Goal: Task Accomplishment & Management: Use online tool/utility

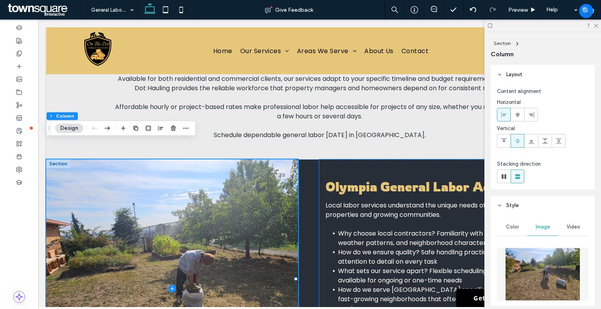
scroll to position [196, 0]
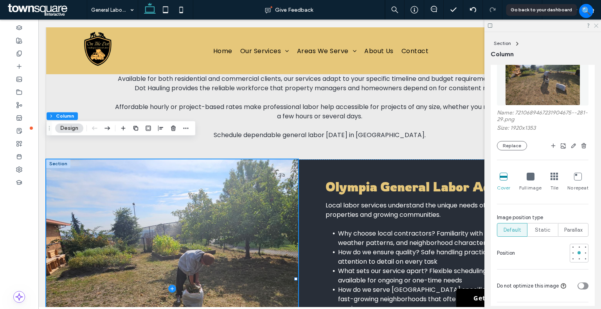
click at [598, 27] on icon at bounding box center [595, 25] width 5 height 5
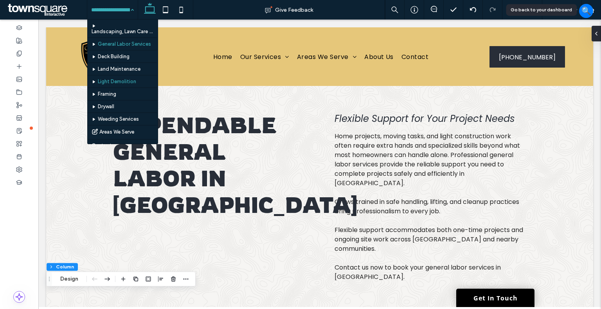
scroll to position [39, 0]
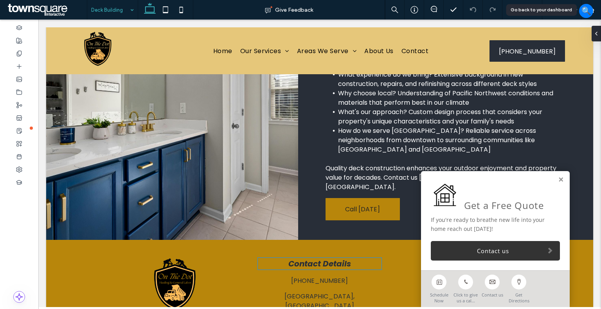
scroll to position [537, 0]
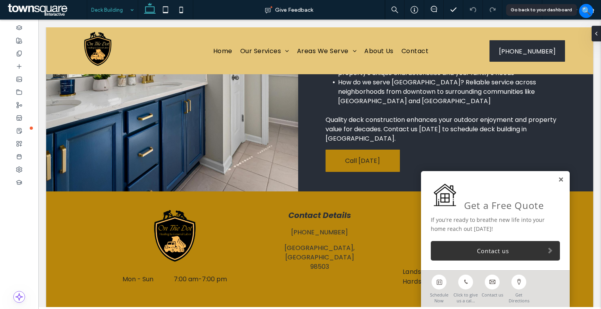
click at [558, 182] on link at bounding box center [561, 180] width 6 height 7
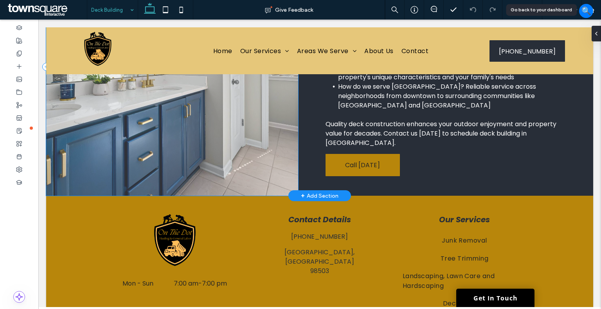
scroll to position [419, 0]
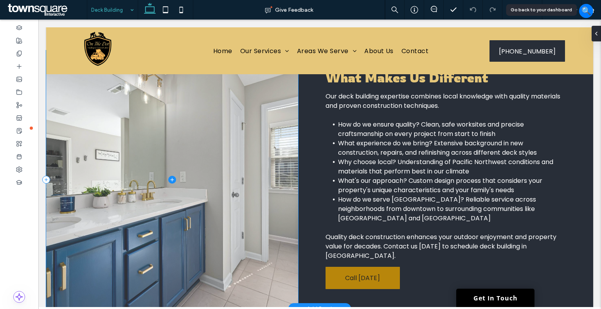
click at [218, 131] on span at bounding box center [172, 179] width 252 height 259
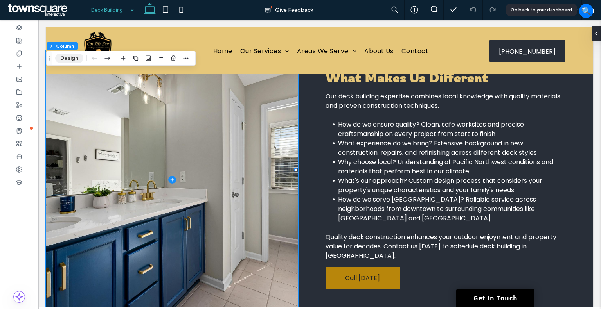
click at [76, 56] on button "Design" at bounding box center [69, 58] width 28 height 9
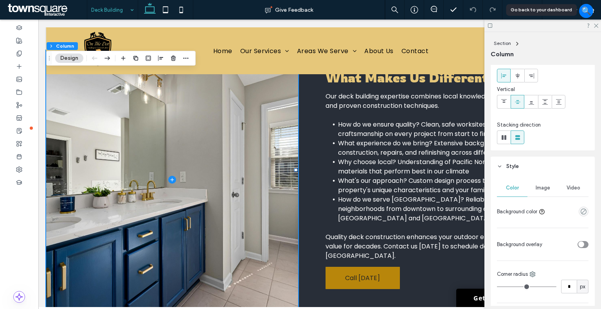
click at [541, 187] on span "Image" at bounding box center [543, 188] width 14 height 6
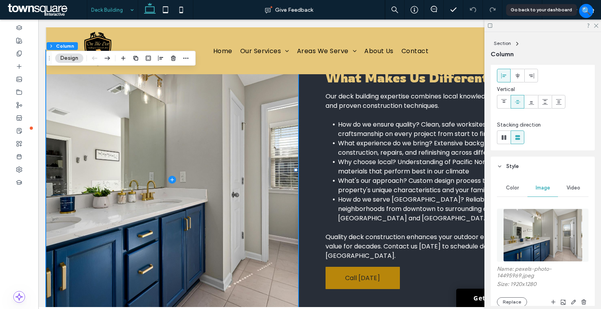
scroll to position [117, 0]
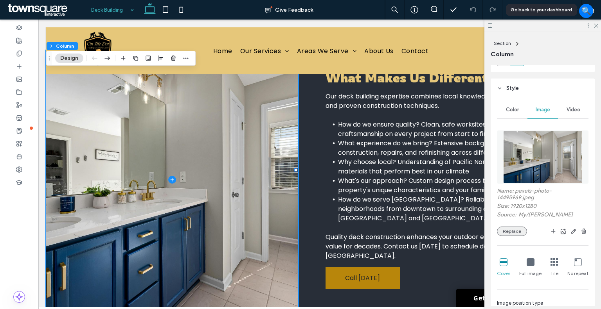
click at [510, 228] on button "Replace" at bounding box center [512, 231] width 30 height 9
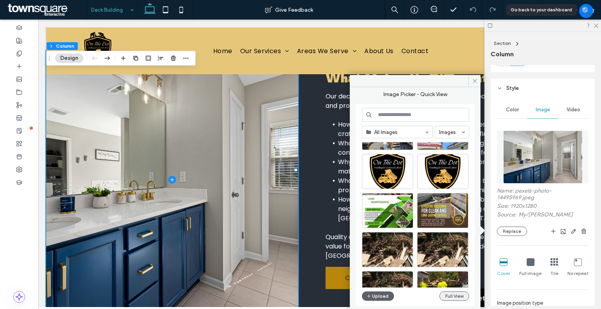
click at [457, 294] on button "Full View" at bounding box center [454, 296] width 30 height 9
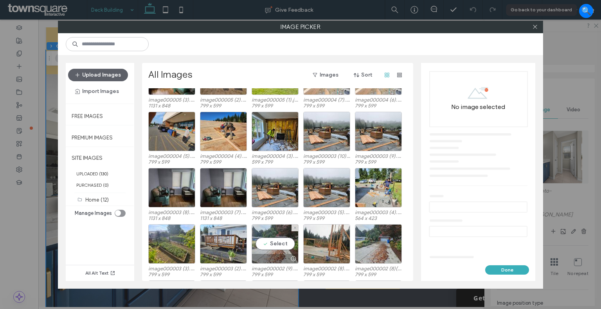
scroll to position [486, 0]
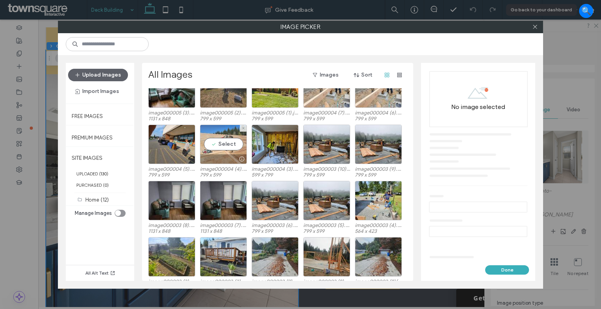
click at [225, 152] on div "Select" at bounding box center [223, 145] width 47 height 40
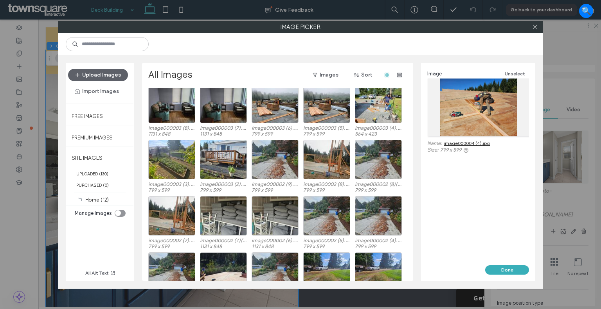
scroll to position [612, 0]
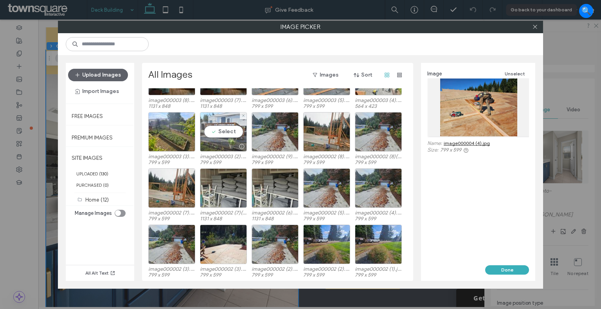
click at [223, 119] on div "Select" at bounding box center [223, 132] width 47 height 40
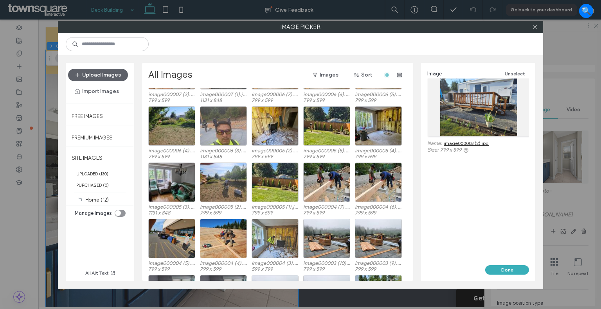
scroll to position [314, 0]
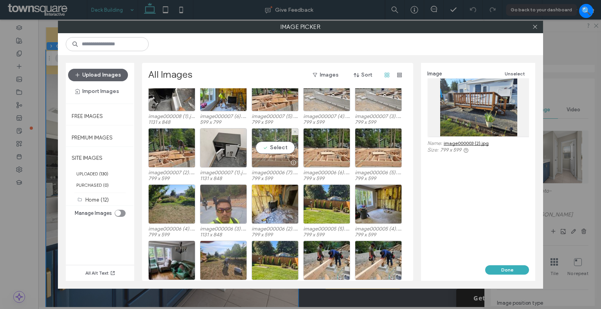
click at [266, 133] on div "Select" at bounding box center [275, 148] width 47 height 40
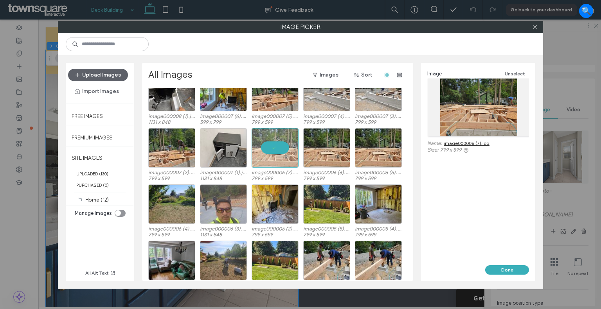
click at [484, 142] on link "image000006 (7).jpg" at bounding box center [467, 143] width 46 height 6
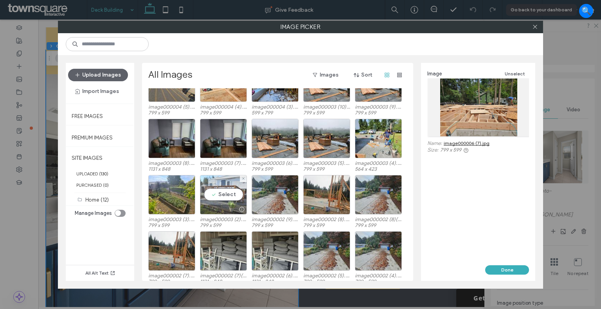
drag, startPoint x: 214, startPoint y: 180, endPoint x: 242, endPoint y: 193, distance: 31.0
click at [214, 180] on div "Select" at bounding box center [223, 195] width 47 height 40
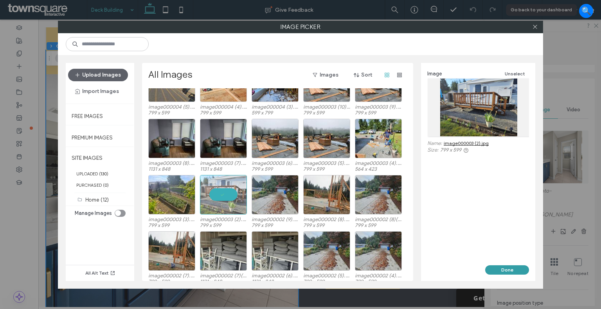
click at [516, 267] on button "Done" at bounding box center [507, 270] width 44 height 9
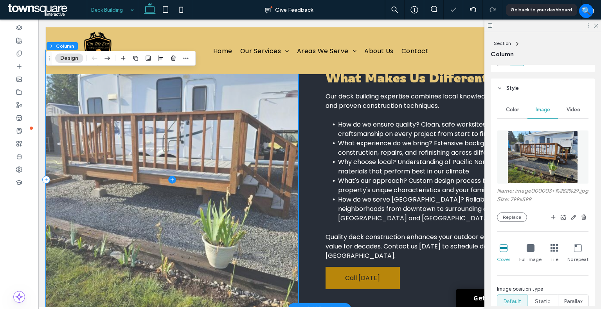
scroll to position [341, 0]
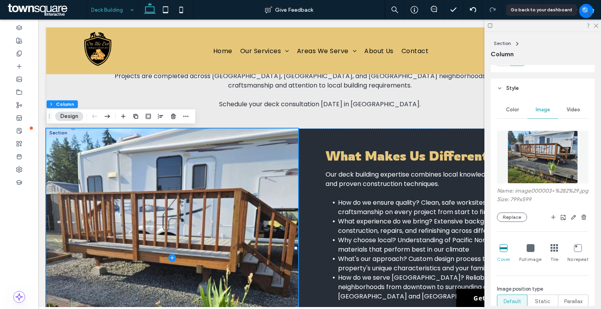
click at [517, 230] on div "Name: image000003+%282%29.jpg Size: 799x599 Replace Cover Full image Tile No re…" at bounding box center [543, 246] width 92 height 238
click at [513, 222] on button "Replace" at bounding box center [512, 217] width 30 height 9
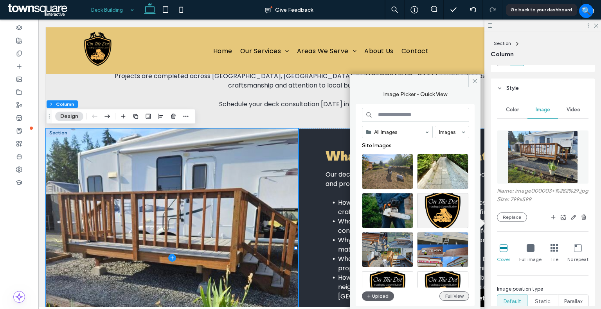
click at [460, 297] on button "Full View" at bounding box center [454, 296] width 30 height 9
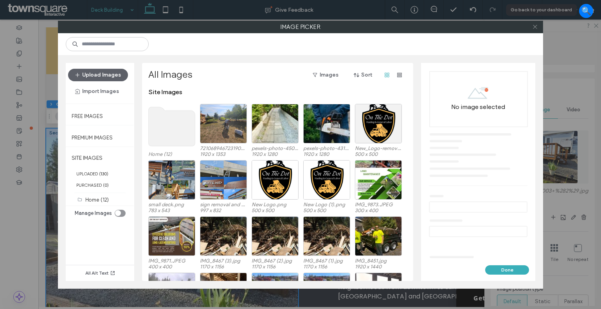
click at [534, 28] on icon at bounding box center [535, 27] width 6 height 6
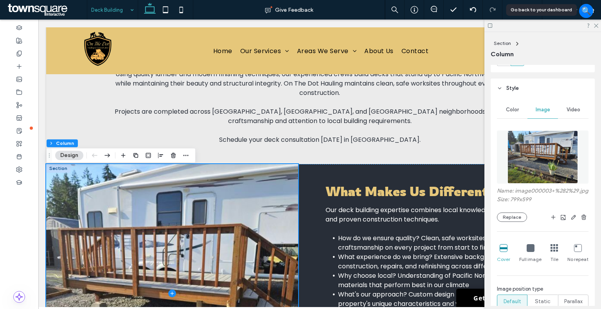
scroll to position [302, 0]
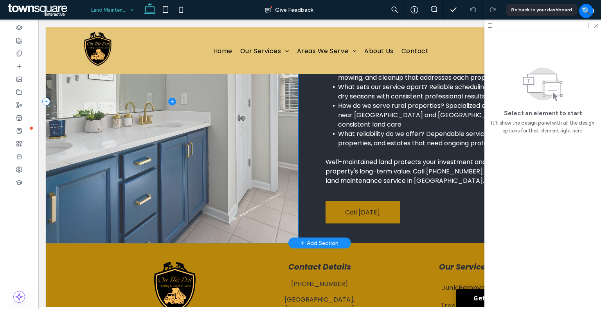
scroll to position [497, 0]
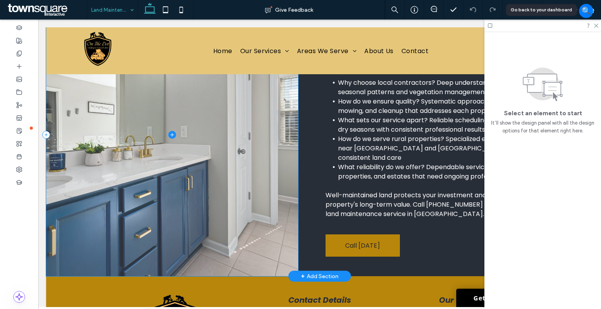
click at [228, 154] on span at bounding box center [172, 135] width 252 height 284
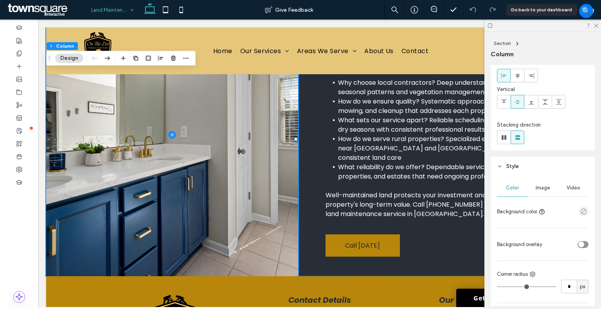
drag, startPoint x: 537, startPoint y: 188, endPoint x: 539, endPoint y: 181, distance: 7.3
click at [536, 188] on span "Image" at bounding box center [543, 188] width 14 height 6
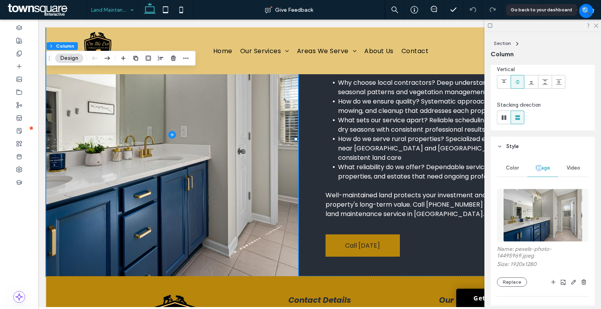
scroll to position [196, 0]
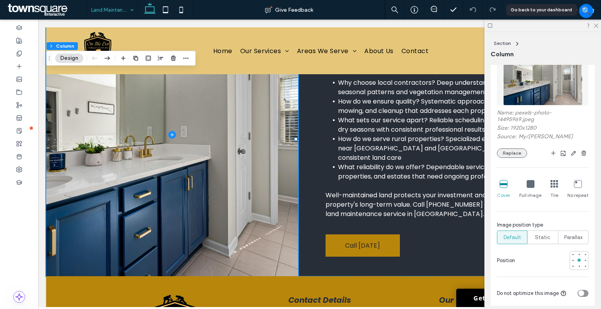
click at [516, 144] on div "Name: pexels-photo-14495969.jpeg Size: 1920x1280 Source: My / Curtis Adams Repl…" at bounding box center [543, 134] width 92 height 49
click at [507, 149] on button "Replace" at bounding box center [512, 153] width 30 height 9
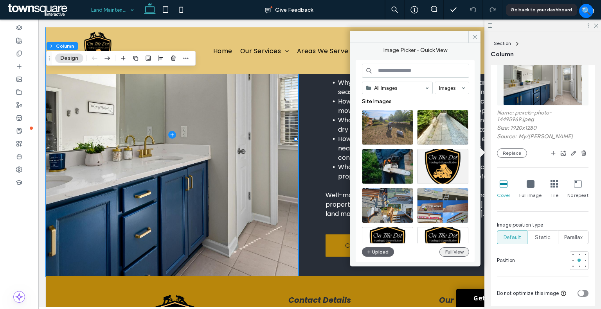
click at [456, 254] on button "Full View" at bounding box center [454, 252] width 30 height 9
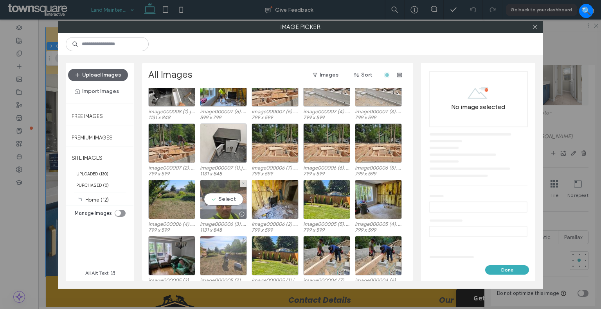
scroll to position [330, 0]
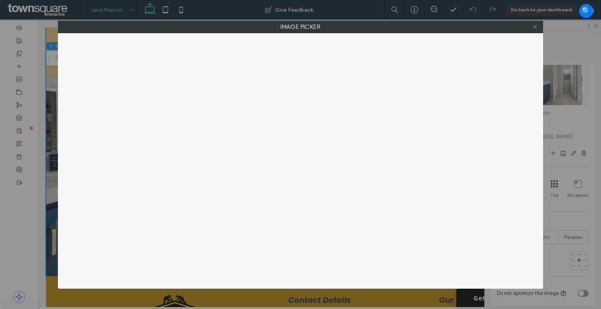
click at [536, 25] on icon at bounding box center [535, 27] width 6 height 6
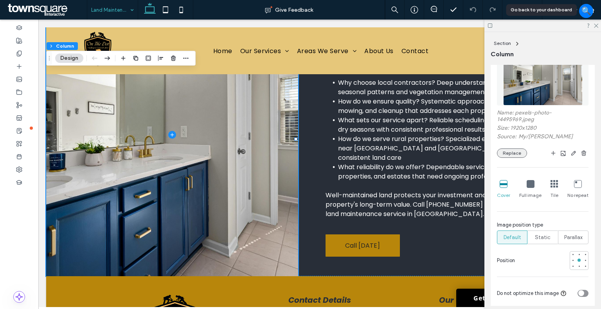
click at [523, 150] on button "Replace" at bounding box center [512, 153] width 30 height 9
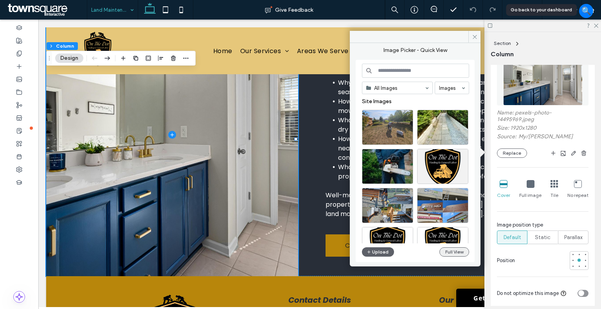
click at [454, 253] on button "Full View" at bounding box center [454, 252] width 30 height 9
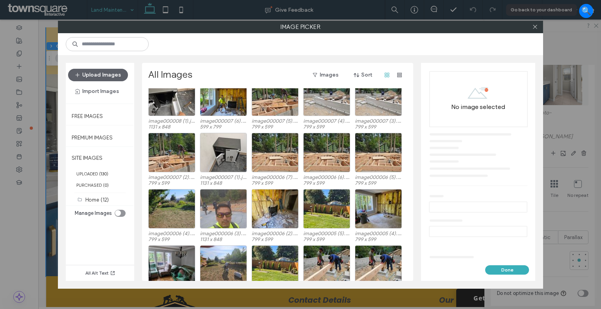
scroll to position [329, 0]
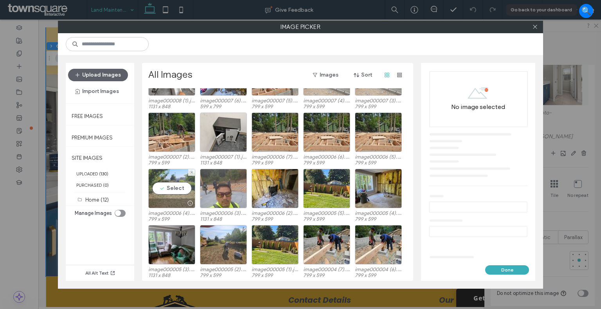
click at [184, 175] on div "Select" at bounding box center [171, 189] width 47 height 40
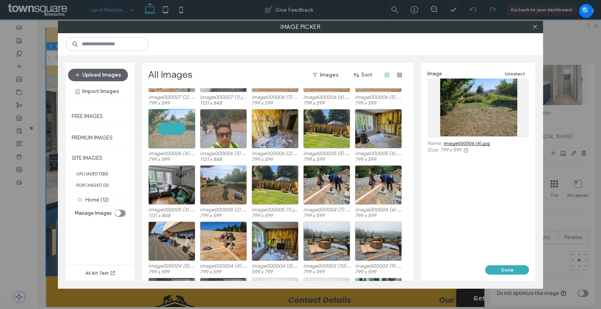
scroll to position [408, 0]
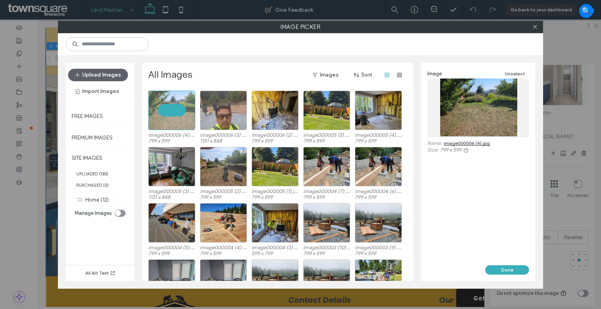
click at [507, 271] on button "Done" at bounding box center [507, 270] width 44 height 9
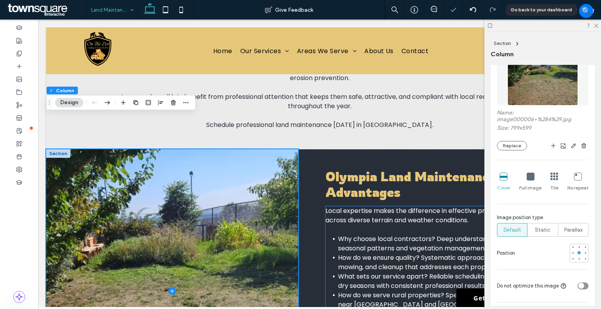
scroll to position [497, 0]
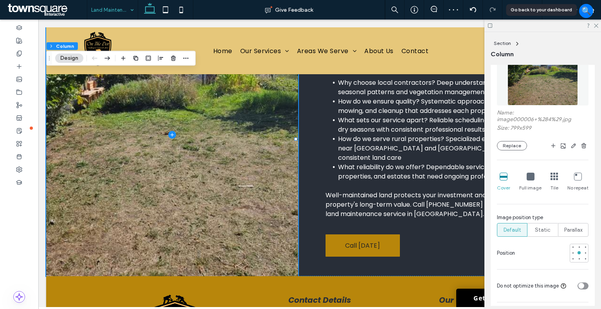
drag, startPoint x: 512, startPoint y: 144, endPoint x: 491, endPoint y: 140, distance: 21.6
click at [512, 144] on button "Replace" at bounding box center [512, 145] width 30 height 9
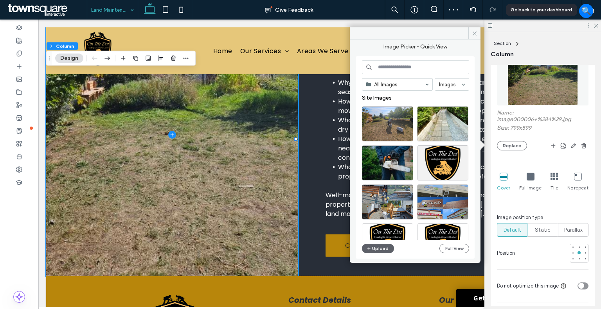
click at [400, 68] on input at bounding box center [415, 67] width 107 height 14
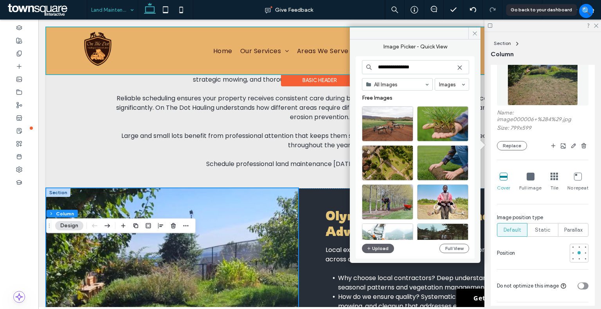
scroll to position [106, 0]
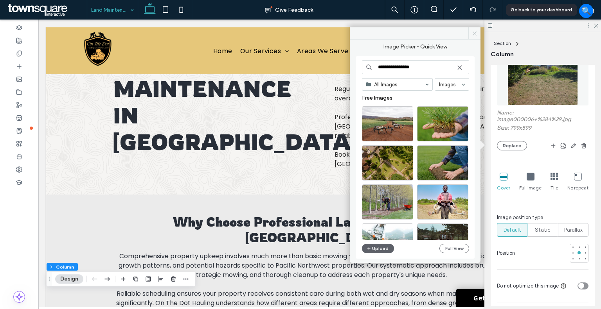
type input "**********"
click at [472, 32] on icon at bounding box center [475, 34] width 6 height 6
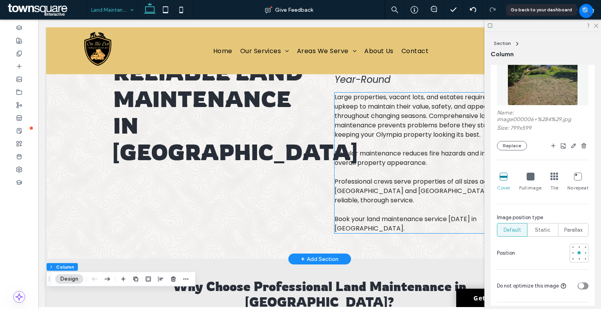
scroll to position [0, 0]
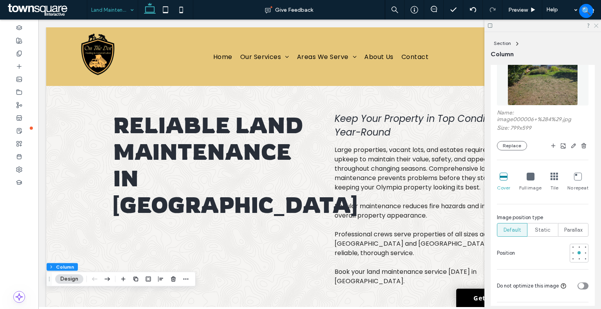
click at [597, 25] on use at bounding box center [596, 26] width 4 height 4
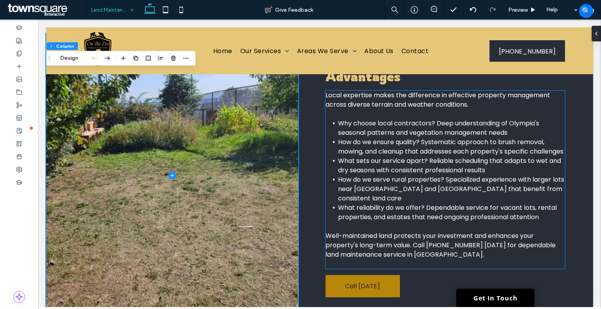
scroll to position [419, 0]
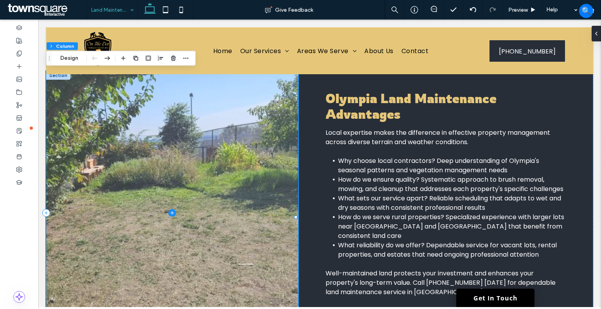
click at [198, 188] on span at bounding box center [172, 213] width 252 height 284
click at [269, 130] on span at bounding box center [172, 213] width 252 height 284
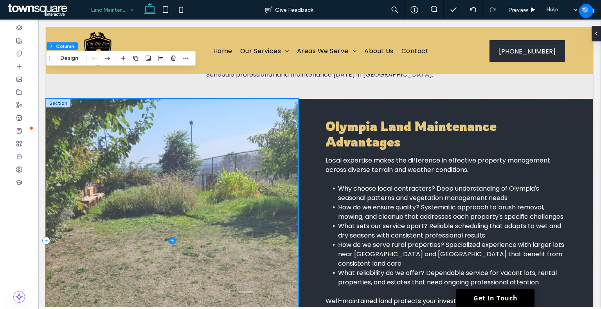
scroll to position [340, 0]
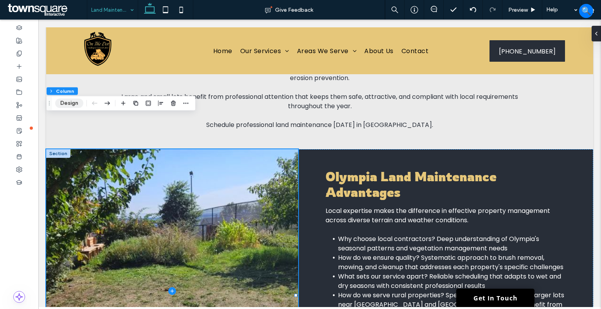
click at [80, 104] on button "Design" at bounding box center [69, 103] width 28 height 9
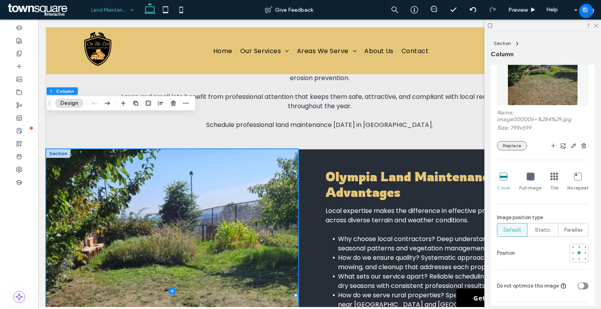
click at [517, 144] on button "Replace" at bounding box center [512, 145] width 30 height 9
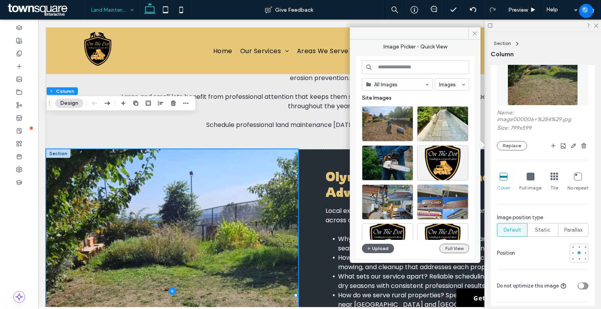
click at [457, 250] on button "Full View" at bounding box center [454, 248] width 30 height 9
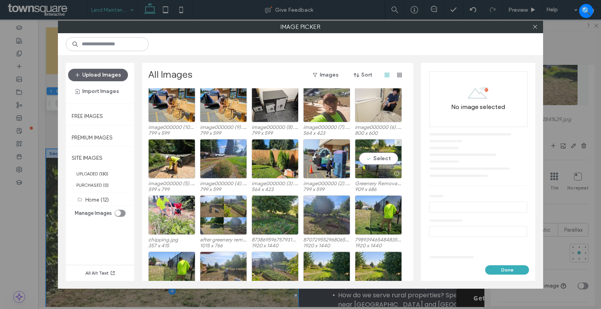
scroll to position [1018, 0]
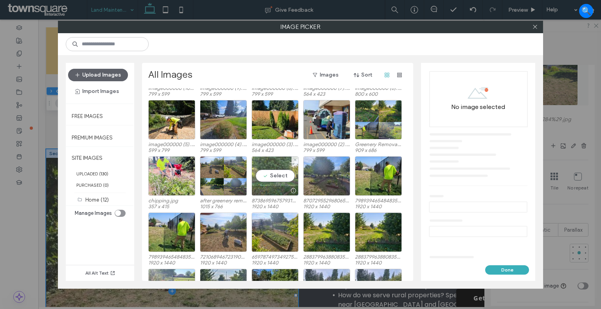
click at [269, 157] on div "Select" at bounding box center [275, 177] width 47 height 40
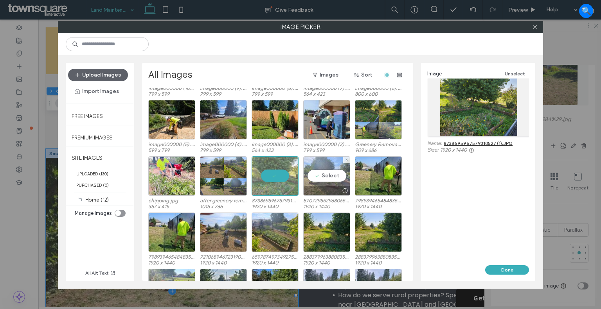
click at [320, 161] on div "Select" at bounding box center [326, 177] width 47 height 40
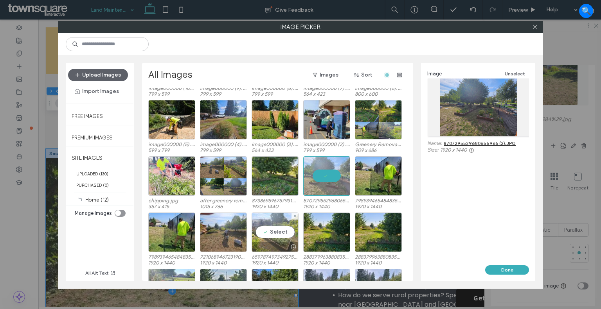
drag, startPoint x: 283, startPoint y: 217, endPoint x: 297, endPoint y: 218, distance: 13.7
click at [282, 217] on div "Select" at bounding box center [275, 233] width 47 height 40
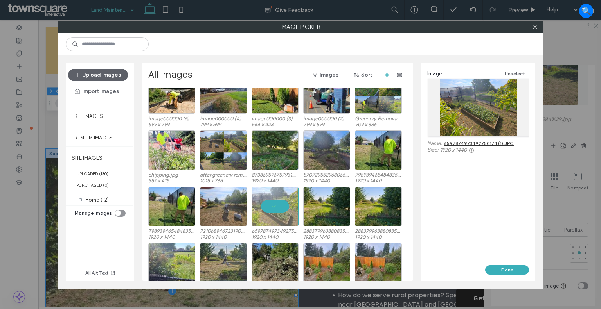
scroll to position [1057, 0]
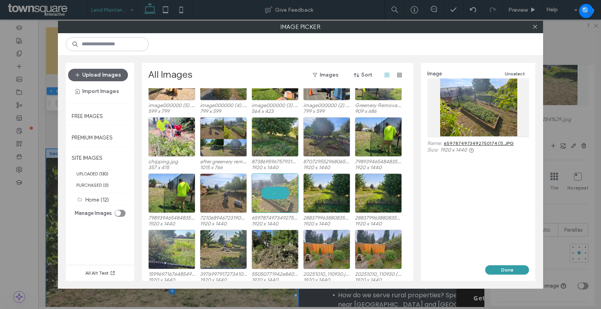
click at [500, 267] on button "Done" at bounding box center [507, 270] width 44 height 9
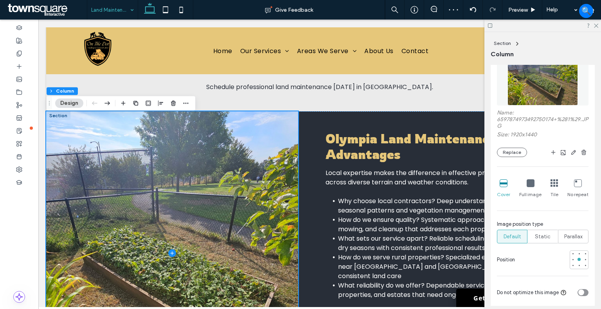
scroll to position [340, 0]
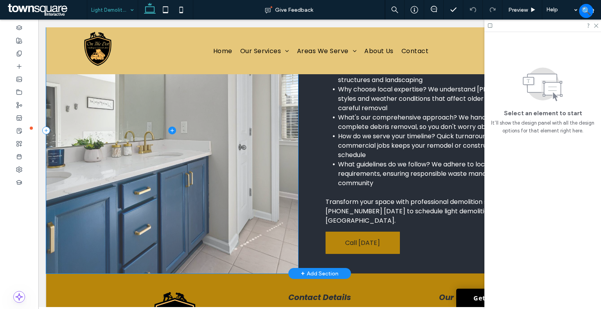
click at [239, 152] on span at bounding box center [172, 130] width 252 height 287
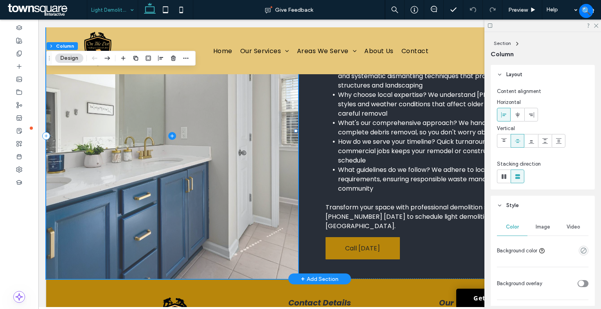
scroll to position [379, 0]
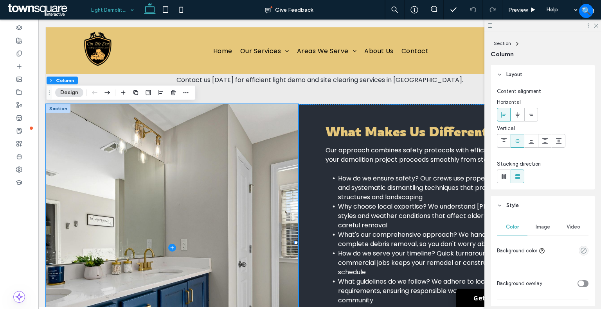
click at [542, 225] on span "Image" at bounding box center [543, 227] width 14 height 6
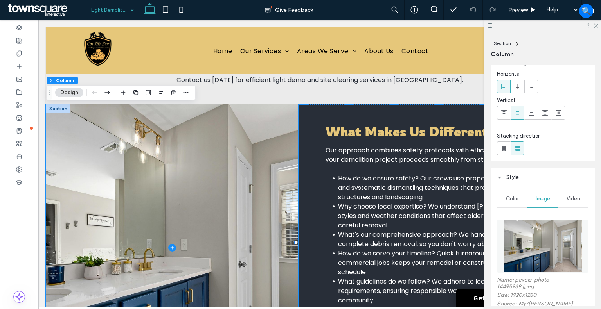
scroll to position [78, 0]
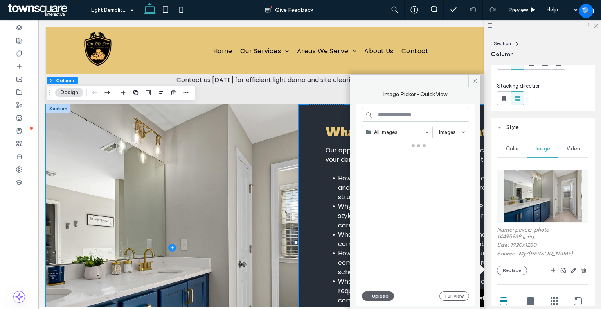
scroll to position [379, 0]
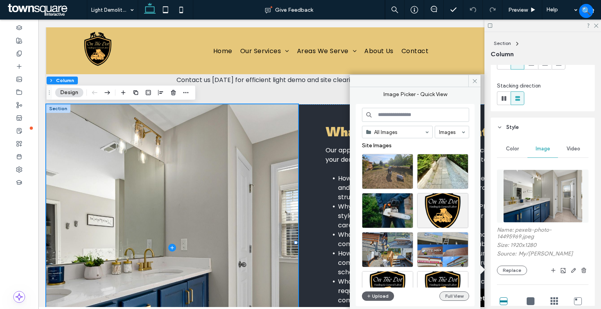
click at [455, 292] on button "Full View" at bounding box center [454, 296] width 30 height 9
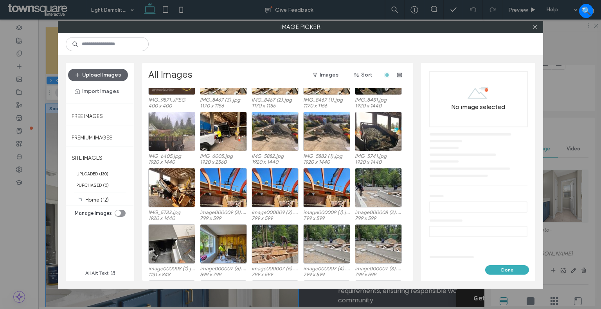
scroll to position [173, 0]
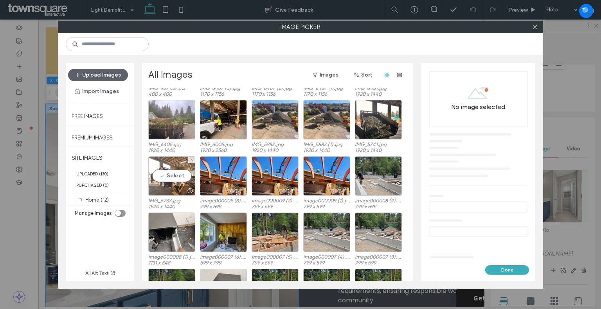
click at [171, 170] on div "Select" at bounding box center [171, 177] width 47 height 40
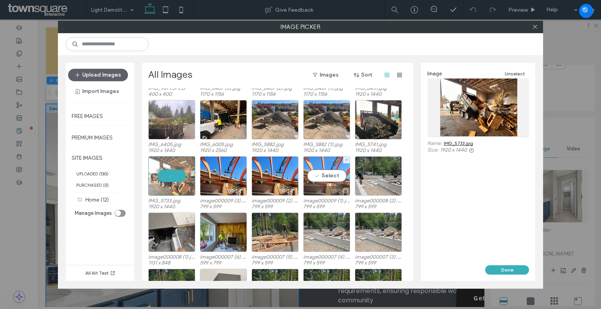
click at [328, 164] on div "Select" at bounding box center [326, 177] width 47 height 40
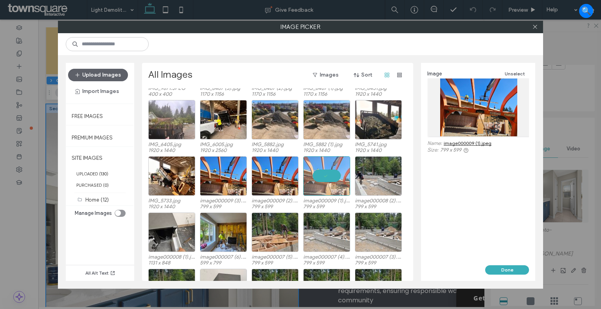
click at [483, 140] on link "image000009 (1).jpeg" at bounding box center [468, 143] width 48 height 6
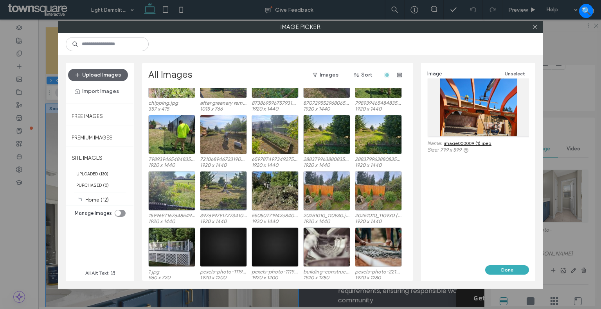
scroll to position [1104, 0]
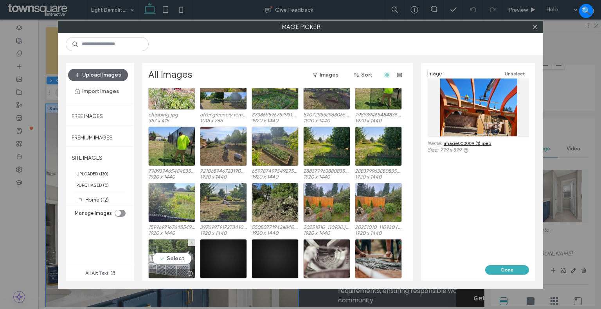
click at [192, 242] on use at bounding box center [192, 243] width 2 height 2
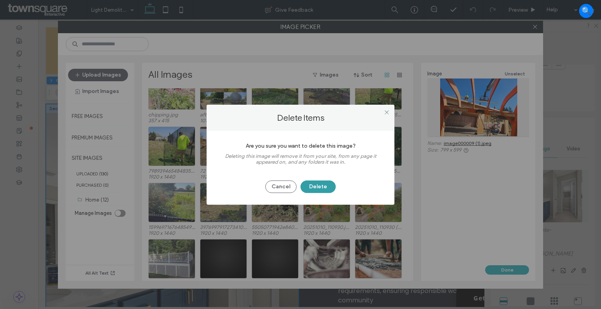
click at [310, 189] on button "Delete" at bounding box center [317, 187] width 35 height 13
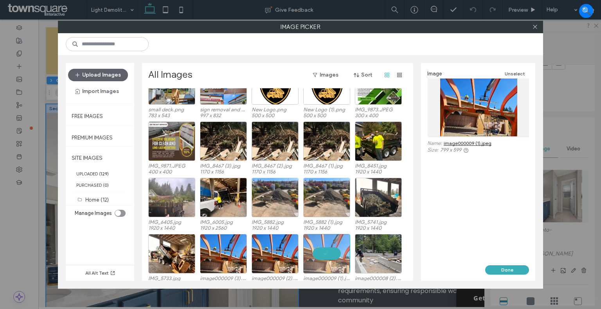
scroll to position [173, 0]
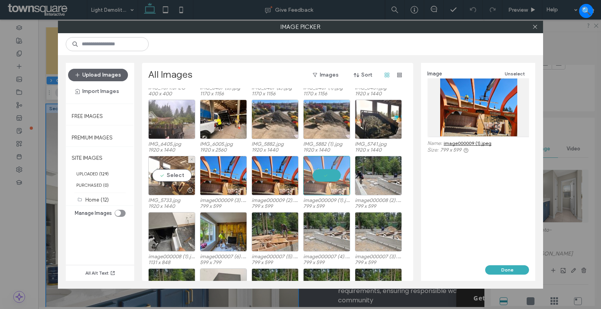
click at [172, 167] on div "Select" at bounding box center [171, 176] width 47 height 40
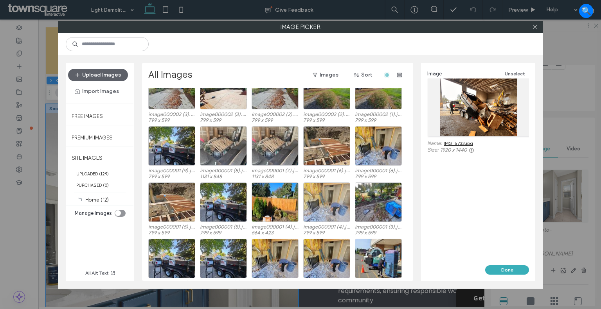
scroll to position [768, 0]
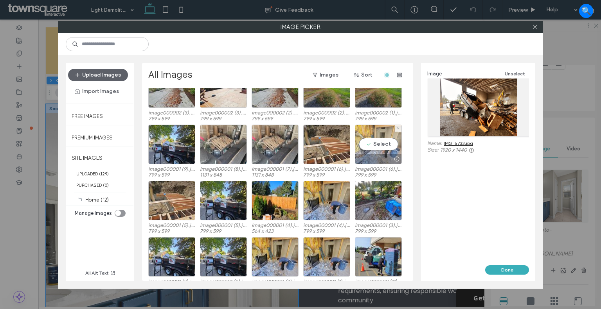
click at [360, 141] on div "Select" at bounding box center [378, 145] width 47 height 40
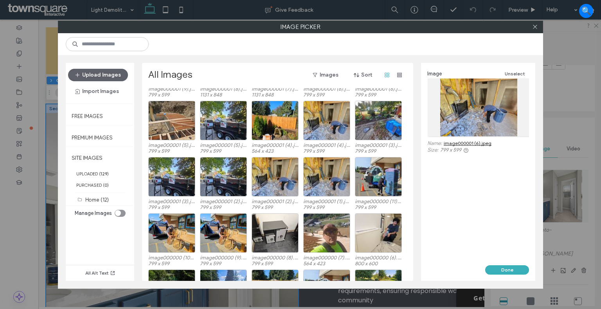
scroll to position [893, 0]
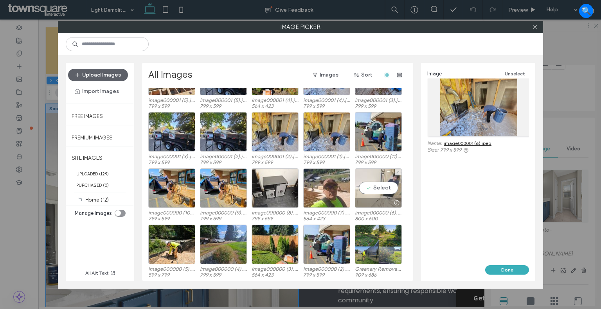
click at [374, 181] on div "Select" at bounding box center [378, 189] width 47 height 40
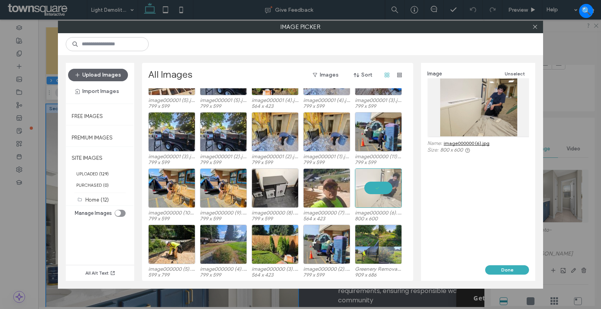
click at [472, 143] on link "image000000 (6).jpg" at bounding box center [467, 143] width 46 height 6
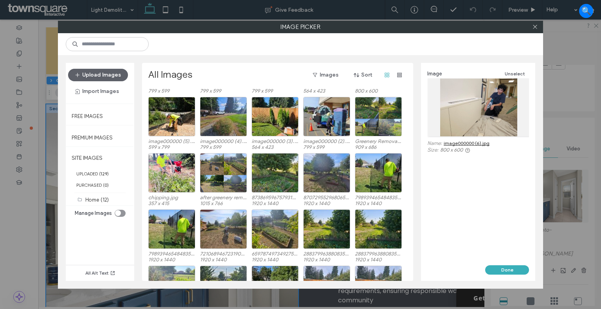
scroll to position [1011, 0]
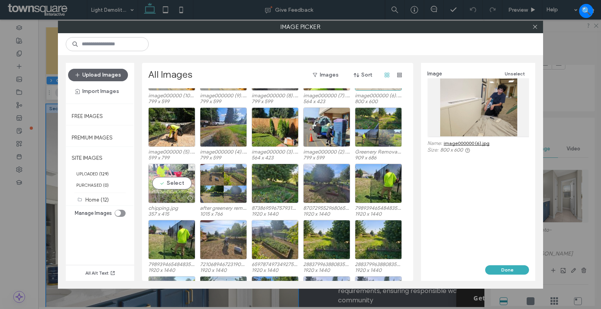
click at [160, 164] on div "Select" at bounding box center [171, 184] width 47 height 40
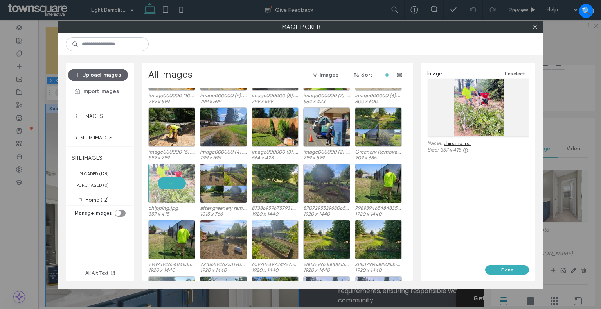
click at [454, 147] on div "Name: chipping.jpg" at bounding box center [478, 143] width 102 height 7
click at [455, 144] on link "chipping.jpg" at bounding box center [457, 143] width 27 height 6
click at [186, 120] on div "Select" at bounding box center [171, 128] width 47 height 40
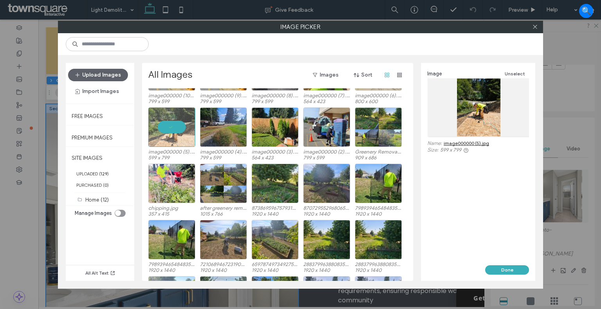
click at [460, 142] on link "image000000 (5).jpg" at bounding box center [466, 143] width 45 height 6
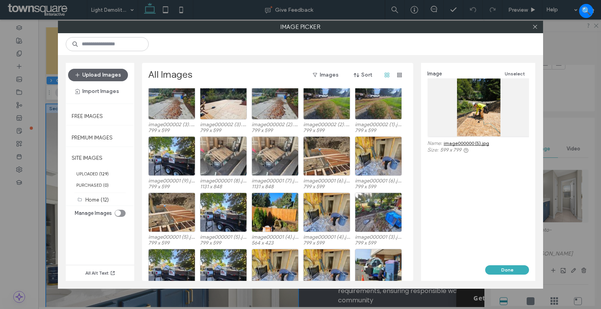
scroll to position [737, 0]
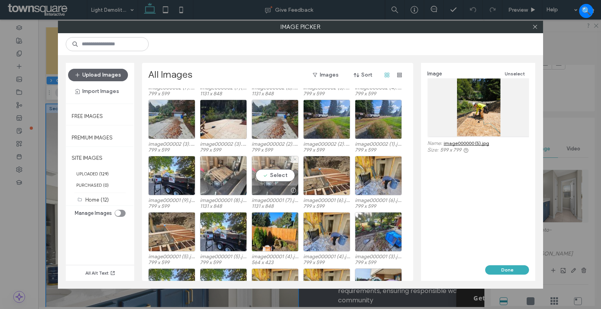
click at [268, 164] on div "Select" at bounding box center [275, 176] width 47 height 40
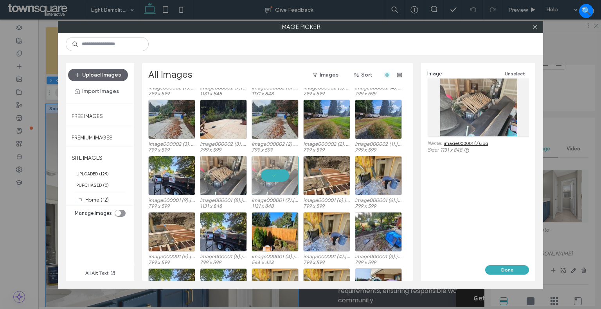
click at [480, 141] on link "image000001 (7).jpg" at bounding box center [466, 143] width 45 height 6
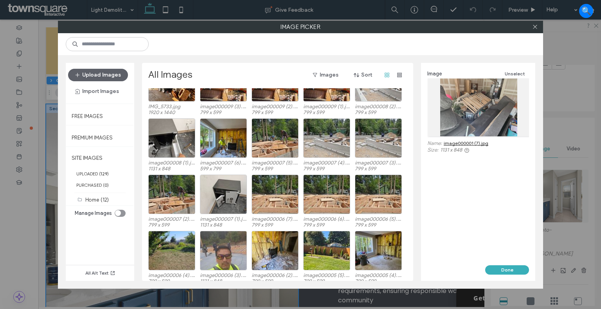
scroll to position [345, 0]
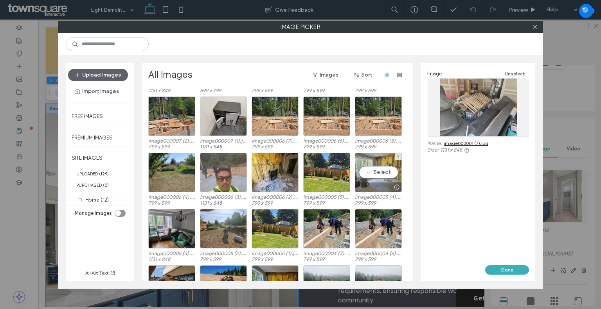
click at [374, 155] on div "Select" at bounding box center [378, 173] width 47 height 40
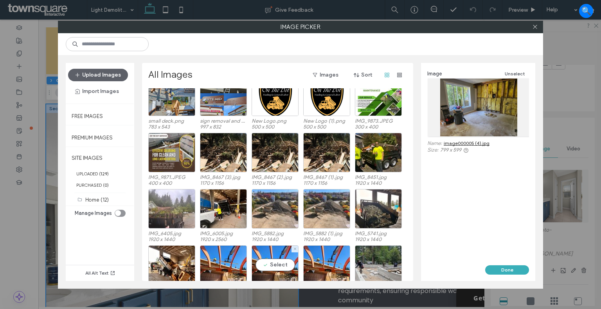
scroll to position [72, 0]
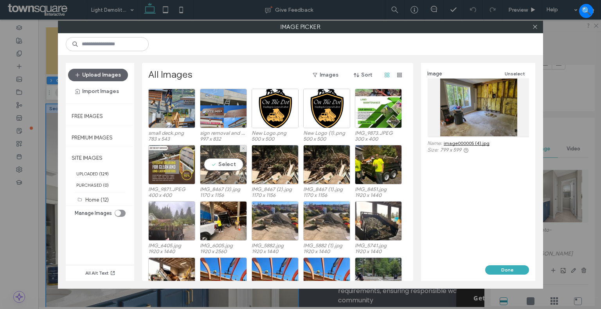
click at [225, 152] on div "Select" at bounding box center [223, 165] width 47 height 40
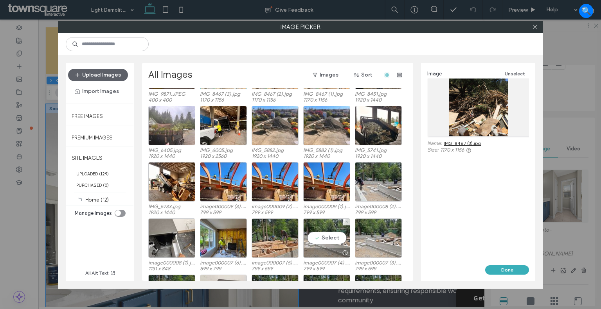
scroll to position [150, 0]
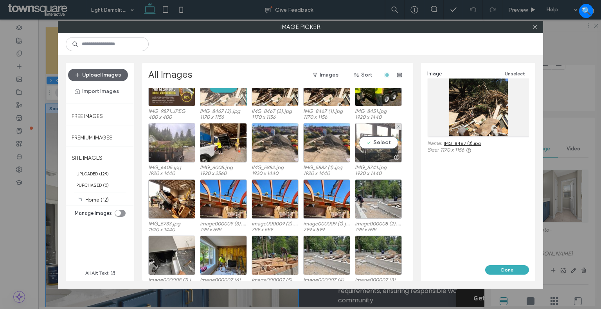
click at [375, 128] on div "Select" at bounding box center [378, 143] width 47 height 40
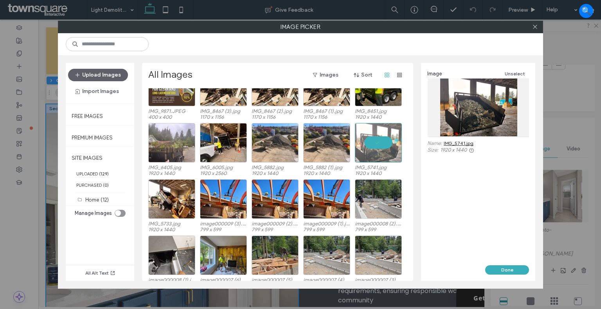
click at [453, 142] on link "IMG_5741.jpg" at bounding box center [459, 143] width 30 height 6
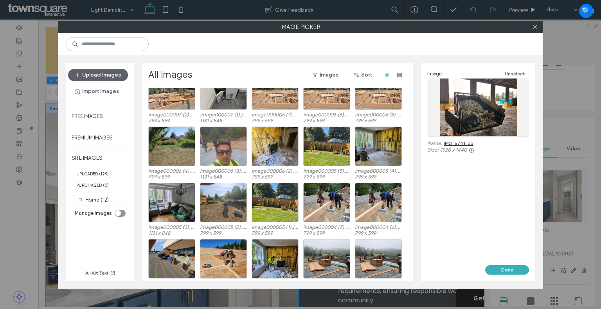
scroll to position [424, 0]
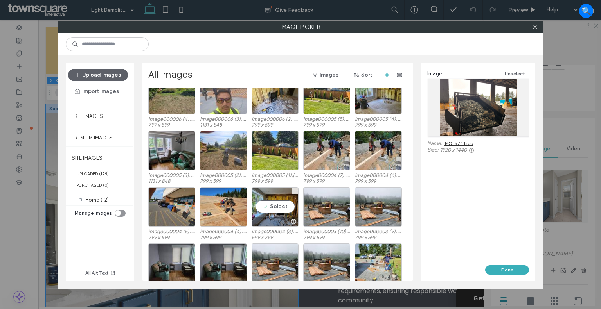
click at [293, 187] on div "Select image000004 (3).jpg 599 x 799" at bounding box center [275, 213] width 47 height 52
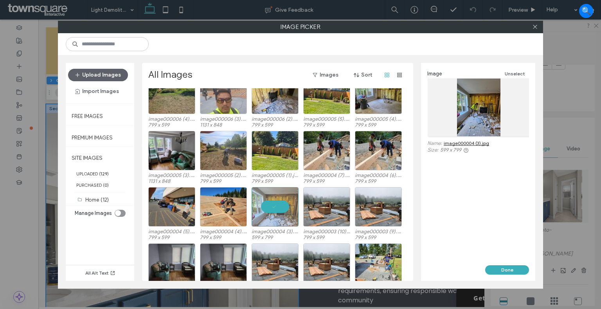
click at [467, 152] on icon at bounding box center [465, 150] width 5 height 5
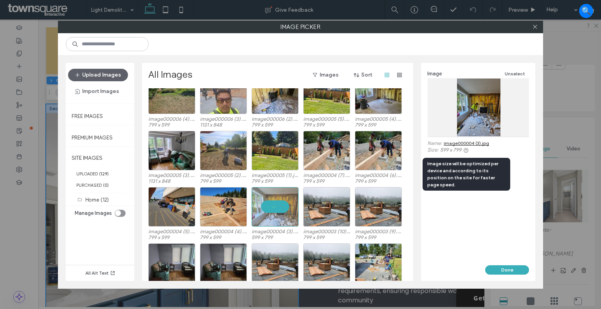
click at [468, 145] on link "image000004 (3).jpg" at bounding box center [466, 143] width 45 height 6
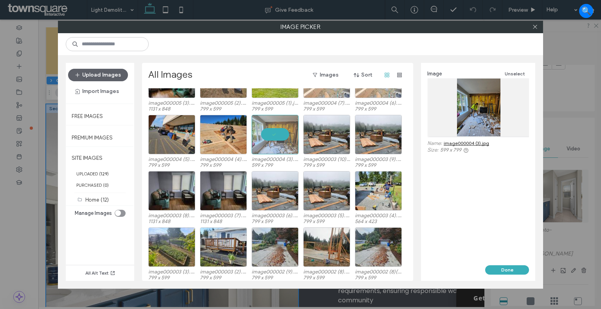
scroll to position [463, 0]
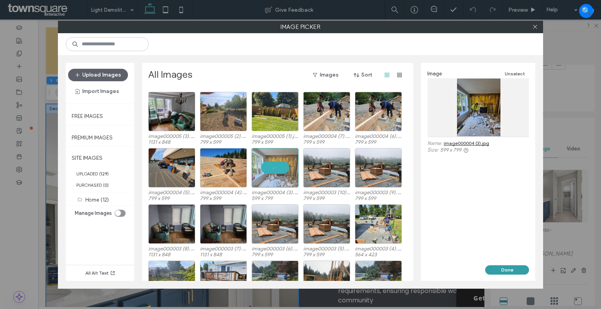
click at [508, 271] on button "Done" at bounding box center [507, 270] width 44 height 9
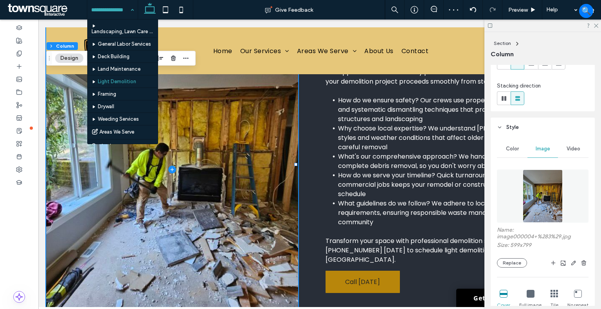
scroll to position [39, 0]
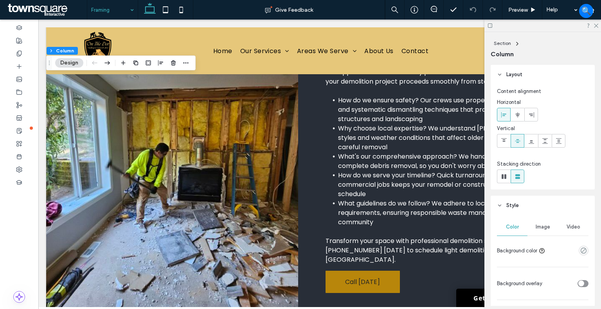
click at [64, 61] on button "Design" at bounding box center [69, 62] width 28 height 9
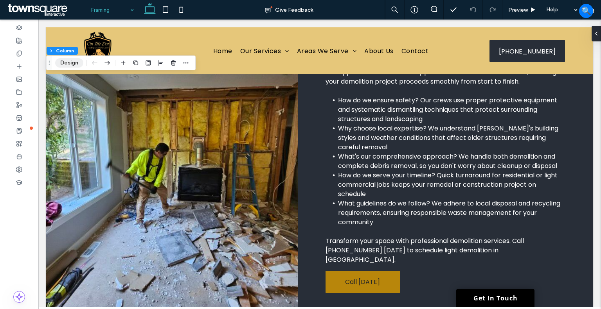
click at [72, 64] on button "Design" at bounding box center [69, 62] width 28 height 9
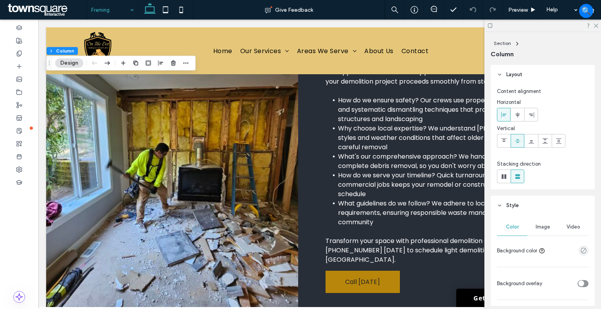
click at [538, 224] on span "Image" at bounding box center [543, 227] width 14 height 6
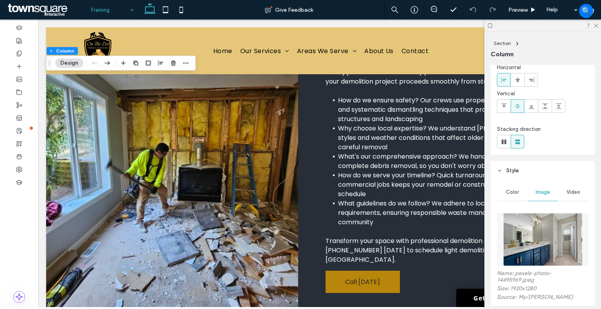
scroll to position [78, 0]
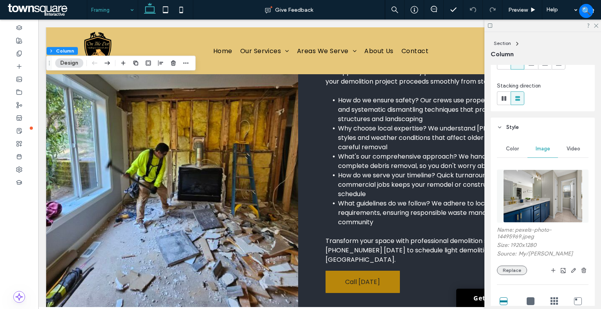
click at [515, 267] on button "Replace" at bounding box center [512, 270] width 30 height 9
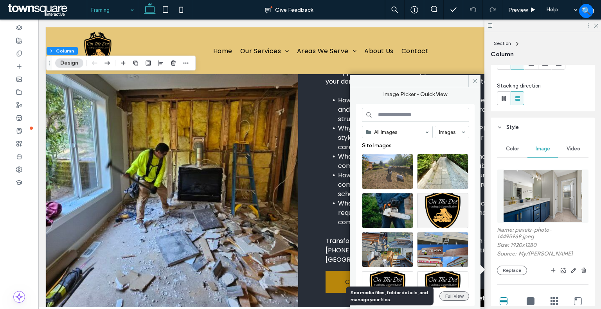
click at [452, 296] on button "Full View" at bounding box center [454, 296] width 30 height 9
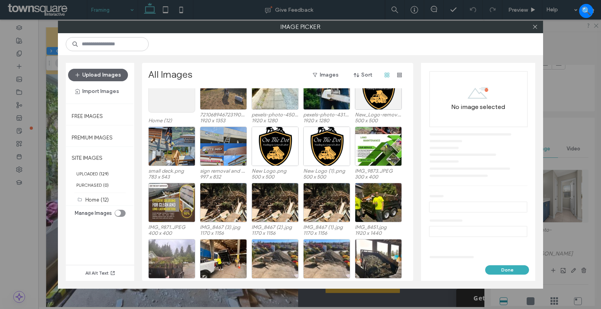
scroll to position [48, 0]
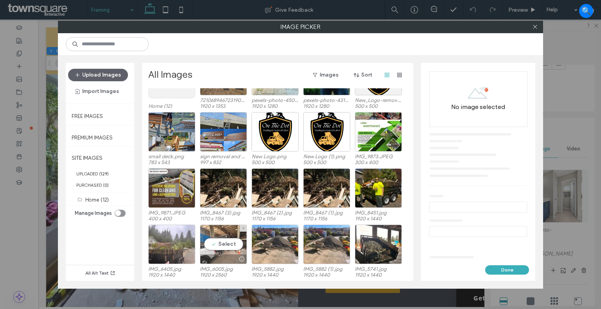
click at [229, 230] on div "Select" at bounding box center [223, 245] width 47 height 40
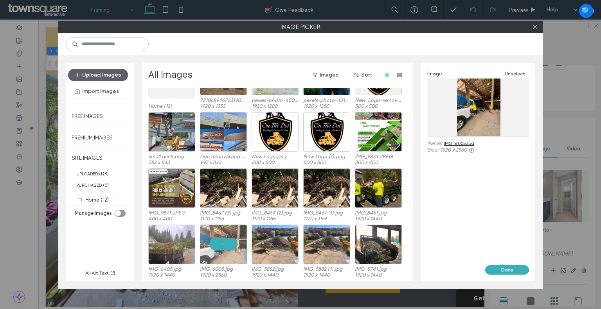
click at [457, 141] on link "IMG_6005.jpg" at bounding box center [459, 143] width 31 height 6
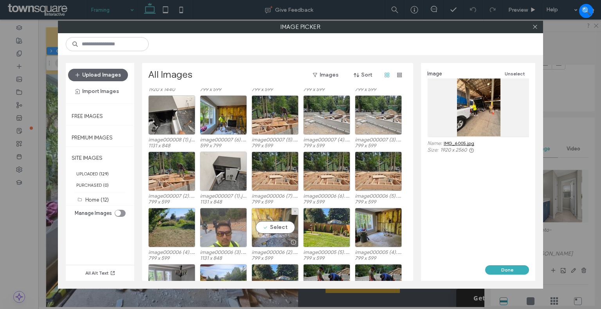
scroll to position [212, 0]
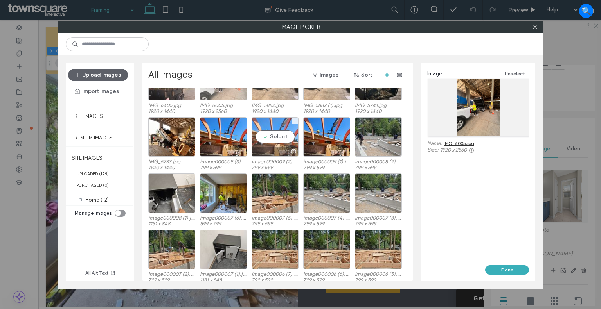
click at [275, 124] on div "Select" at bounding box center [275, 137] width 47 height 40
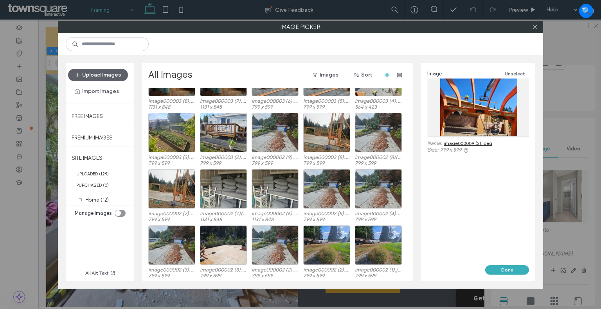
scroll to position [612, 0]
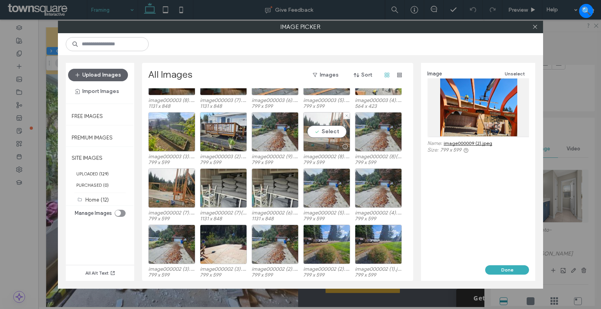
click at [311, 120] on div "Select" at bounding box center [326, 132] width 47 height 40
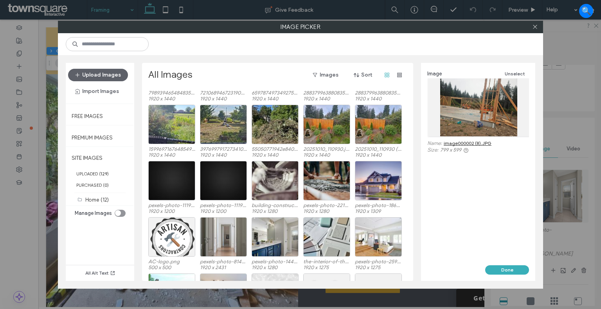
scroll to position [1065, 0]
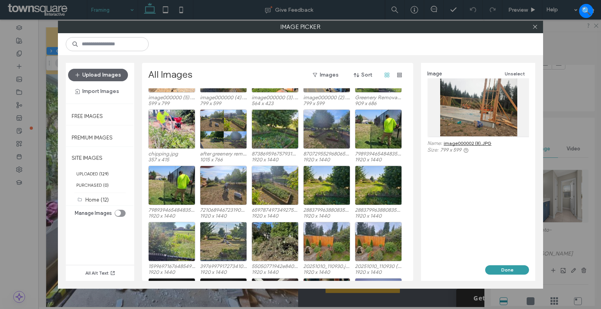
click at [512, 270] on button "Done" at bounding box center [507, 270] width 44 height 9
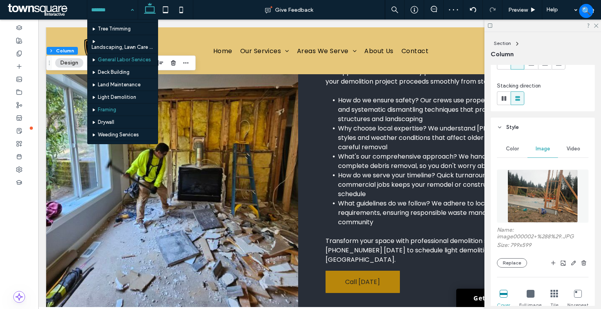
scroll to position [39, 0]
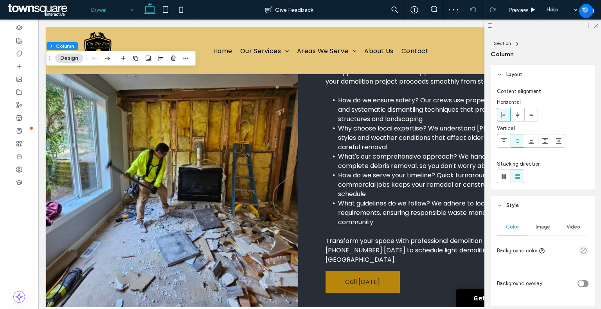
click at [539, 227] on span "Image" at bounding box center [543, 227] width 14 height 6
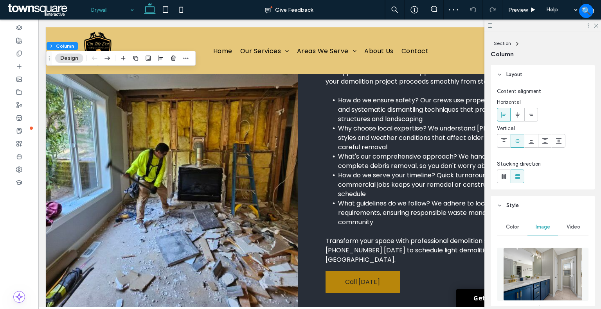
scroll to position [117, 0]
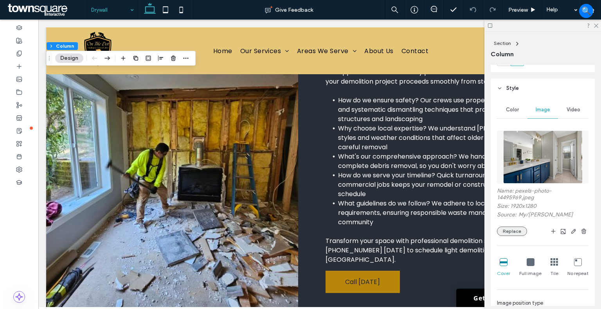
click at [512, 228] on button "Replace" at bounding box center [512, 231] width 30 height 9
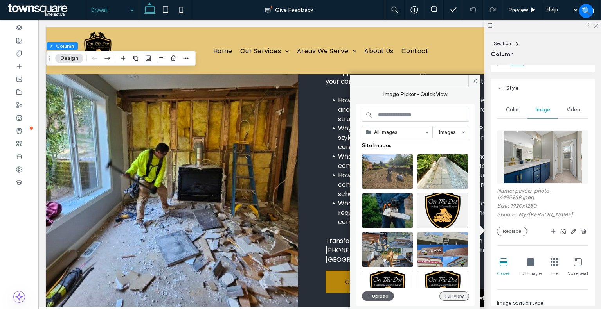
click at [452, 292] on button "Full View" at bounding box center [454, 296] width 30 height 9
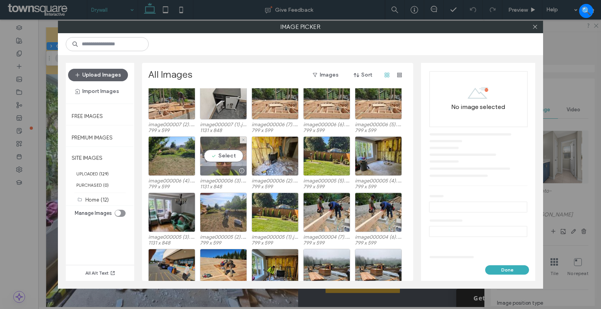
scroll to position [408, 0]
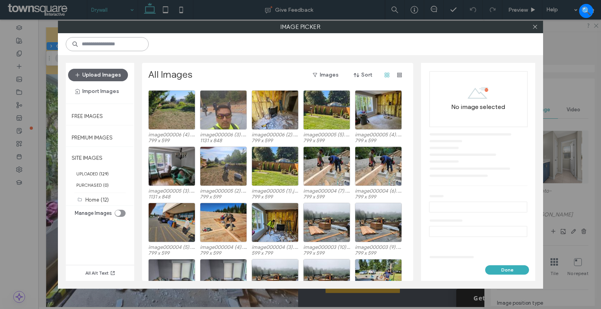
click at [132, 40] on input at bounding box center [107, 44] width 83 height 14
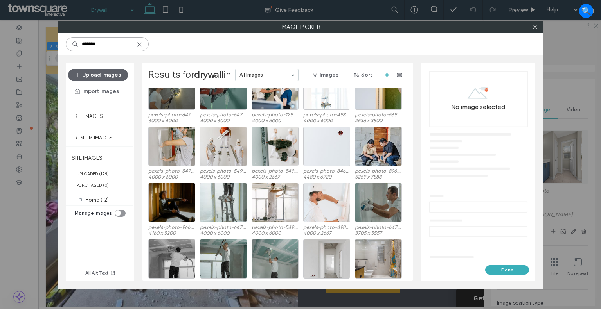
scroll to position [103, 0]
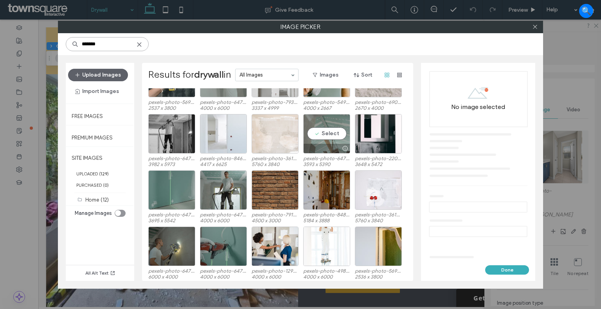
type input "*******"
click at [320, 130] on div "Select" at bounding box center [326, 134] width 47 height 40
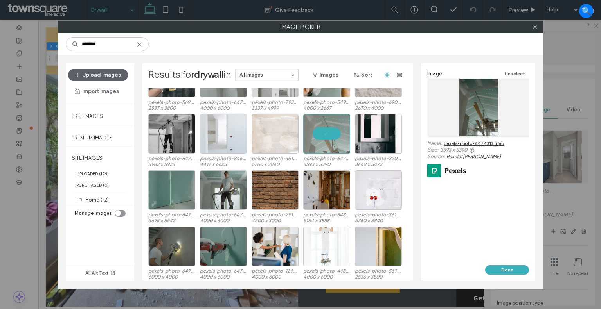
scroll to position [0, 0]
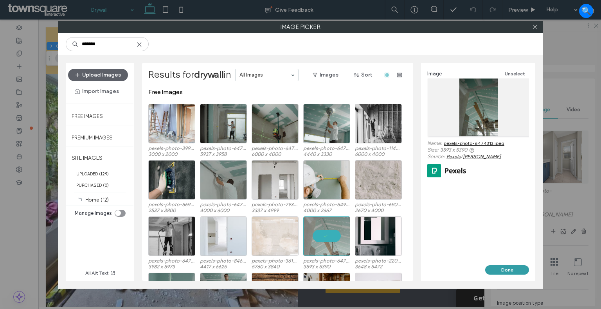
click at [506, 272] on button "Done" at bounding box center [507, 270] width 44 height 9
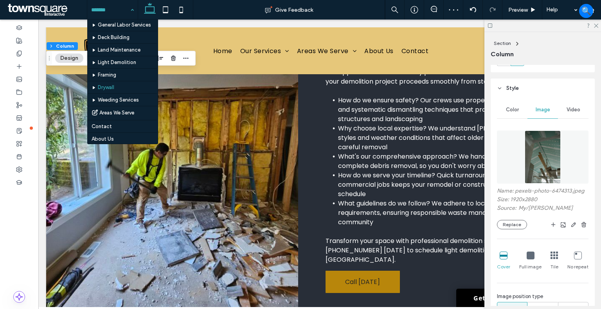
scroll to position [39, 0]
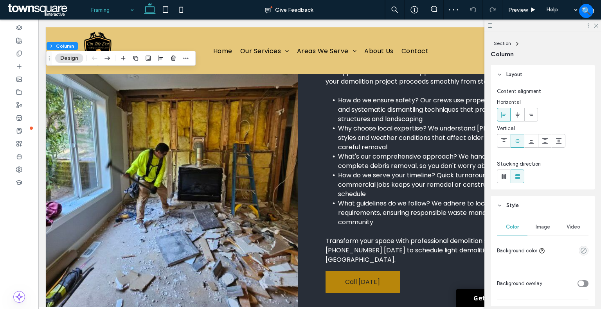
click at [540, 227] on span "Image" at bounding box center [543, 227] width 14 height 6
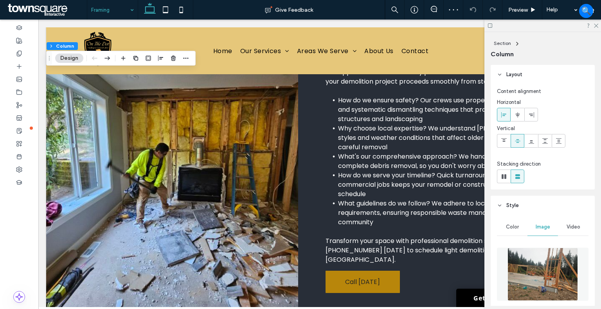
scroll to position [117, 0]
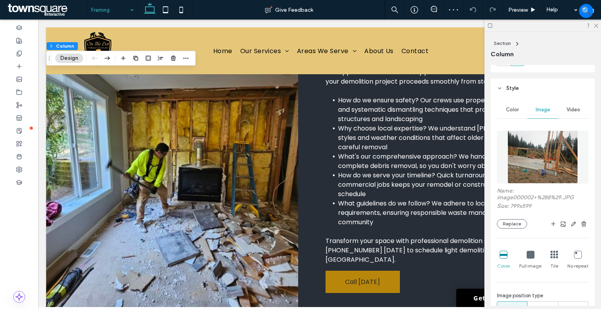
click at [510, 230] on div "Name: image000002+%288%29.JPG Size: 799x599 Replace Cover Full image Tile No re…" at bounding box center [543, 249] width 92 height 245
click at [509, 227] on button "Replace" at bounding box center [512, 224] width 30 height 9
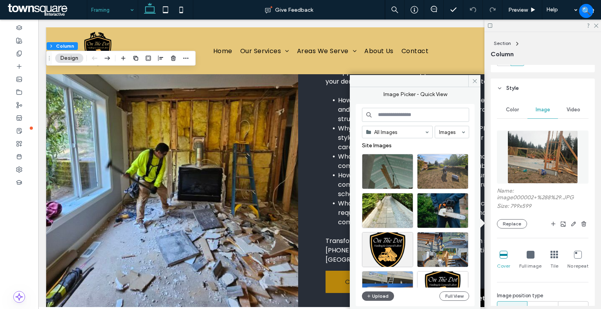
click at [385, 120] on input at bounding box center [415, 115] width 107 height 14
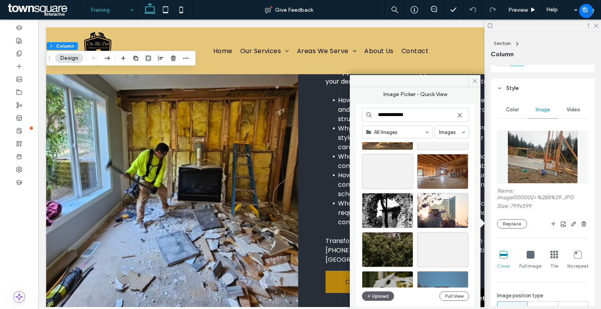
scroll to position [335, 0]
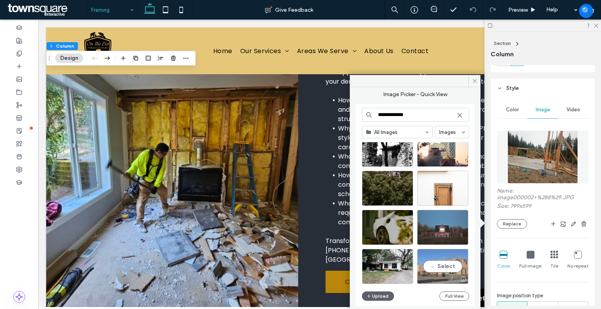
type input "**********"
click at [442, 262] on div "Select" at bounding box center [442, 266] width 51 height 35
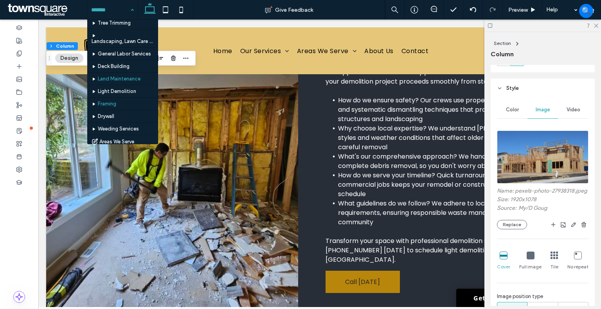
scroll to position [39, 0]
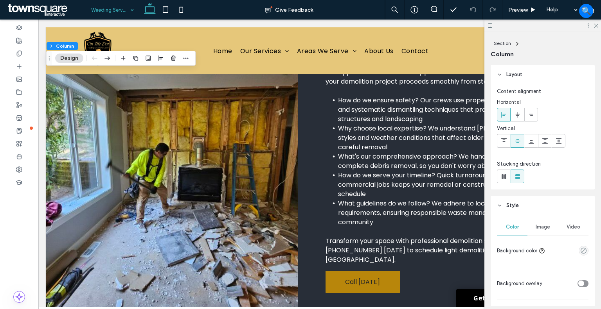
click at [545, 231] on div "Image" at bounding box center [542, 227] width 31 height 17
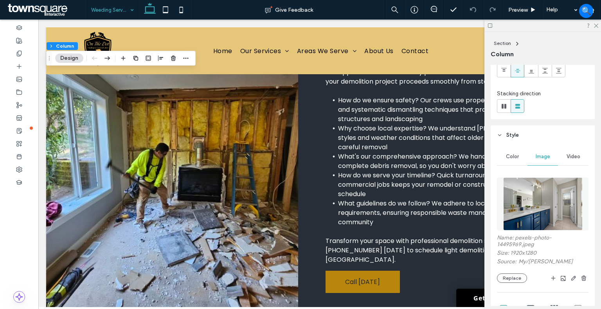
scroll to position [157, 0]
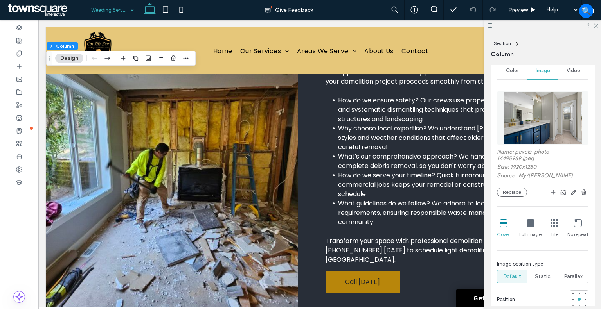
drag, startPoint x: 516, startPoint y: 194, endPoint x: 505, endPoint y: 197, distance: 12.1
click at [516, 193] on button "Replace" at bounding box center [512, 192] width 30 height 9
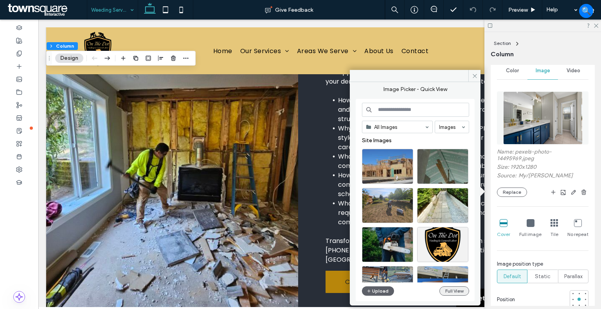
click at [446, 293] on button "Full View" at bounding box center [454, 291] width 30 height 9
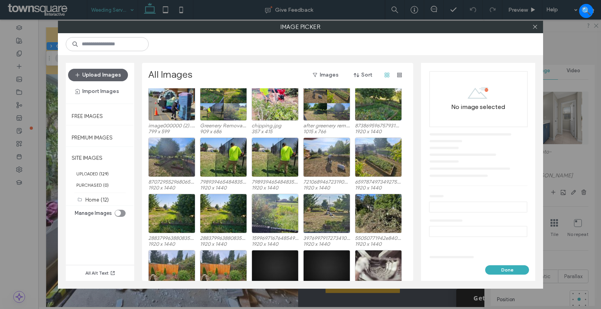
scroll to position [1089, 0]
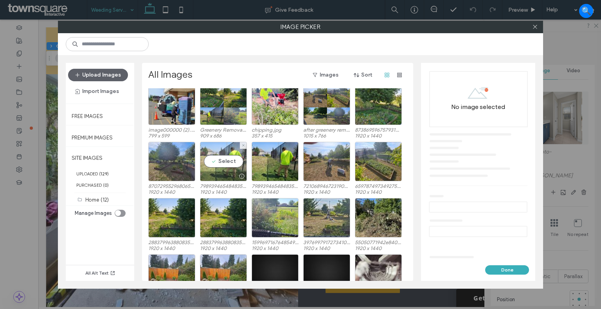
click at [205, 145] on div "Select" at bounding box center [223, 162] width 47 height 40
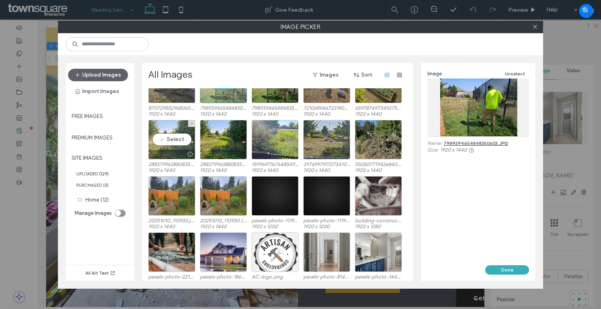
scroll to position [1128, 0]
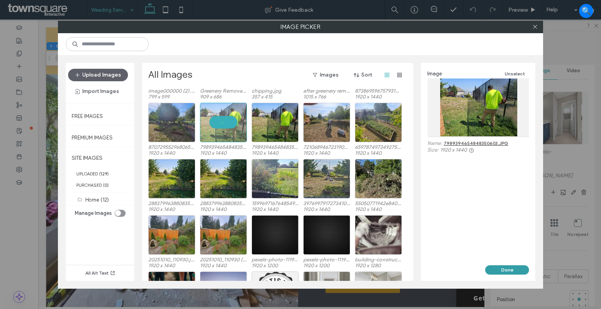
click at [508, 272] on button "Done" at bounding box center [507, 270] width 44 height 9
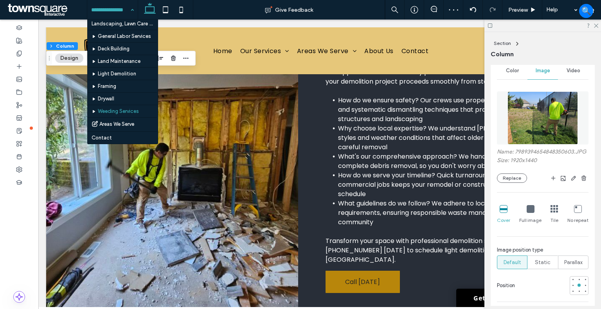
scroll to position [0, 0]
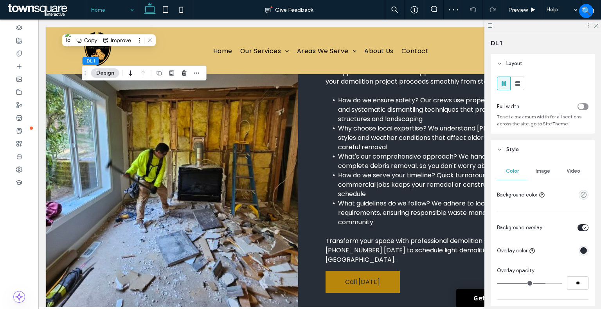
click at [546, 173] on span "Image" at bounding box center [543, 171] width 14 height 6
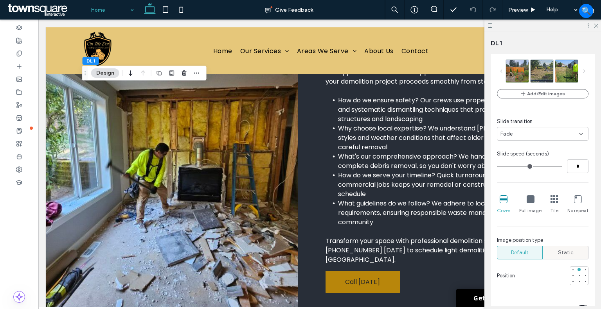
scroll to position [157, 0]
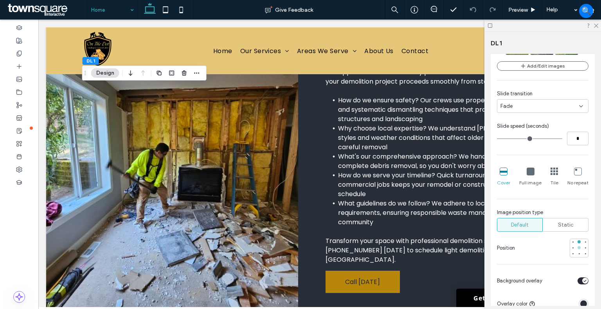
click at [576, 247] on div at bounding box center [578, 247] width 5 height 5
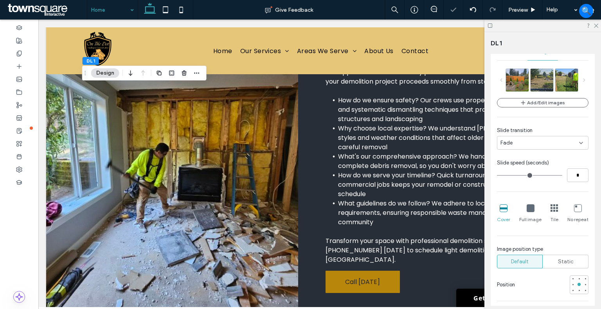
scroll to position [39, 0]
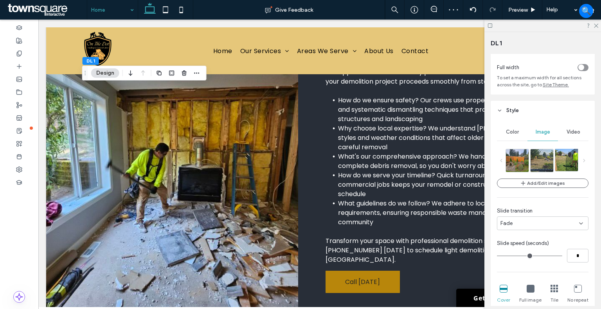
click at [563, 155] on img at bounding box center [570, 160] width 30 height 23
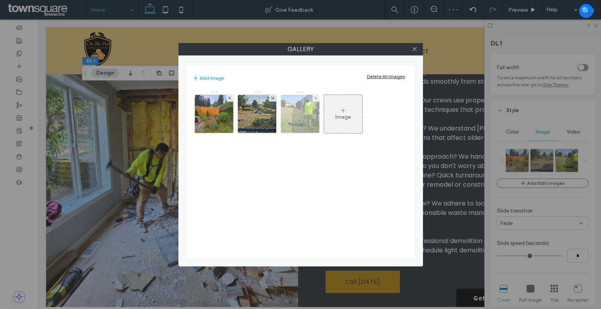
click at [297, 108] on img at bounding box center [299, 114] width 51 height 38
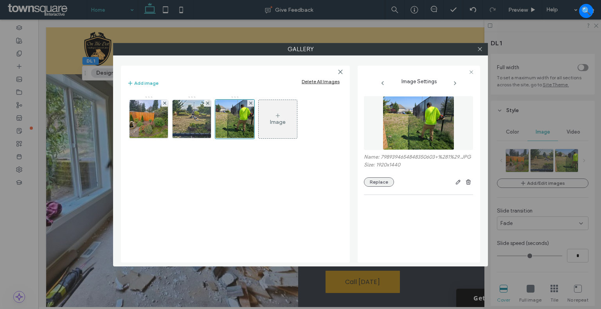
click at [378, 182] on button "Replace" at bounding box center [379, 182] width 30 height 9
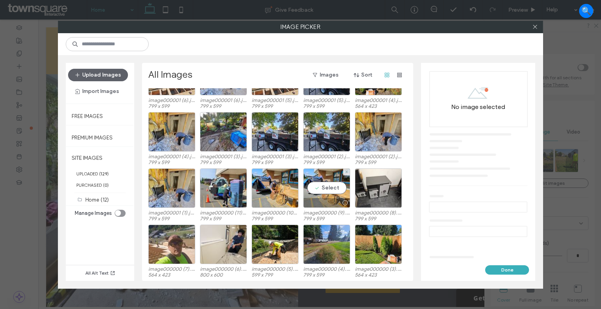
scroll to position [0, 0]
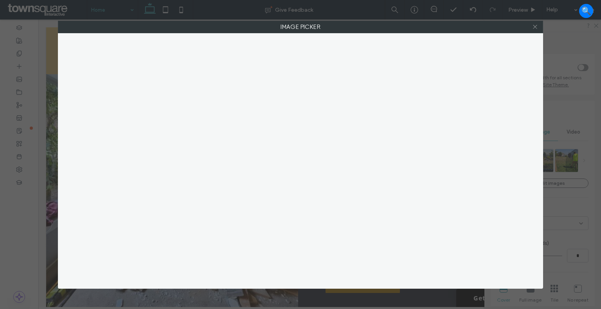
click at [535, 26] on icon at bounding box center [535, 27] width 6 height 6
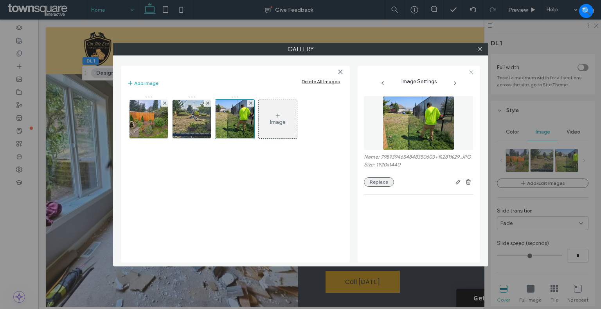
click at [381, 186] on button "Replace" at bounding box center [379, 182] width 30 height 9
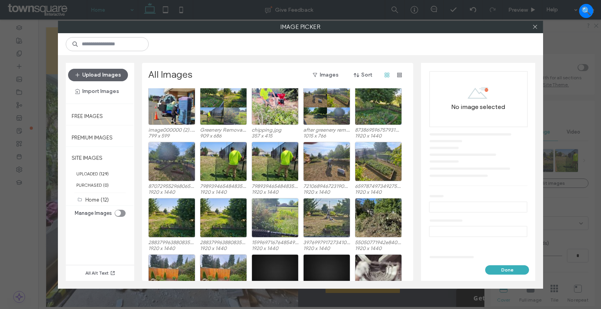
scroll to position [1011, 0]
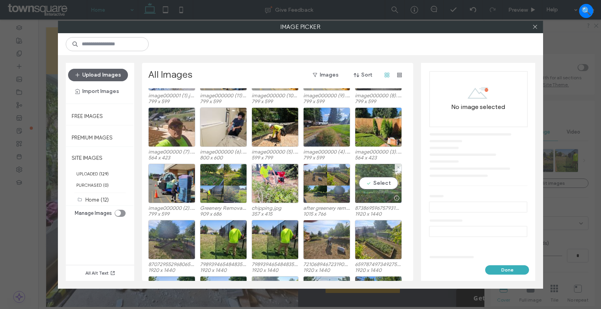
click at [364, 173] on div "Select" at bounding box center [378, 184] width 47 height 40
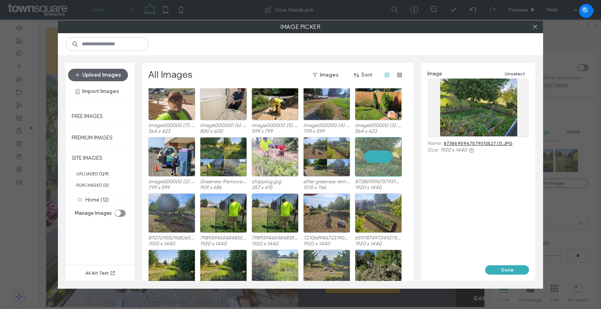
scroll to position [1050, 0]
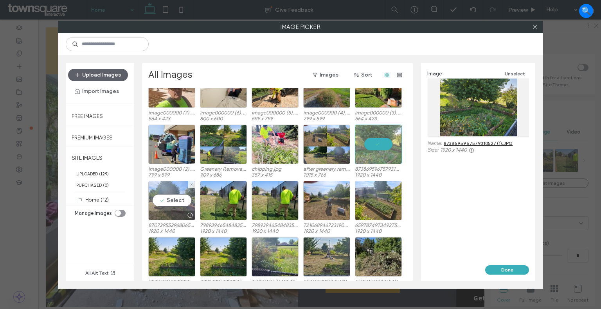
click at [184, 198] on div "Select" at bounding box center [171, 201] width 47 height 40
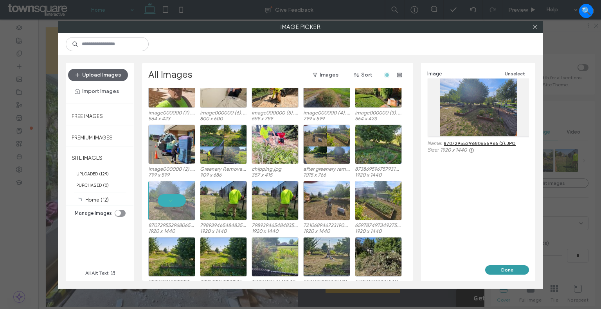
click at [510, 268] on button "Done" at bounding box center [507, 270] width 44 height 9
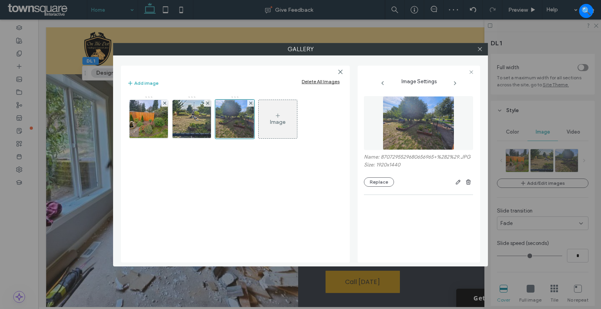
click at [483, 50] on div at bounding box center [480, 49] width 12 height 12
click at [480, 47] on icon at bounding box center [480, 49] width 6 height 6
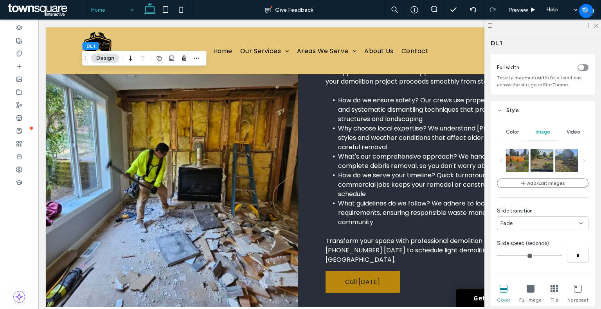
drag, startPoint x: 596, startPoint y: 25, endPoint x: 543, endPoint y: 47, distance: 57.2
click at [596, 25] on icon at bounding box center [595, 25] width 5 height 5
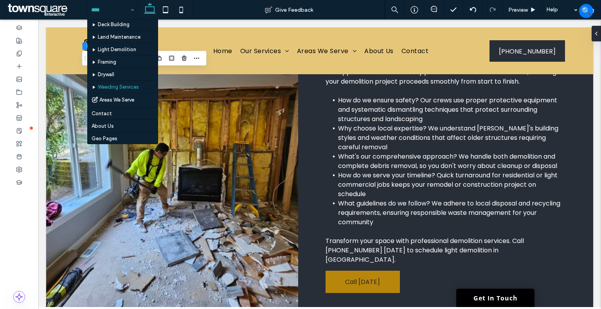
scroll to position [81, 0]
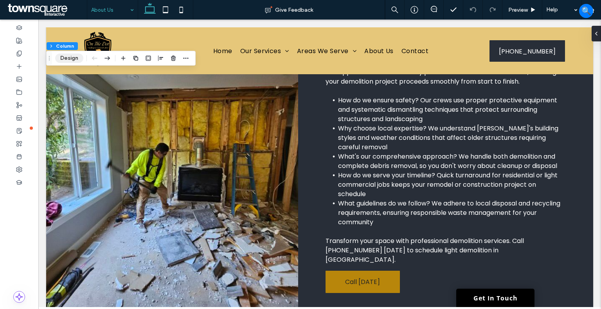
click at [68, 59] on button "Design" at bounding box center [69, 58] width 28 height 9
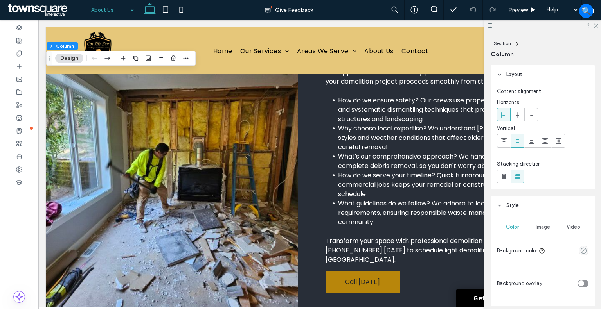
click at [543, 223] on div "Image" at bounding box center [542, 227] width 31 height 17
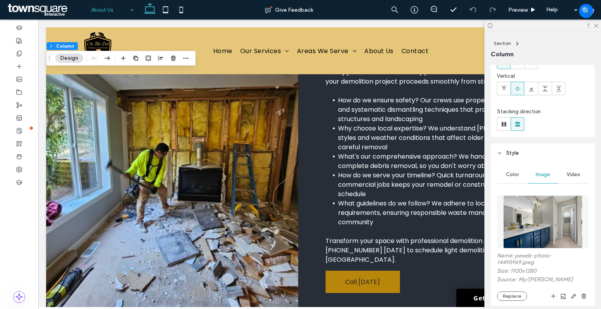
scroll to position [117, 0]
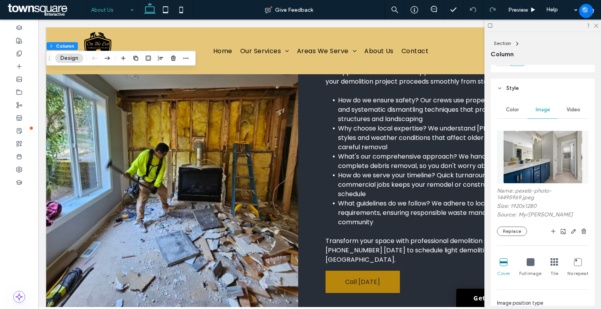
click at [516, 223] on div "Name: pexels-photo-14495969.jpeg Size: 1920x1280 Source: My / Curtis Adams Repl…" at bounding box center [543, 212] width 92 height 49
click at [513, 227] on button "Replace" at bounding box center [512, 231] width 30 height 9
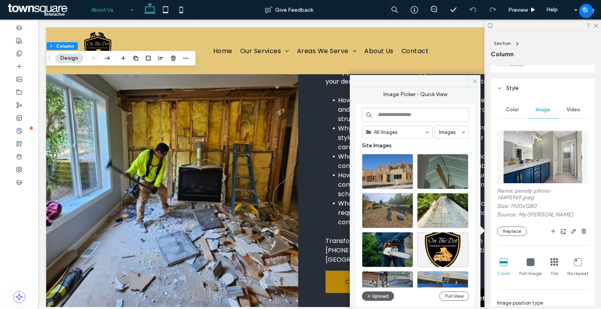
scroll to position [39, 0]
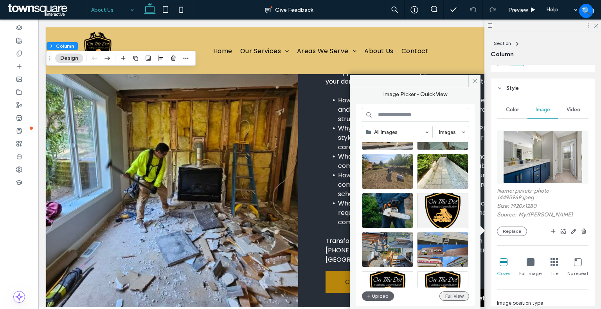
click at [451, 297] on button "Full View" at bounding box center [454, 296] width 30 height 9
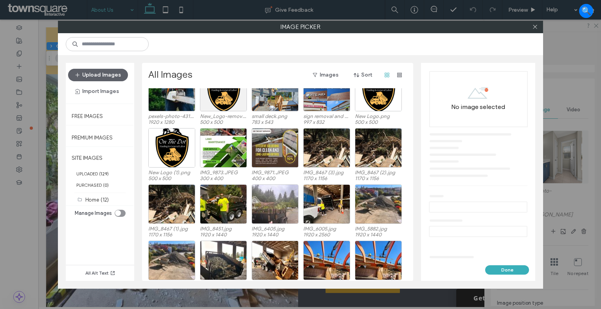
scroll to position [111, 0]
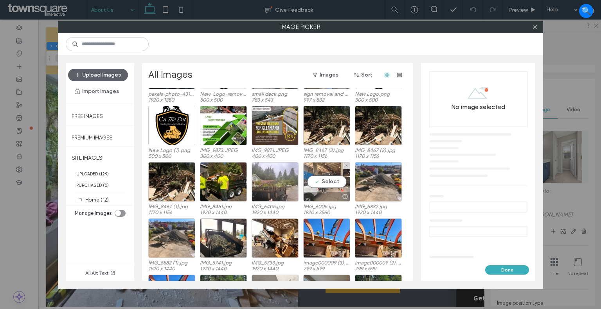
click at [330, 167] on div "Select" at bounding box center [326, 182] width 47 height 40
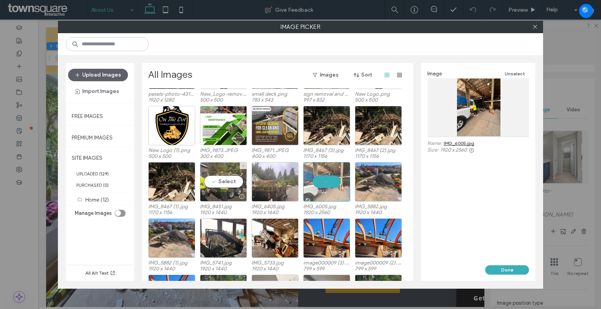
click at [226, 170] on div "Select" at bounding box center [223, 182] width 47 height 40
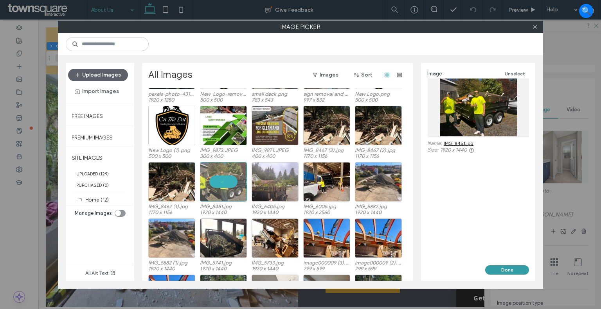
click at [507, 270] on button "Done" at bounding box center [507, 270] width 44 height 9
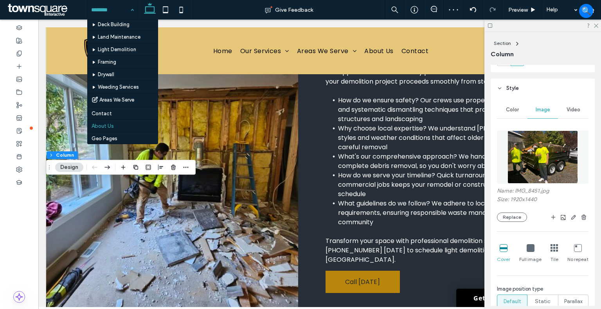
scroll to position [0, 0]
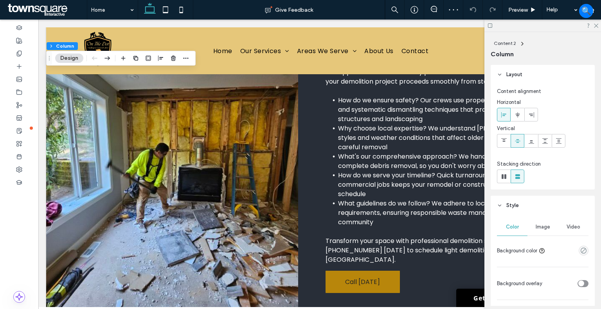
click at [541, 227] on span "Image" at bounding box center [543, 227] width 14 height 6
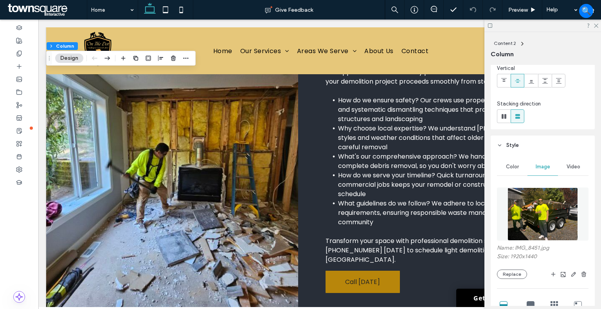
scroll to position [117, 0]
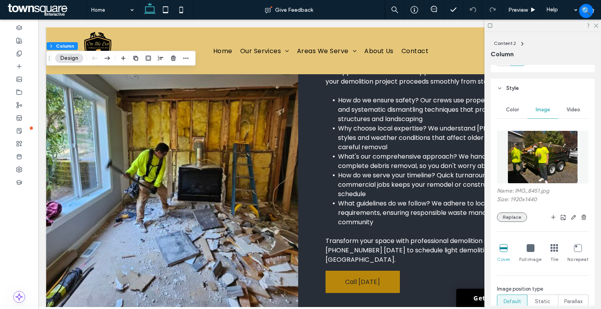
click at [516, 218] on button "Replace" at bounding box center [512, 217] width 30 height 9
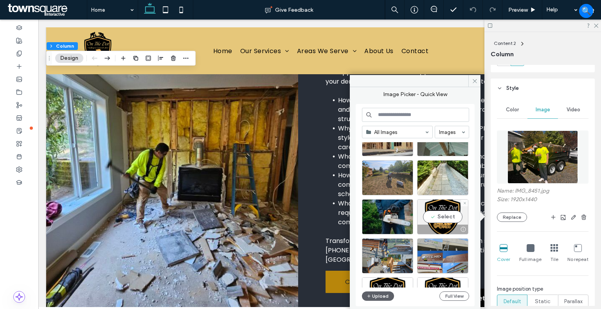
scroll to position [70, 0]
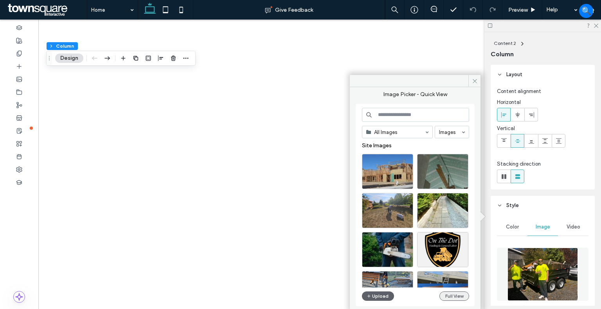
click at [452, 295] on button "Full View" at bounding box center [454, 296] width 30 height 9
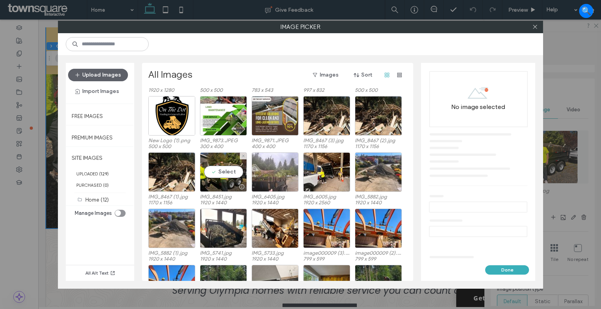
scroll to position [134, 0]
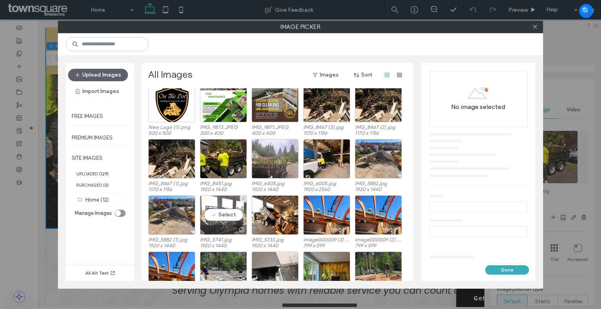
click at [225, 215] on div "Select" at bounding box center [223, 216] width 47 height 40
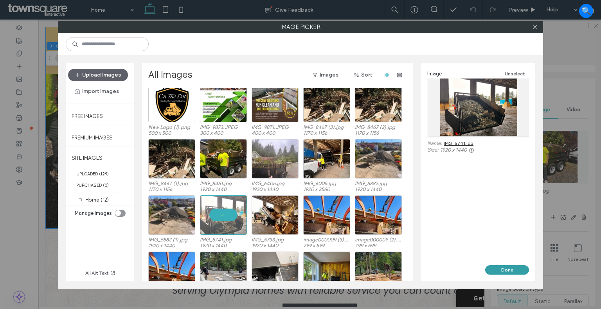
click at [515, 268] on button "Done" at bounding box center [507, 270] width 44 height 9
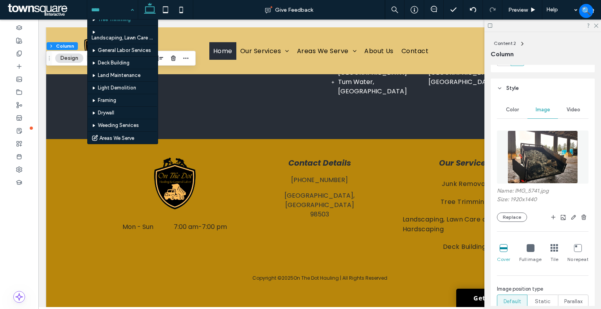
scroll to position [81, 0]
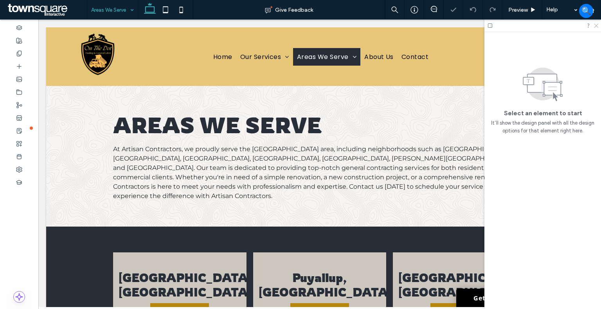
click at [596, 24] on icon at bounding box center [595, 25] width 5 height 5
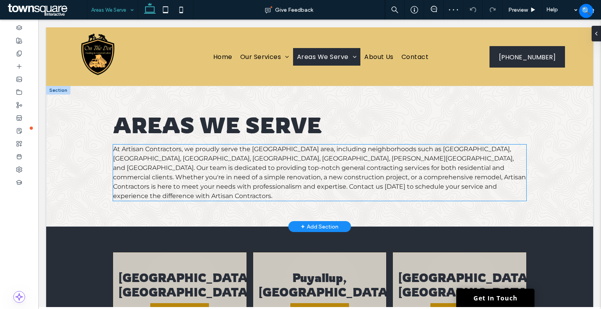
click at [313, 157] on span "At Artisan Contractors, we proudly serve the greater Charlotte area, including …" at bounding box center [319, 173] width 413 height 54
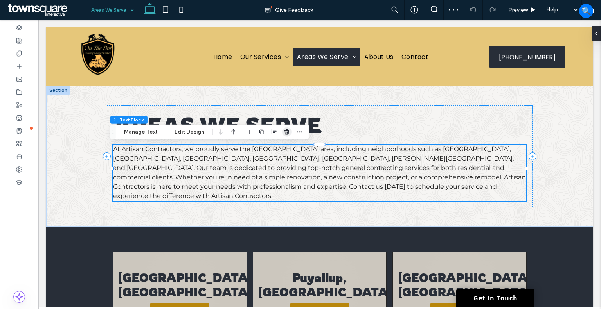
click at [287, 132] on use "button" at bounding box center [286, 132] width 5 height 5
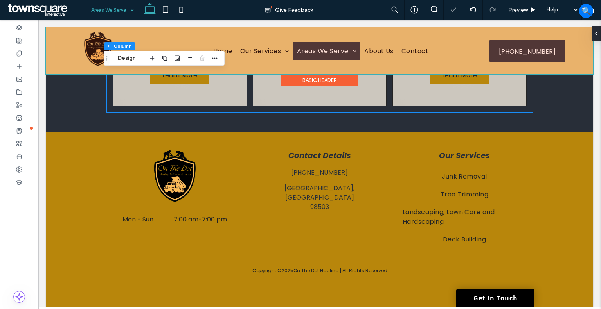
scroll to position [64, 0]
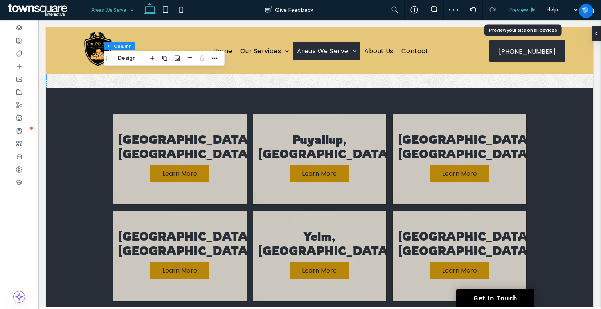
drag, startPoint x: 534, startPoint y: 8, endPoint x: 428, endPoint y: 17, distance: 106.8
click at [534, 8] on icon at bounding box center [533, 10] width 6 height 6
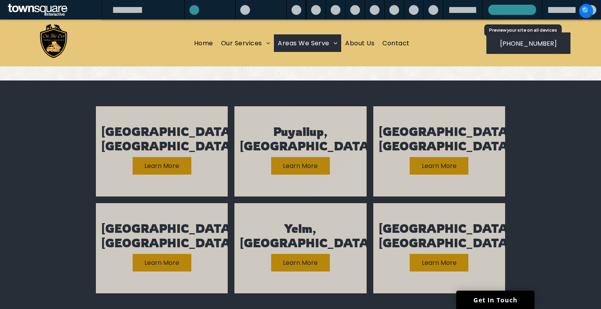
scroll to position [56, 0]
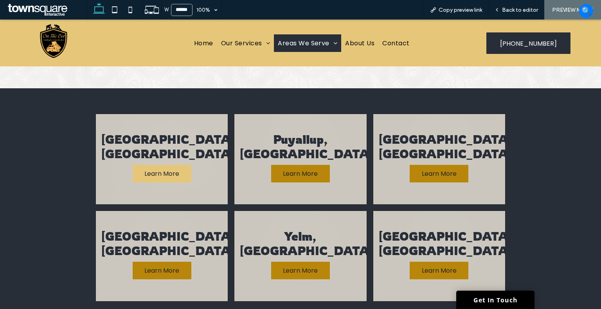
click at [162, 165] on span "Learn More" at bounding box center [162, 174] width 50 height 18
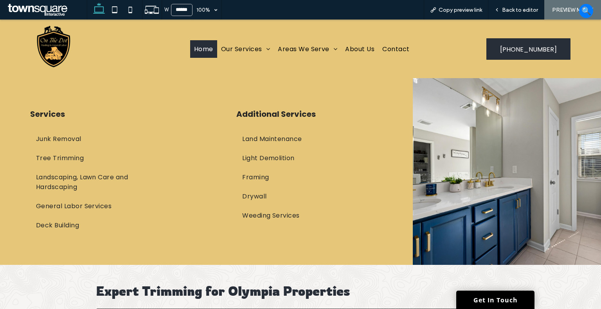
click at [211, 47] on link "Home" at bounding box center [203, 49] width 27 height 18
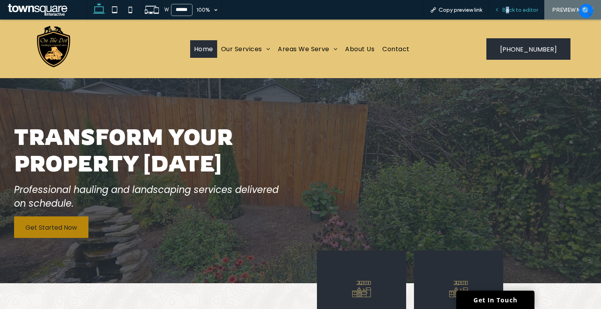
click at [508, 4] on div "Back to editor" at bounding box center [516, 10] width 56 height 20
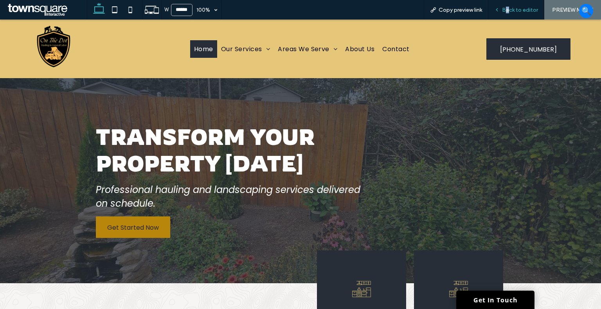
click at [505, 14] on div "Back to editor" at bounding box center [516, 10] width 56 height 20
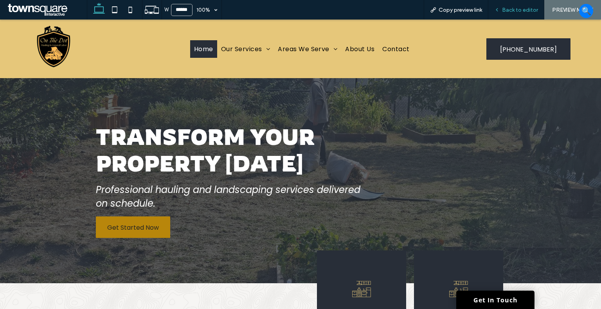
drag, startPoint x: 507, startPoint y: 11, endPoint x: 130, endPoint y: 29, distance: 377.6
click at [507, 11] on span "Back to editor" at bounding box center [520, 10] width 36 height 7
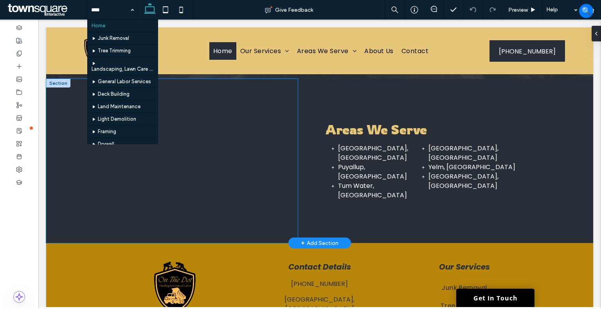
click at [271, 135] on div at bounding box center [172, 161] width 252 height 164
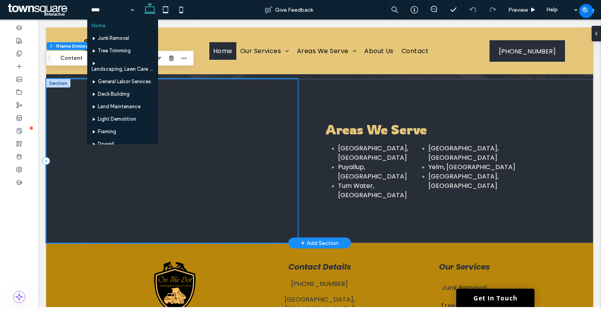
scroll to position [1044, 0]
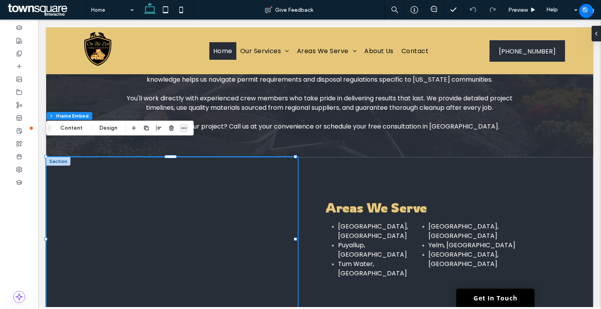
click at [183, 129] on icon "button" at bounding box center [184, 128] width 6 height 6
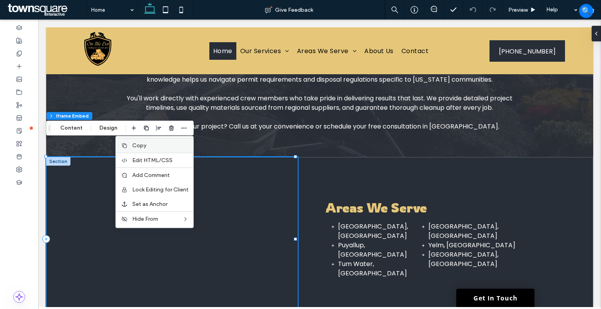
click at [150, 146] on label "Copy" at bounding box center [160, 145] width 56 height 7
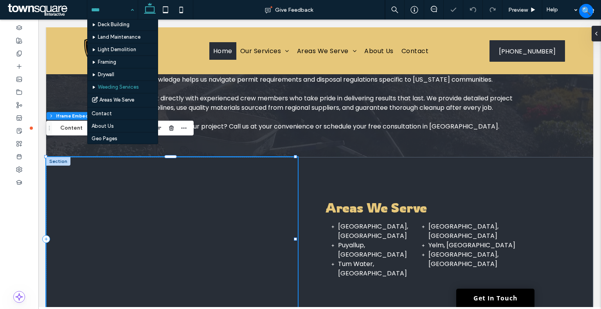
scroll to position [81, 0]
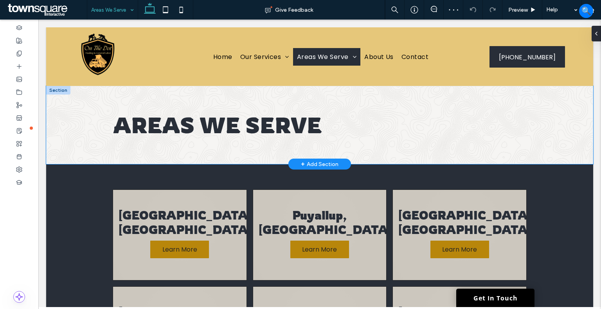
click at [340, 145] on div "Areas We Serve" at bounding box center [320, 125] width 470 height 78
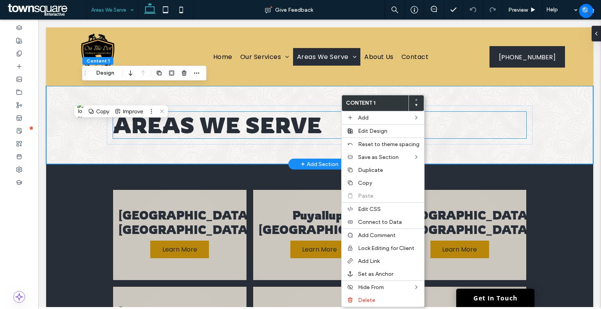
click at [339, 138] on h1 "Areas We Serve" at bounding box center [319, 125] width 413 height 27
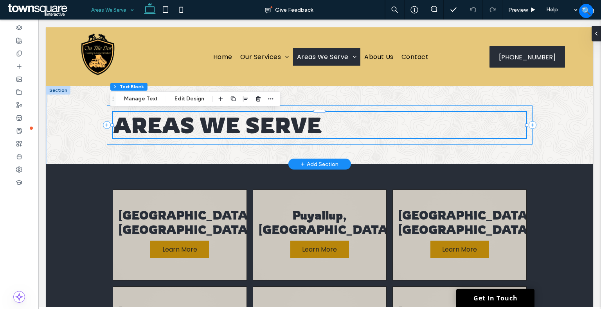
click at [338, 141] on div "Areas We Serve" at bounding box center [320, 125] width 426 height 39
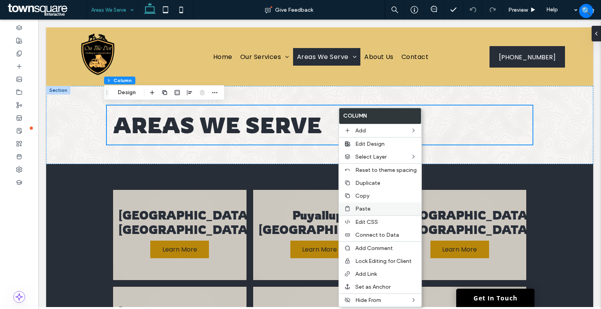
click at [360, 206] on span "Paste" at bounding box center [362, 209] width 15 height 7
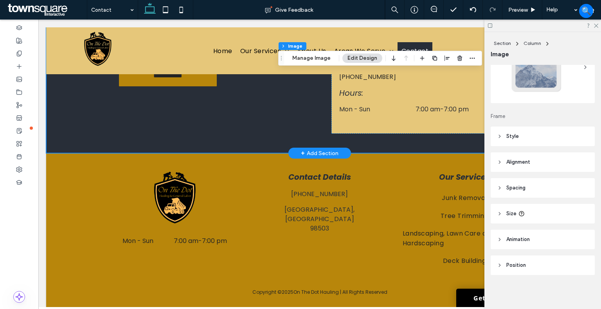
scroll to position [421, 0]
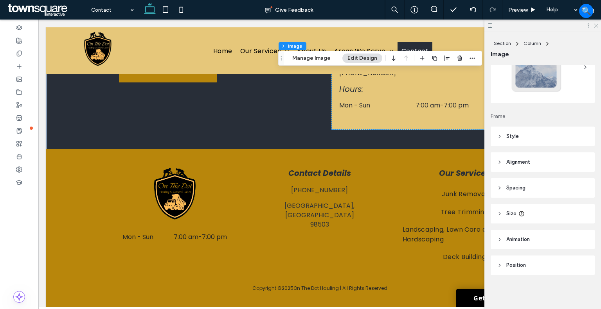
click at [594, 25] on icon at bounding box center [595, 25] width 5 height 5
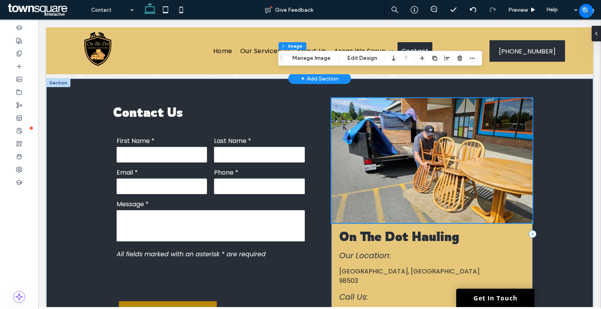
scroll to position [0, 0]
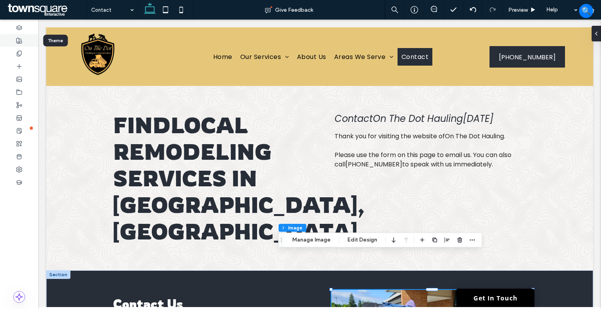
click at [20, 43] on span at bounding box center [19, 40] width 6 height 7
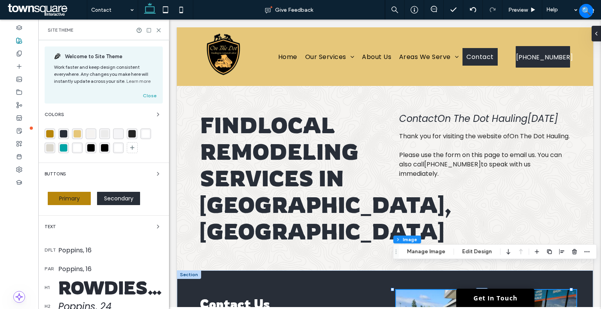
click at [62, 135] on div "rgba(40, 46, 56, 1)" at bounding box center [63, 133] width 7 height 7
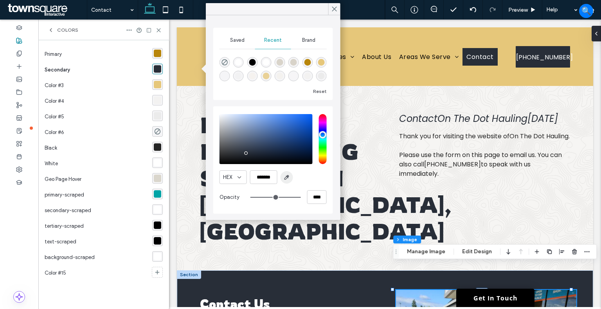
click at [285, 176] on icon "button" at bounding box center [287, 178] width 6 height 6
type input "*******"
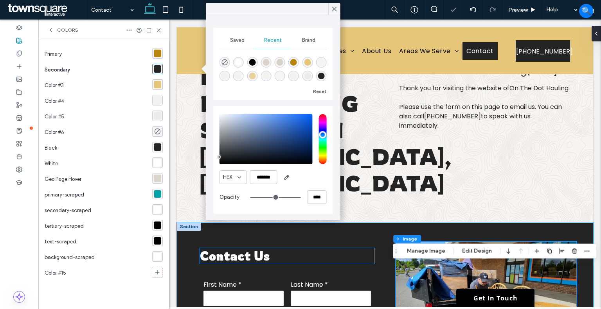
scroll to position [105, 0]
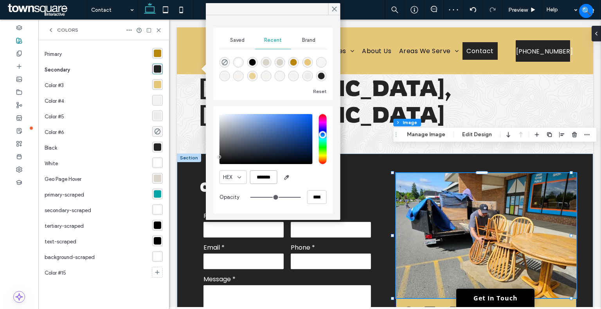
click at [261, 175] on input "*******" at bounding box center [263, 178] width 27 height 14
click at [335, 7] on icon at bounding box center [334, 8] width 7 height 7
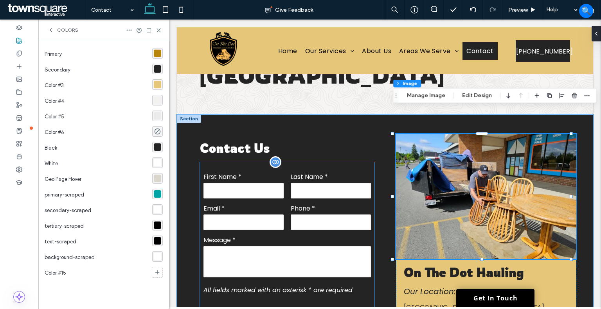
click at [299, 215] on input "tel" at bounding box center [331, 223] width 80 height 16
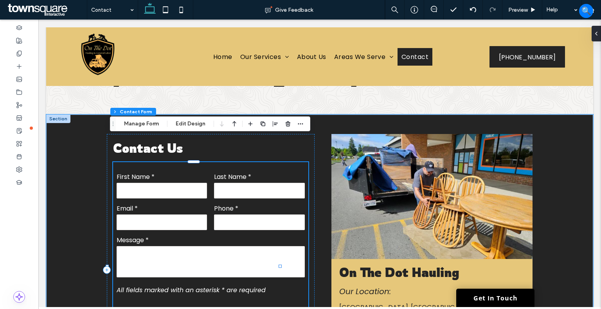
type input "*"
type input "***"
type input "*"
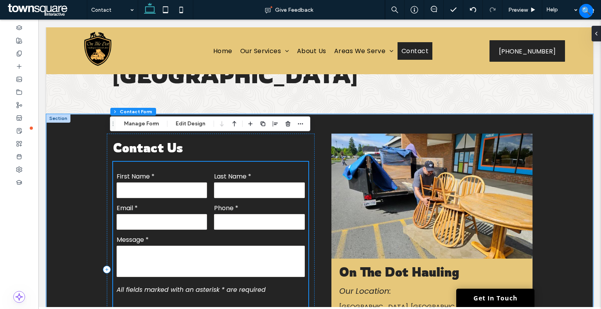
scroll to position [144, 0]
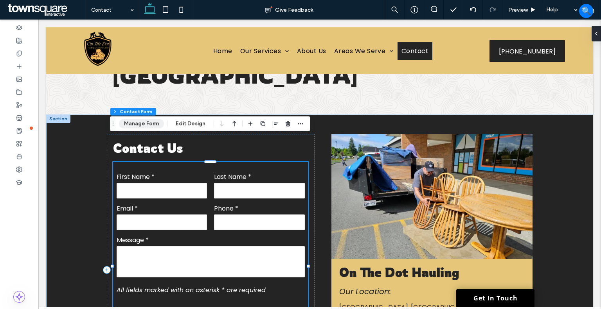
click at [131, 125] on button "Manage Form" at bounding box center [141, 123] width 45 height 9
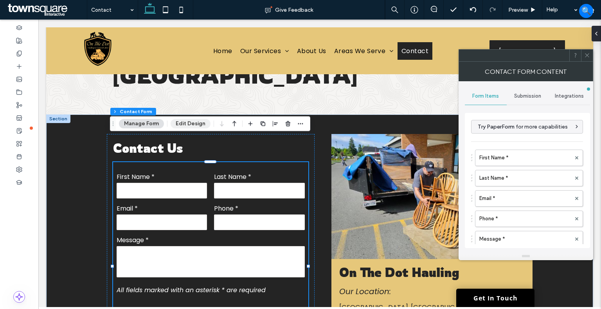
click at [189, 124] on button "Edit Design" at bounding box center [191, 123] width 40 height 9
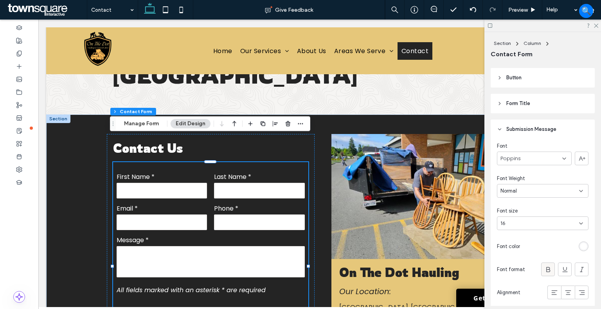
scroll to position [196, 0]
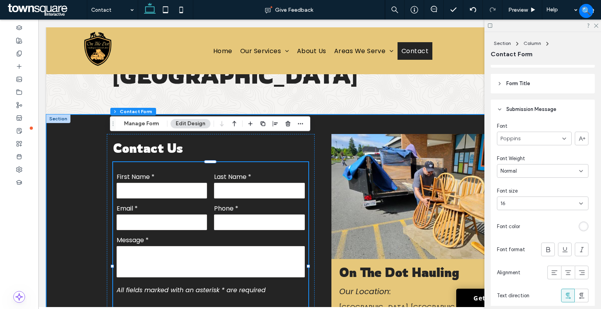
click at [85, 204] on div "**********" at bounding box center [320, 270] width 470 height 311
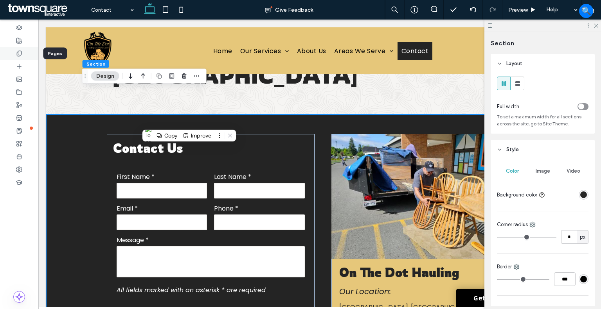
click at [15, 52] on div at bounding box center [19, 53] width 38 height 13
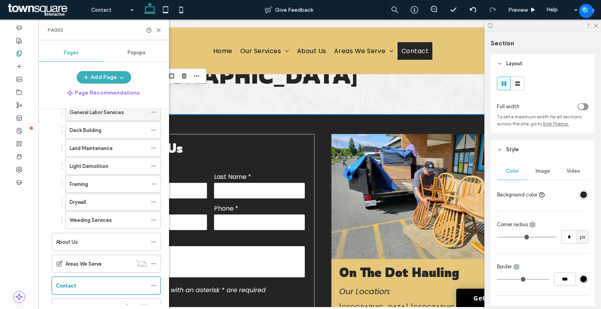
scroll to position [141, 0]
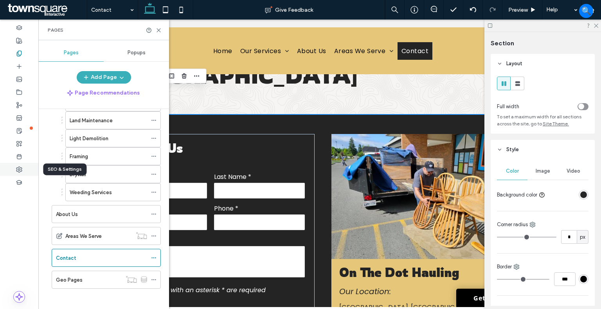
click at [20, 169] on icon at bounding box center [19, 170] width 6 height 6
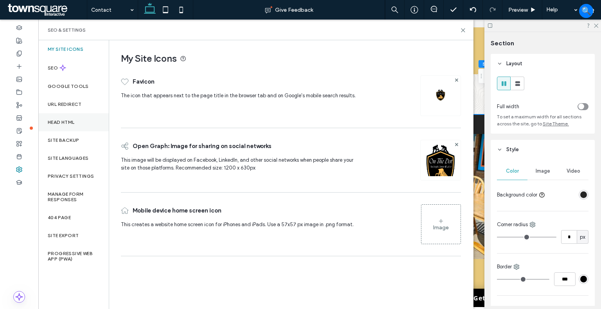
click at [65, 120] on label "Head HTML" at bounding box center [61, 122] width 27 height 5
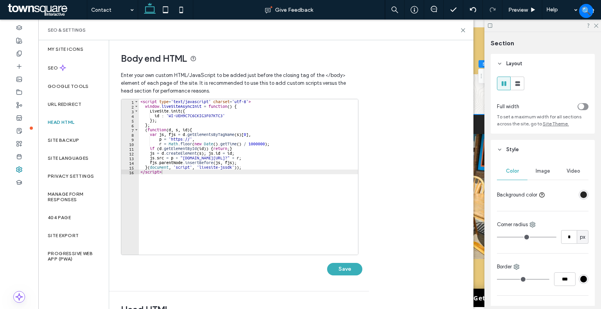
click at [211, 126] on div "< script type = 'text/javascript' charset = 'utf-8' > window . liveSiteAsyncIni…" at bounding box center [248, 181] width 219 height 165
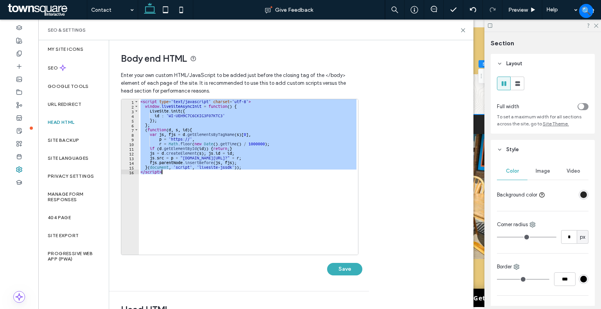
paste textarea "Cursor at row 16"
type textarea "*********"
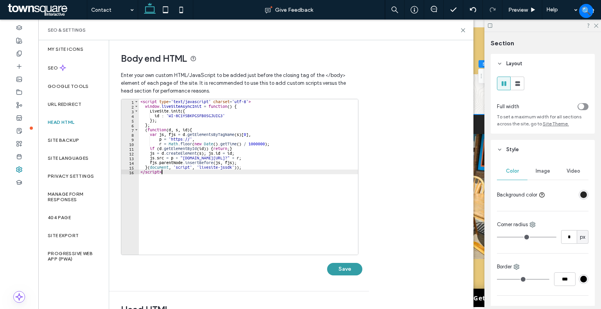
click at [335, 269] on button "Save" at bounding box center [344, 269] width 35 height 13
click at [462, 31] on use at bounding box center [463, 31] width 4 height 4
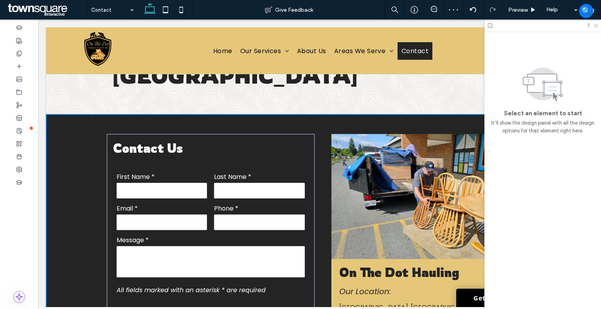
click at [597, 23] on icon at bounding box center [595, 25] width 5 height 5
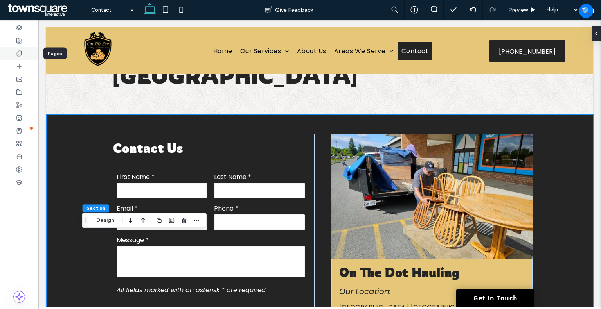
click at [14, 53] on div at bounding box center [19, 53] width 38 height 13
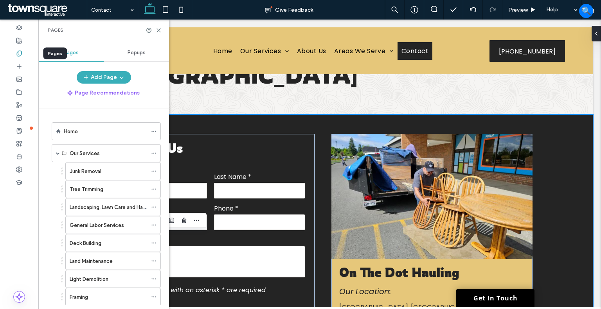
click at [13, 54] on div at bounding box center [19, 53] width 38 height 13
click at [19, 164] on div at bounding box center [19, 169] width 38 height 13
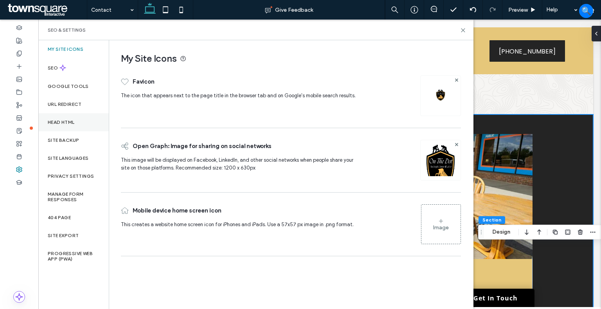
click at [63, 123] on label "Head HTML" at bounding box center [61, 122] width 27 height 5
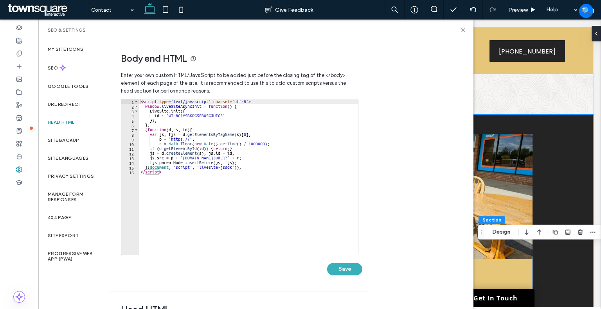
click at [63, 122] on label "Head HTML" at bounding box center [61, 122] width 27 height 5
click at [90, 52] on div "My Site Icons" at bounding box center [73, 49] width 70 height 18
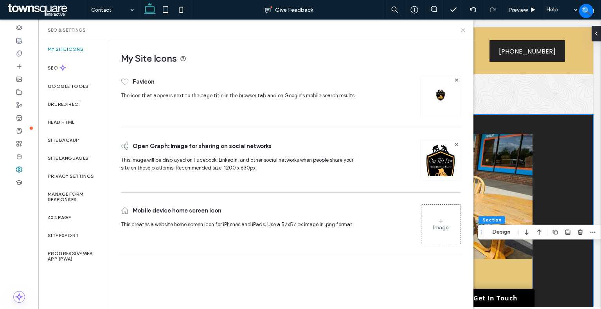
click at [462, 30] on use at bounding box center [463, 31] width 4 height 4
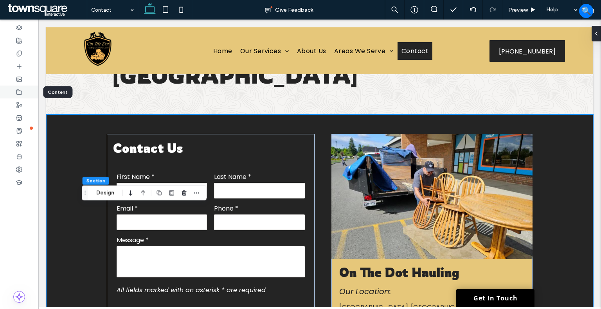
click at [16, 92] on div at bounding box center [19, 92] width 38 height 13
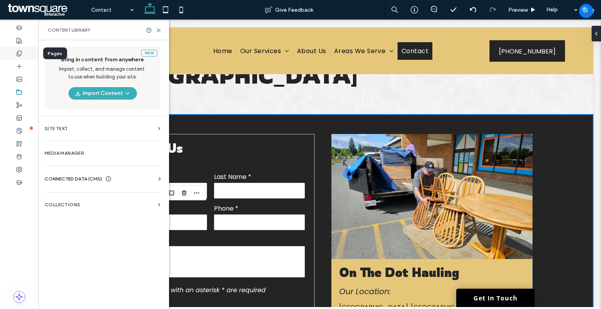
click at [19, 53] on icon at bounding box center [19, 53] width 6 height 6
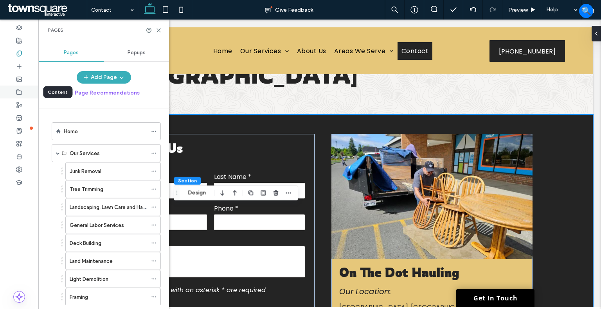
click at [18, 97] on div at bounding box center [19, 92] width 38 height 13
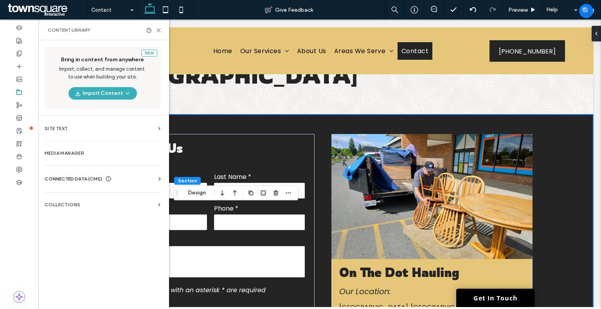
click at [72, 181] on span "CONNECTED DATA (CMS)" at bounding box center [74, 179] width 58 height 8
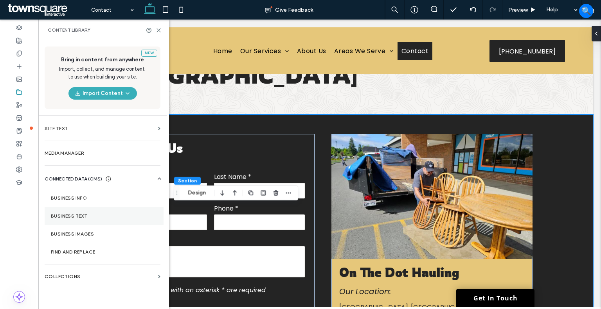
click at [77, 204] on section "Business Info" at bounding box center [104, 198] width 119 height 18
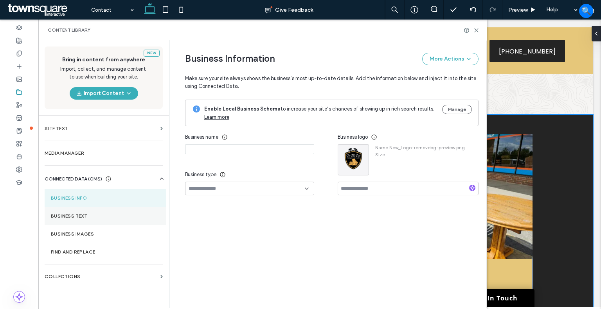
type input "**********"
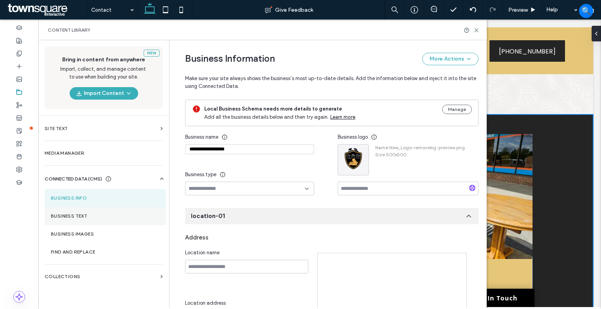
click at [79, 215] on label "Business Text" at bounding box center [105, 216] width 109 height 5
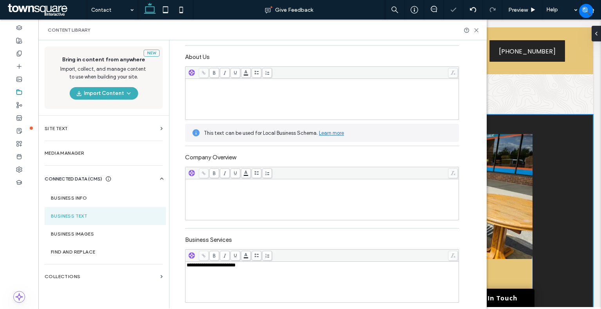
scroll to position [78, 0]
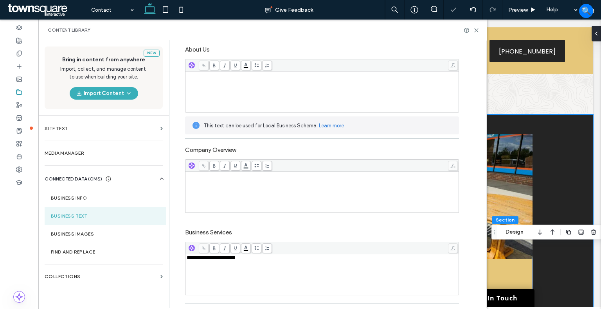
drag, startPoint x: 225, startPoint y: 257, endPoint x: 180, endPoint y: 257, distance: 45.0
click at [227, 259] on span "**********" at bounding box center [211, 258] width 49 height 5
drag, startPoint x: 225, startPoint y: 258, endPoint x: 180, endPoint y: 257, distance: 45.8
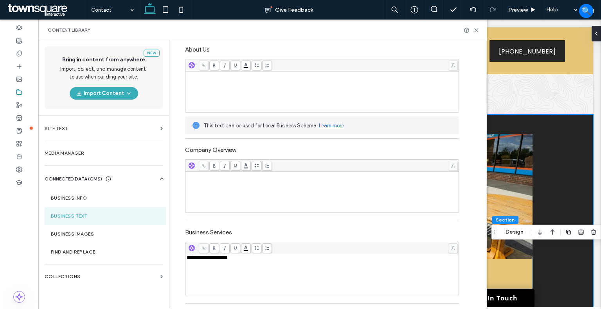
click at [307, 294] on div "**********" at bounding box center [321, 275] width 273 height 41
click at [478, 28] on icon at bounding box center [476, 30] width 6 height 6
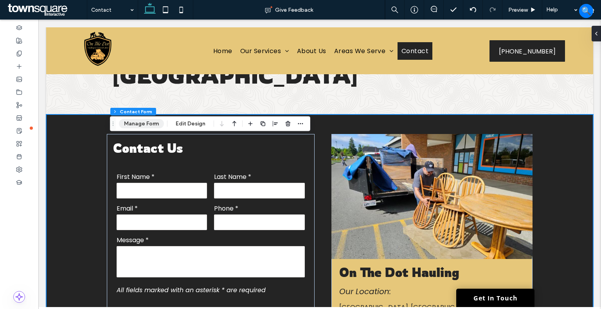
type input "*"
type input "***"
type input "*"
click at [144, 119] on button "Manage Form" at bounding box center [141, 123] width 45 height 9
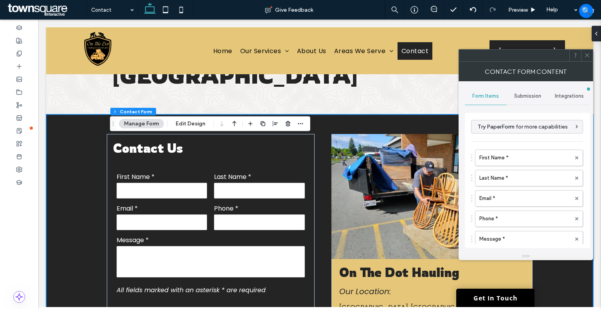
click at [527, 99] on span "Submission" at bounding box center [527, 96] width 27 height 6
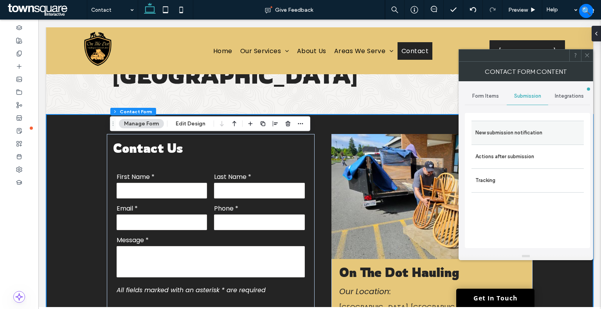
click at [503, 134] on label "New submission notification" at bounding box center [527, 133] width 104 height 16
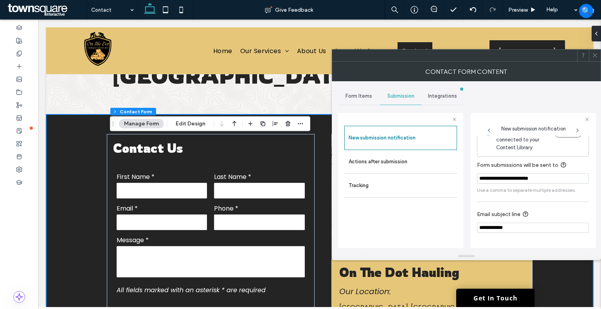
scroll to position [1, 0]
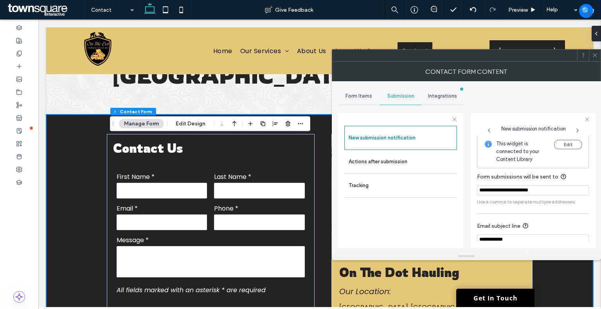
click at [595, 59] on span at bounding box center [595, 56] width 6 height 12
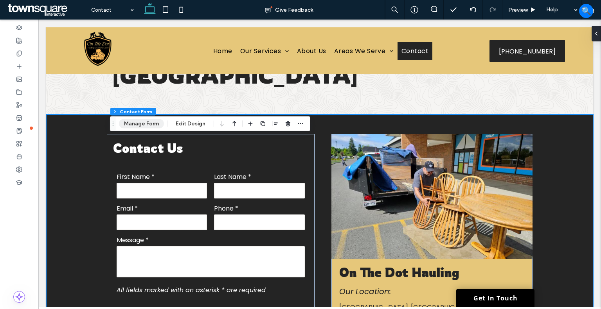
click at [139, 121] on button "Manage Form" at bounding box center [141, 123] width 45 height 9
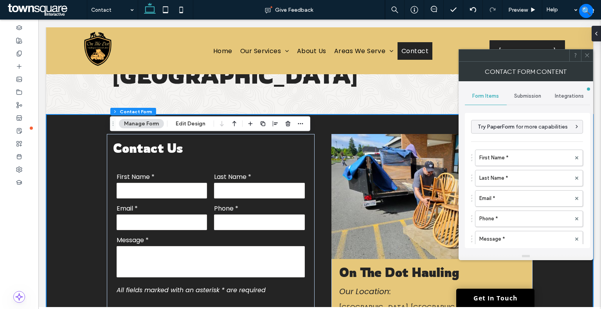
click at [514, 96] on span "Submission" at bounding box center [527, 96] width 27 height 6
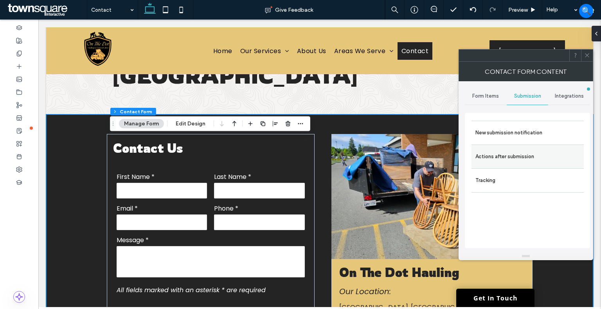
click at [502, 156] on label "Actions after submission" at bounding box center [527, 157] width 104 height 16
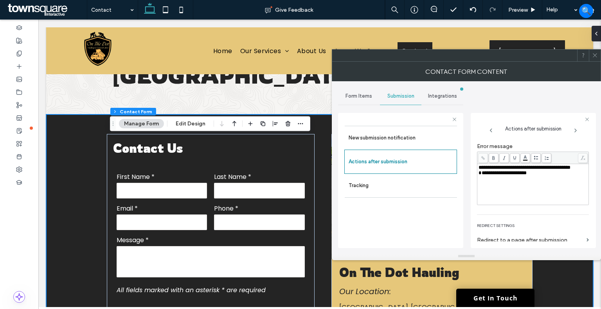
scroll to position [134, 0]
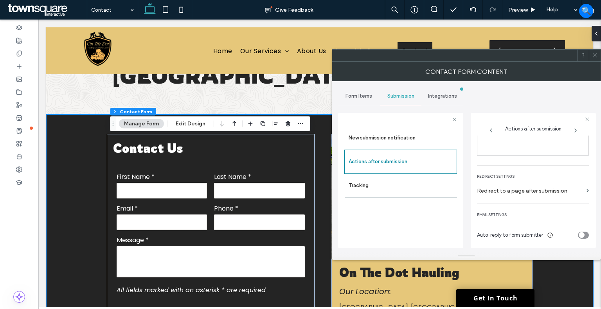
click at [596, 60] on span at bounding box center [595, 56] width 6 height 12
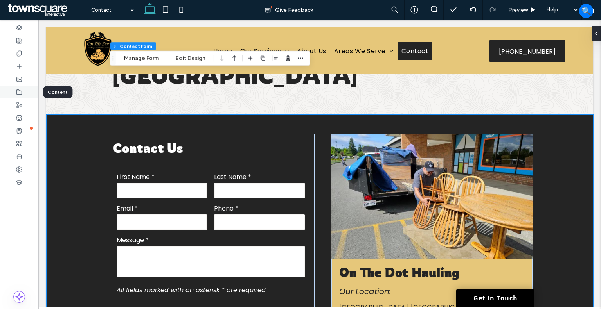
click at [18, 89] on icon at bounding box center [19, 92] width 6 height 6
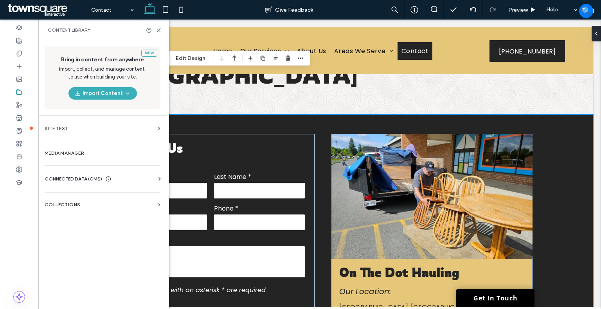
click at [82, 181] on span "CONNECTED DATA (CMS)" at bounding box center [74, 179] width 58 height 8
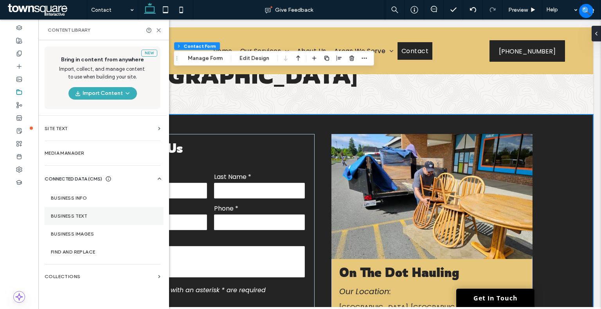
click at [88, 223] on section "Business Text" at bounding box center [104, 216] width 119 height 18
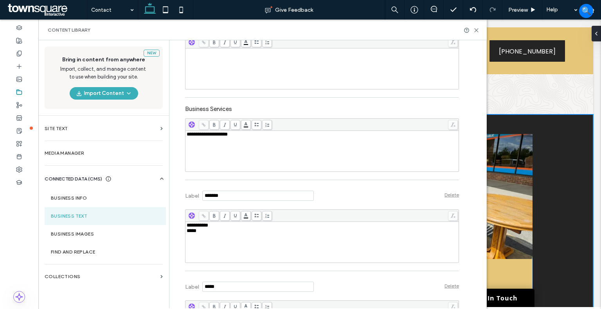
scroll to position [274, 0]
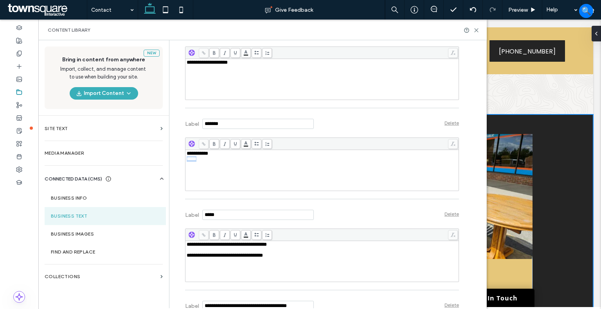
drag, startPoint x: 209, startPoint y: 164, endPoint x: 184, endPoint y: 162, distance: 25.1
click at [187, 162] on div "**********" at bounding box center [322, 170] width 271 height 39
click at [474, 29] on icon at bounding box center [476, 30] width 6 height 6
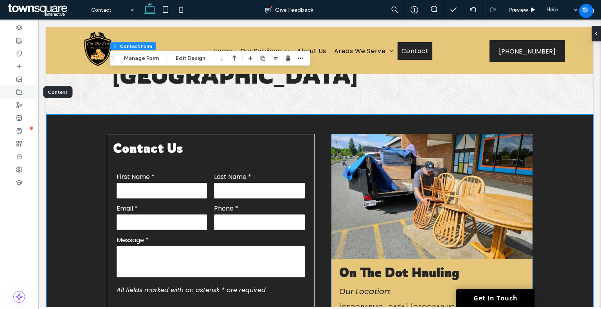
click at [11, 93] on div at bounding box center [19, 92] width 38 height 13
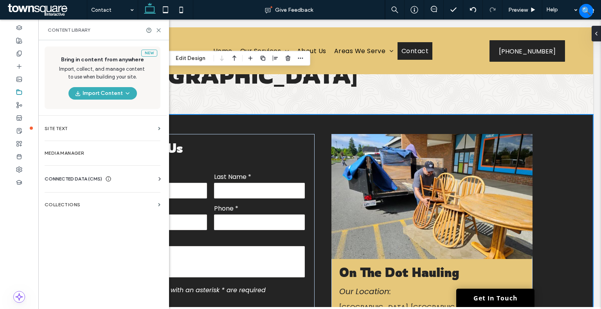
click at [73, 181] on span "CONNECTED DATA (CMS)" at bounding box center [74, 179] width 58 height 8
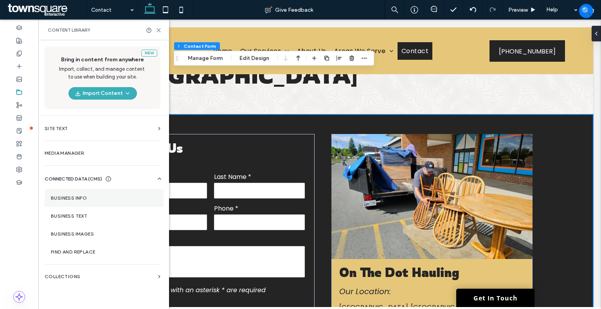
click at [84, 205] on section "Business Info" at bounding box center [104, 198] width 119 height 18
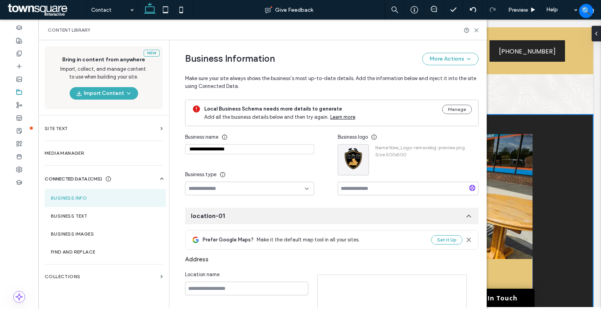
type input "**********"
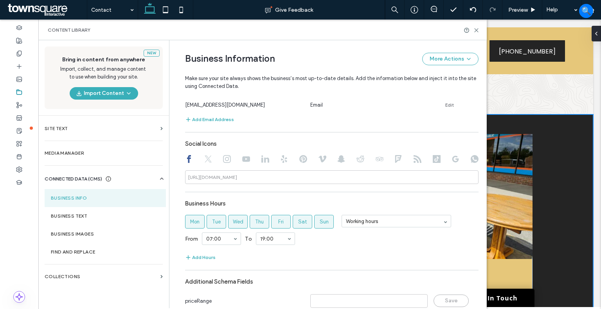
scroll to position [331, 0]
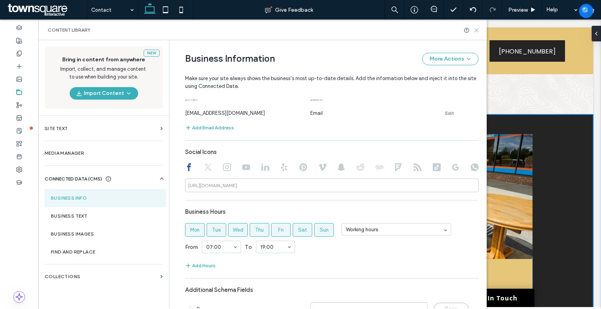
click at [476, 31] on icon at bounding box center [476, 30] width 6 height 6
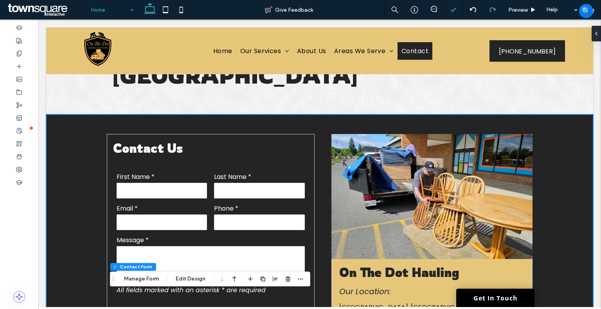
type input "***"
type input "*"
type input "***"
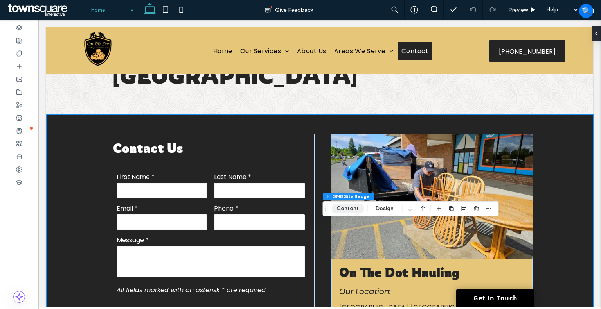
click at [347, 207] on button "Content" at bounding box center [347, 208] width 32 height 9
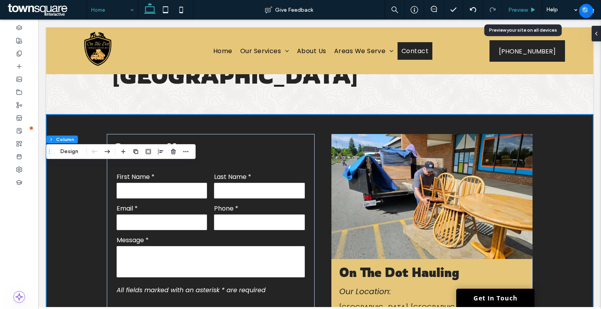
click at [521, 9] on span "Preview" at bounding box center [518, 10] width 20 height 7
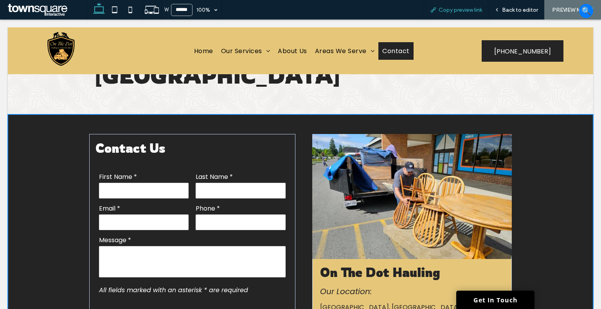
click at [453, 7] on span "Copy preview link" at bounding box center [460, 10] width 43 height 7
click at [512, 10] on span "Back to editor" at bounding box center [520, 10] width 36 height 7
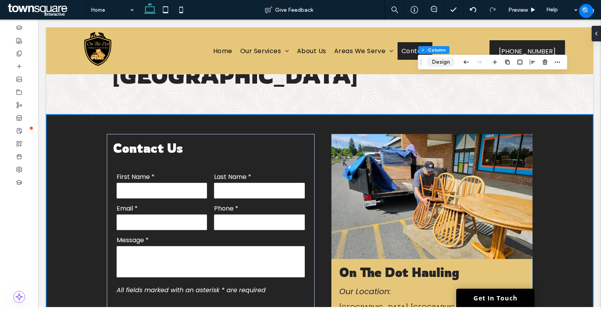
click at [441, 64] on button "Design" at bounding box center [441, 62] width 28 height 9
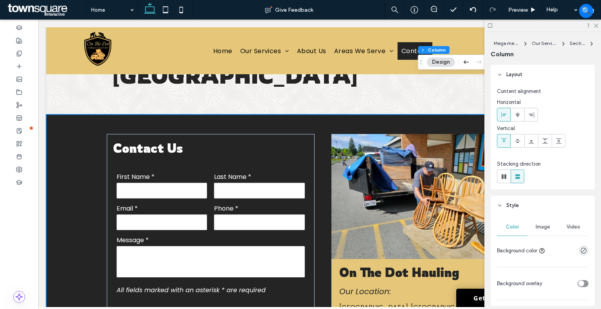
click at [540, 223] on div "Image" at bounding box center [542, 227] width 31 height 17
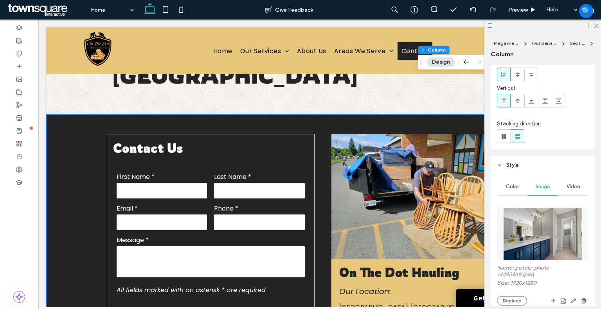
scroll to position [78, 0]
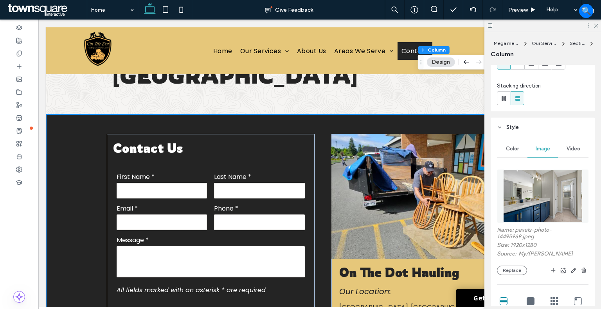
click at [517, 262] on div "Name: pexels-photo-14495969.jpeg Size: 1920x1280 Source: My / Curtis Adams Repl…" at bounding box center [543, 251] width 92 height 49
click at [514, 266] on button "Replace" at bounding box center [512, 270] width 30 height 9
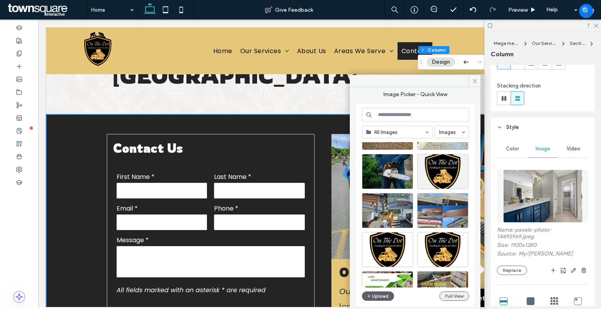
click at [455, 293] on button "Full View" at bounding box center [454, 296] width 30 height 9
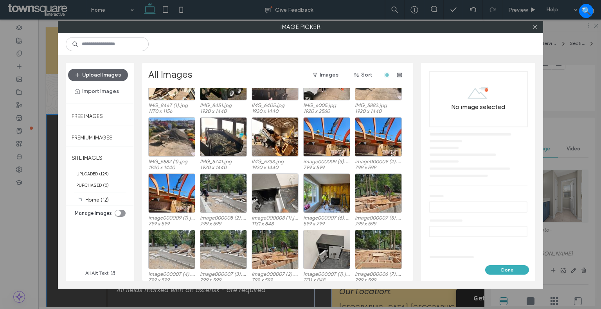
scroll to position [290, 0]
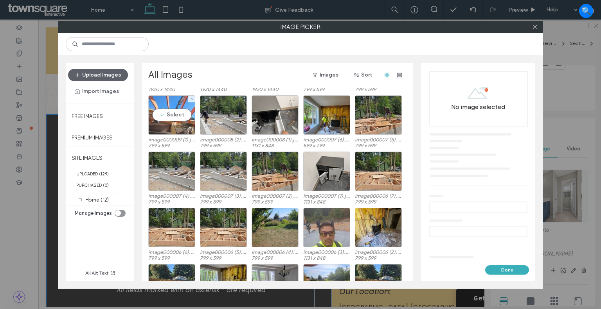
click at [178, 108] on div "Select" at bounding box center [171, 115] width 47 height 40
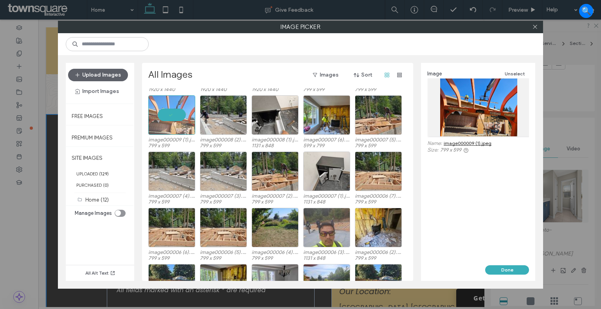
click at [500, 264] on div "Image Unselect Name: image000009 (1).jpeg Size: 799 x 599" at bounding box center [478, 164] width 114 height 203
click at [501, 266] on button "Done" at bounding box center [507, 270] width 44 height 9
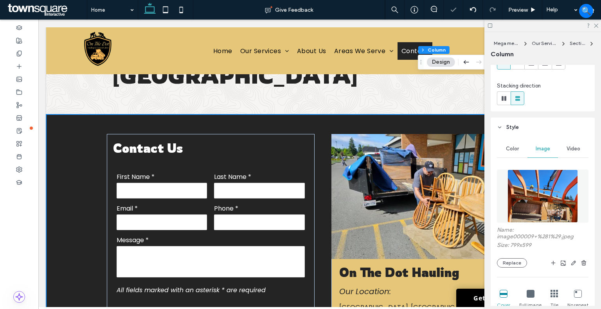
click at [596, 29] on div at bounding box center [542, 26] width 117 height 12
click at [597, 28] on div at bounding box center [542, 26] width 117 height 12
click at [597, 26] on icon at bounding box center [595, 25] width 5 height 5
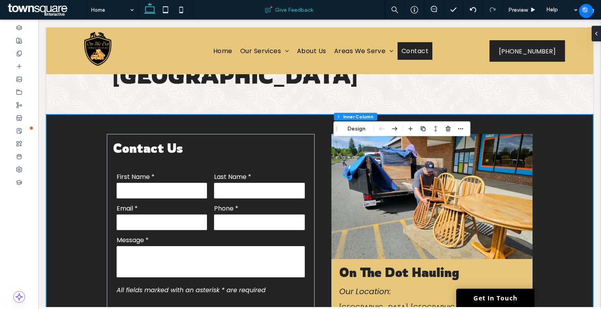
type input "**"
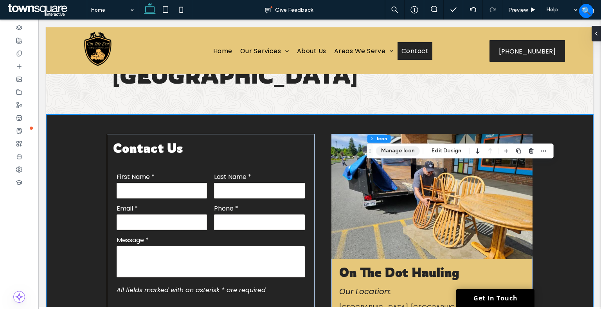
click at [398, 150] on button "Manage Icon" at bounding box center [398, 150] width 44 height 9
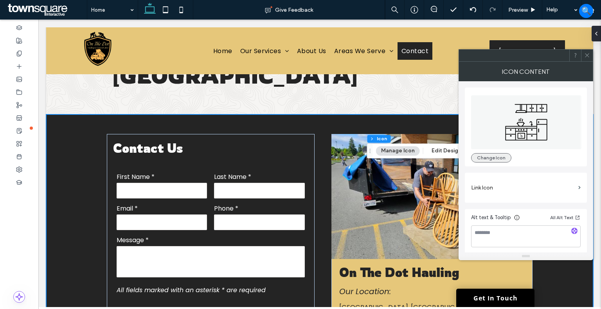
click at [498, 158] on button "Change Icon" at bounding box center [491, 157] width 40 height 9
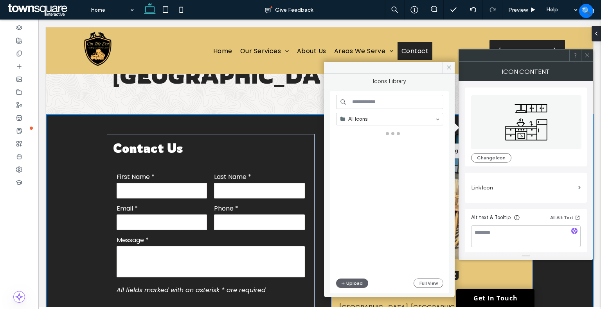
click at [392, 104] on input at bounding box center [389, 102] width 107 height 14
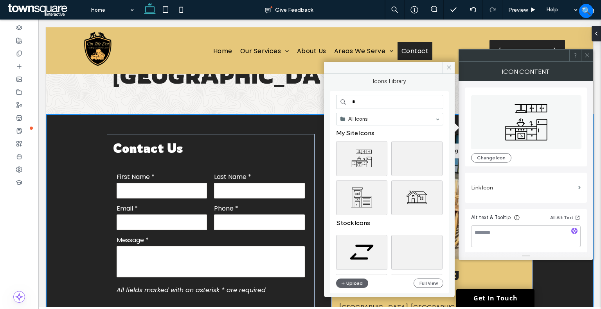
type input "*"
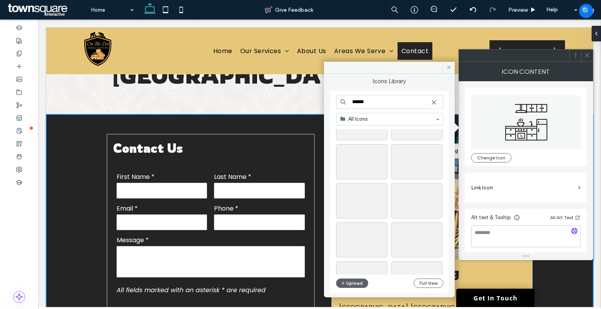
scroll to position [274, 0]
drag, startPoint x: 378, startPoint y: 100, endPoint x: 344, endPoint y: 95, distance: 34.8
click at [344, 95] on input "******" at bounding box center [389, 102] width 107 height 14
type input "****"
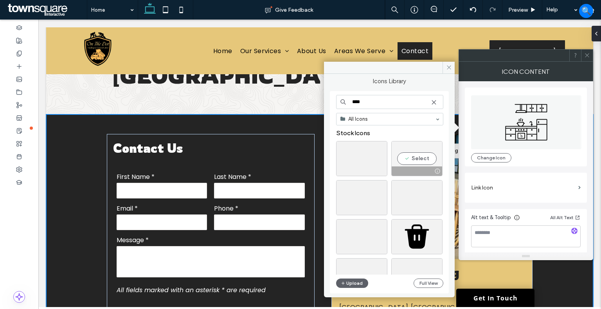
click at [406, 155] on div "Select" at bounding box center [416, 158] width 51 height 35
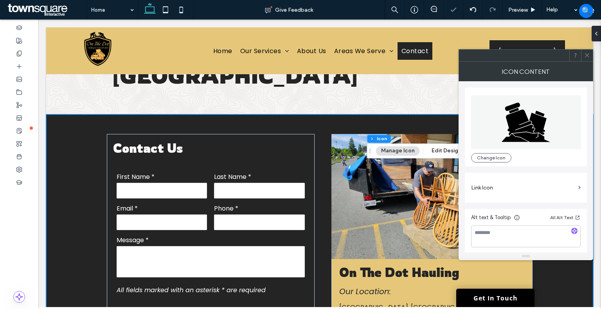
click at [586, 53] on icon at bounding box center [587, 55] width 6 height 6
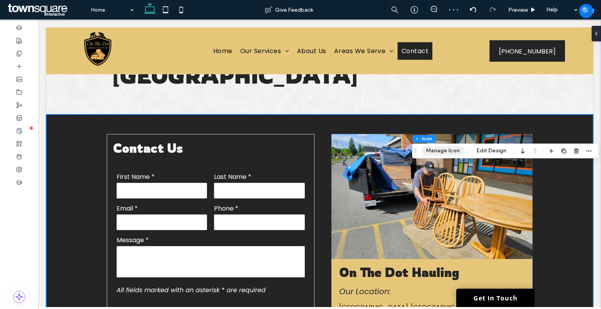
click at [453, 149] on button "Manage Icon" at bounding box center [443, 150] width 44 height 9
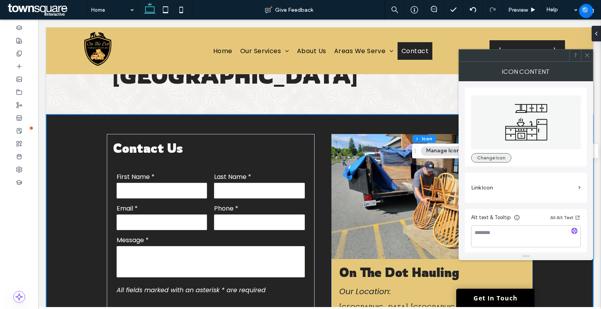
drag, startPoint x: 491, startPoint y: 156, endPoint x: 466, endPoint y: 142, distance: 28.5
click at [491, 156] on button "Change Icon" at bounding box center [491, 157] width 40 height 9
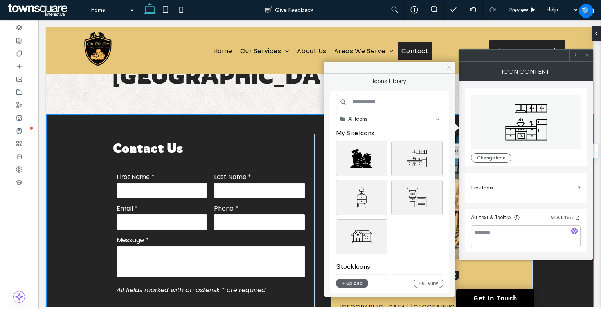
click at [417, 104] on input at bounding box center [389, 102] width 107 height 14
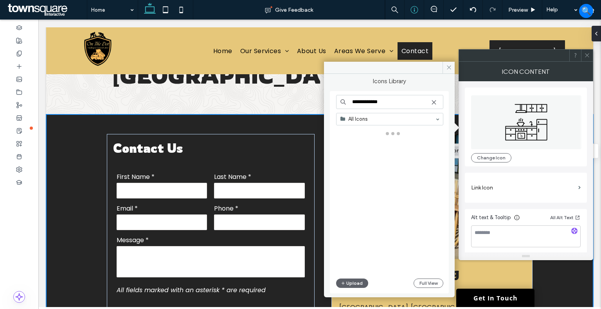
type input "**********"
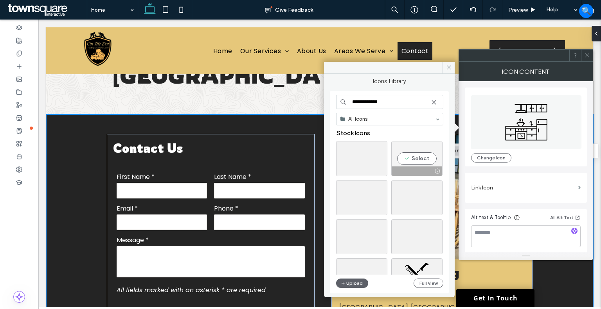
click at [409, 154] on div "Select" at bounding box center [416, 158] width 51 height 35
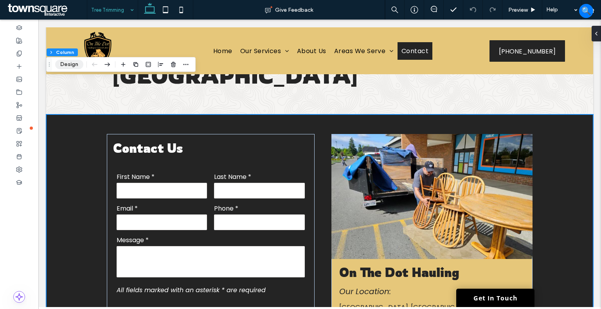
click at [68, 67] on button "Design" at bounding box center [69, 64] width 28 height 9
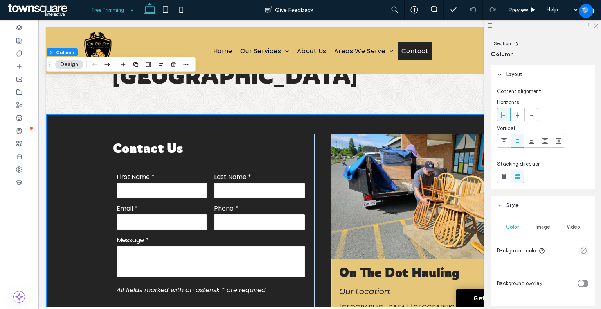
scroll to position [39, 0]
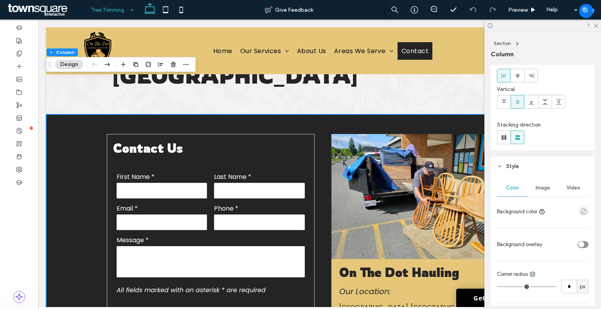
click at [538, 182] on div "Image" at bounding box center [542, 188] width 31 height 17
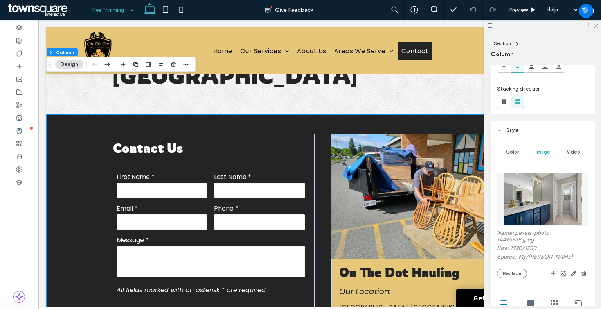
scroll to position [117, 0]
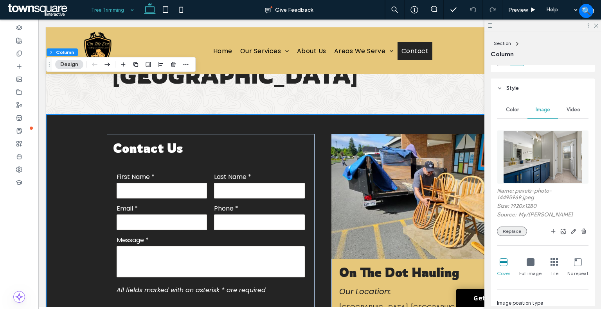
click at [512, 231] on button "Replace" at bounding box center [512, 231] width 30 height 9
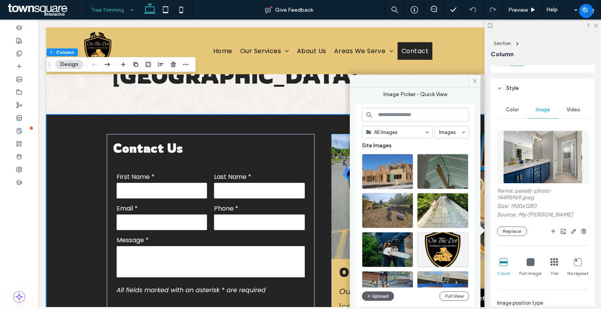
click at [390, 120] on input at bounding box center [415, 115] width 107 height 14
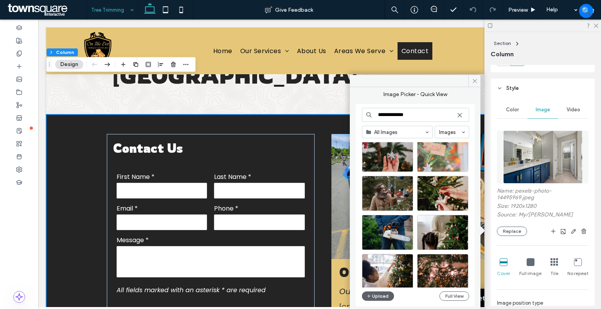
scroll to position [335, 0]
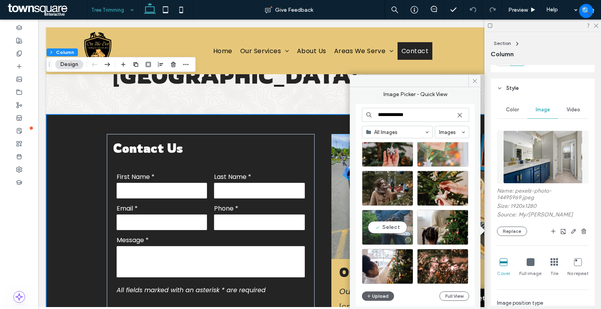
type input "**********"
click at [379, 221] on div "Select" at bounding box center [387, 227] width 51 height 35
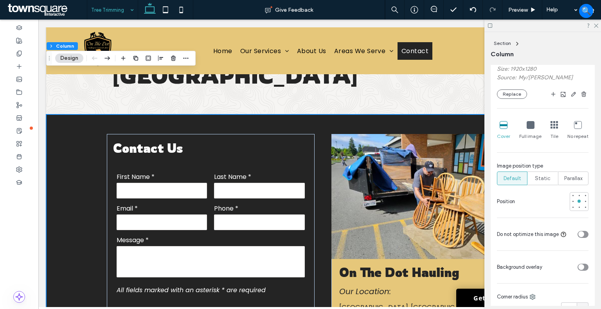
scroll to position [235, 0]
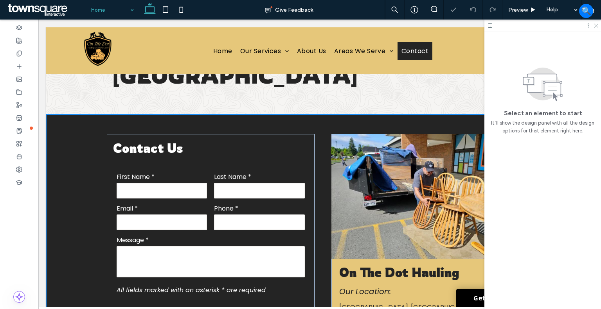
click at [596, 24] on icon at bounding box center [595, 25] width 5 height 5
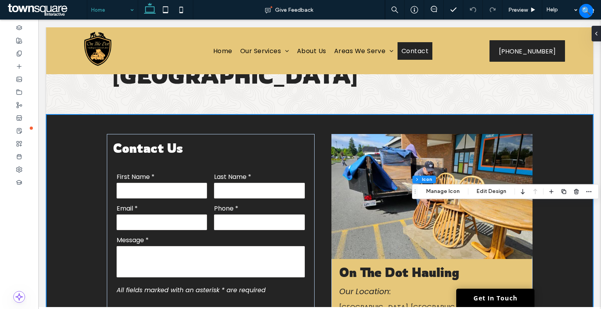
click at [447, 197] on div "Content Features Split Features Inner Column Icon Manage Icon Edit Design" at bounding box center [505, 191] width 187 height 15
click at [446, 190] on button "Manage Icon" at bounding box center [443, 191] width 44 height 9
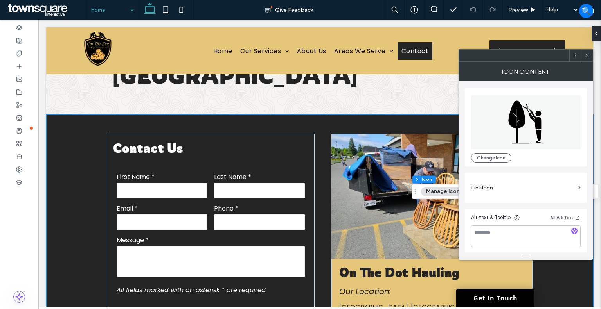
drag, startPoint x: 487, startPoint y: 158, endPoint x: 459, endPoint y: 146, distance: 30.4
click at [487, 157] on button "Change Icon" at bounding box center [491, 157] width 40 height 9
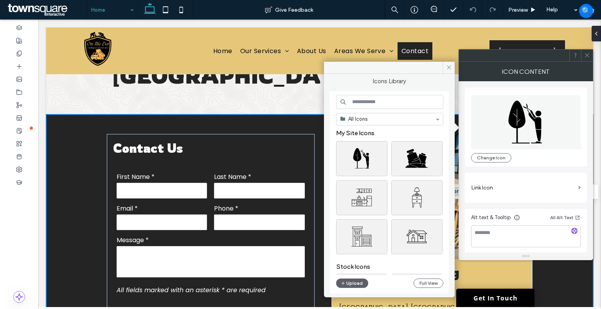
click at [364, 102] on input at bounding box center [389, 102] width 107 height 14
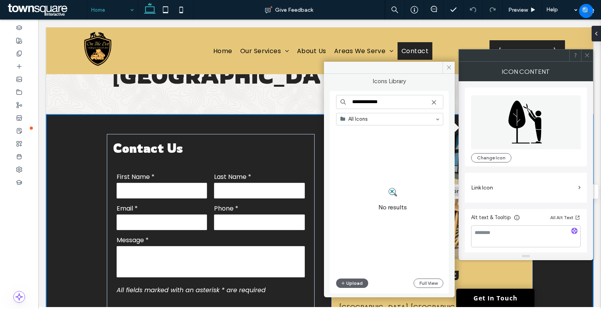
click at [367, 101] on input "**********" at bounding box center [389, 102] width 107 height 14
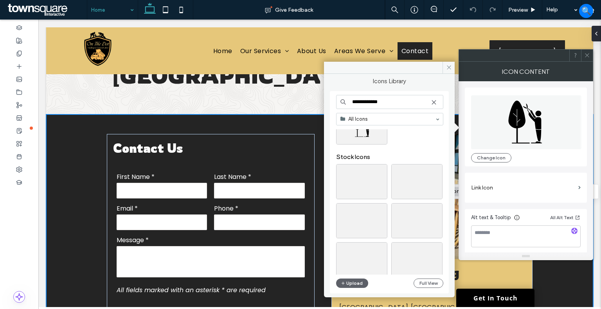
scroll to position [78, 0]
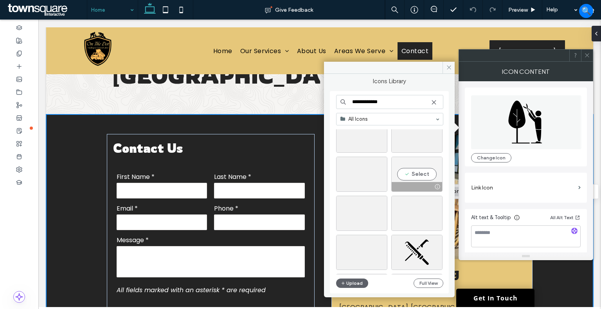
type input "**********"
click at [408, 175] on div "Select" at bounding box center [416, 174] width 51 height 35
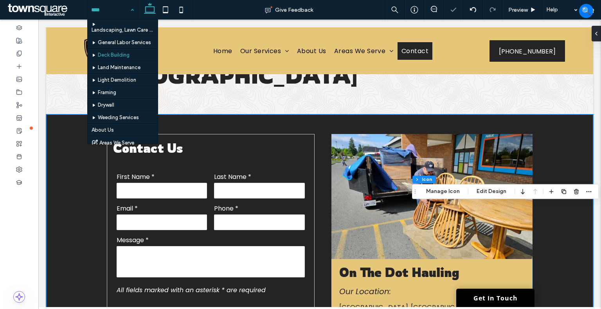
scroll to position [0, 0]
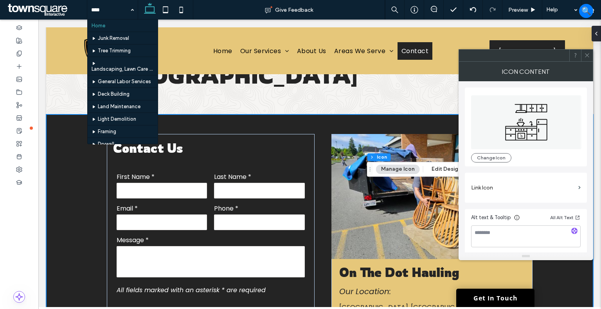
click at [386, 170] on button "Manage Icon" at bounding box center [398, 169] width 44 height 9
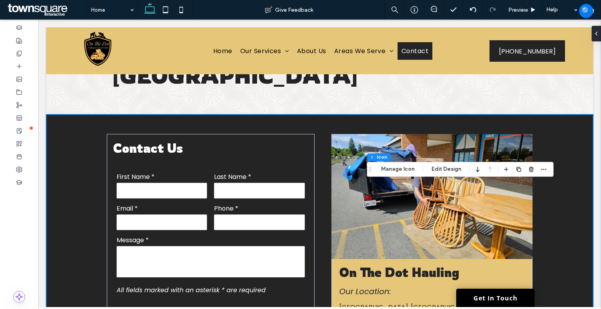
drag, startPoint x: 404, startPoint y: 167, endPoint x: 423, endPoint y: 164, distance: 18.7
click at [404, 167] on button "Manage Icon" at bounding box center [398, 169] width 44 height 9
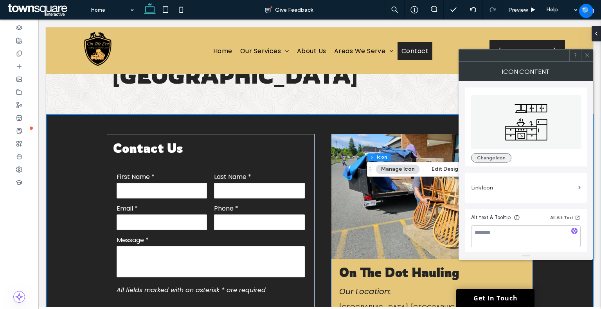
click at [503, 155] on button "Change Icon" at bounding box center [491, 157] width 40 height 9
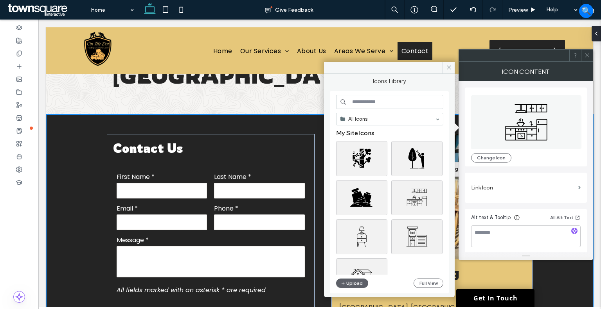
click at [393, 103] on input at bounding box center [389, 102] width 107 height 14
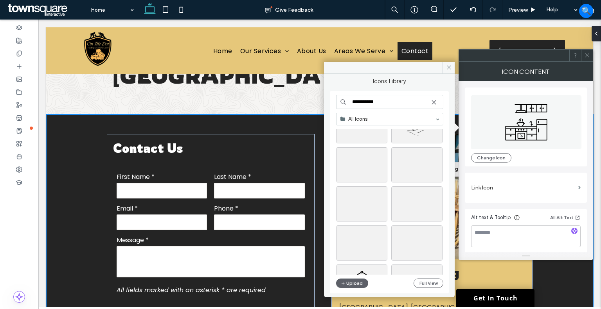
scroll to position [157, 0]
click at [386, 100] on input "**********" at bounding box center [389, 102] width 107 height 14
type input "**********"
click at [369, 158] on div "Select" at bounding box center [361, 158] width 51 height 35
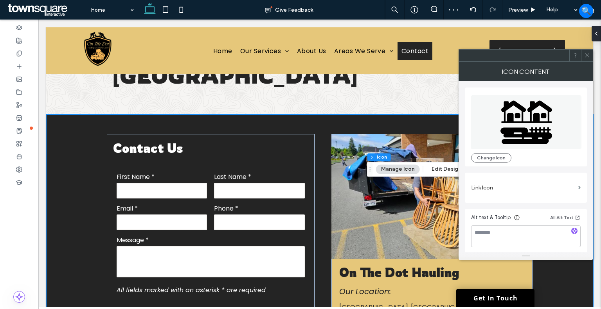
click at [589, 54] on icon at bounding box center [587, 55] width 6 height 6
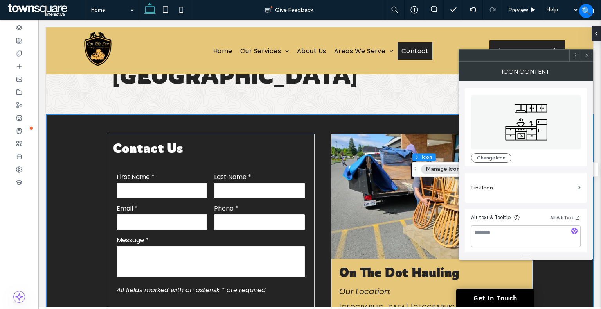
click at [495, 153] on button "Change Icon" at bounding box center [491, 157] width 40 height 9
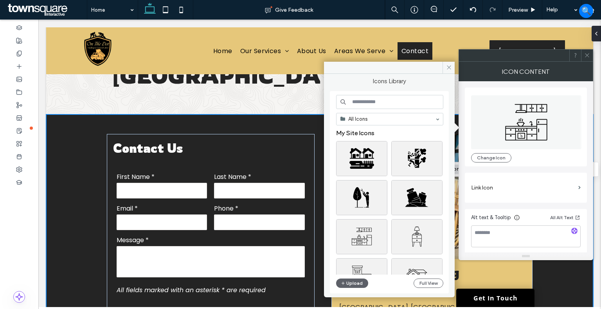
click at [381, 106] on input at bounding box center [389, 102] width 107 height 14
type input "****"
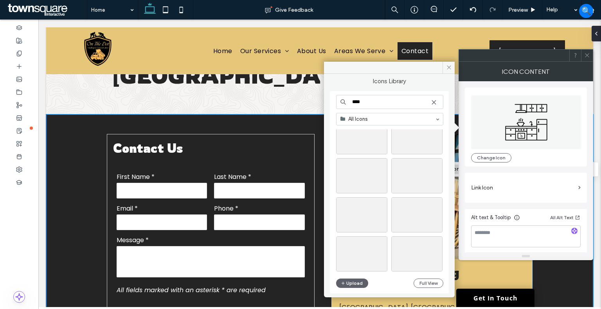
scroll to position [39, 0]
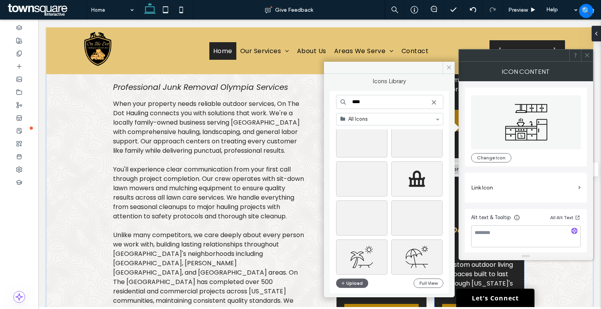
scroll to position [352, 0]
type input "****"
click at [411, 193] on div "Select" at bounding box center [416, 197] width 51 height 35
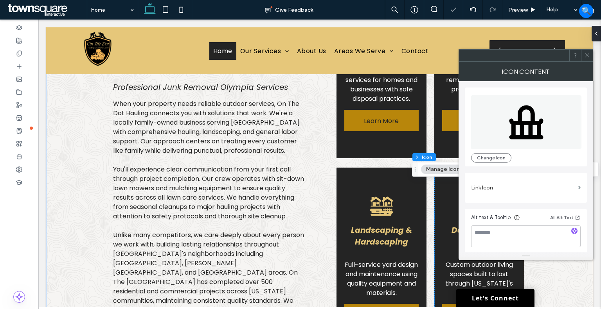
click at [587, 56] on icon at bounding box center [587, 55] width 6 height 6
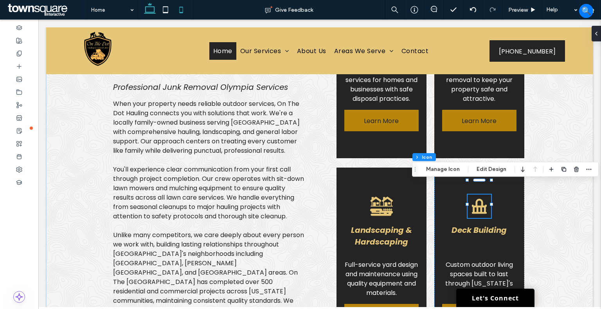
click at [179, 13] on icon at bounding box center [181, 10] width 16 height 16
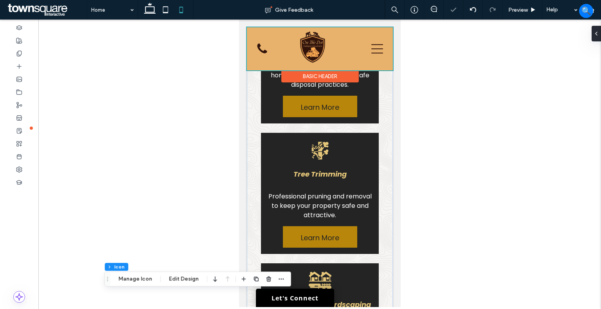
scroll to position [252, 0]
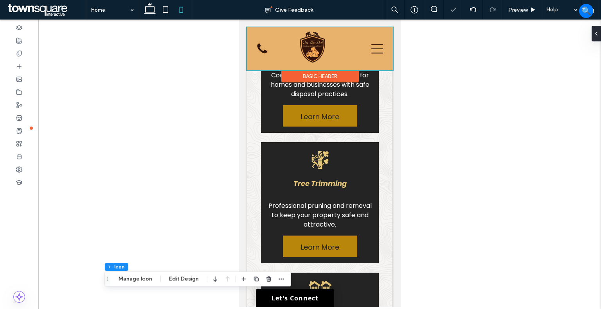
click at [352, 48] on div at bounding box center [320, 48] width 146 height 43
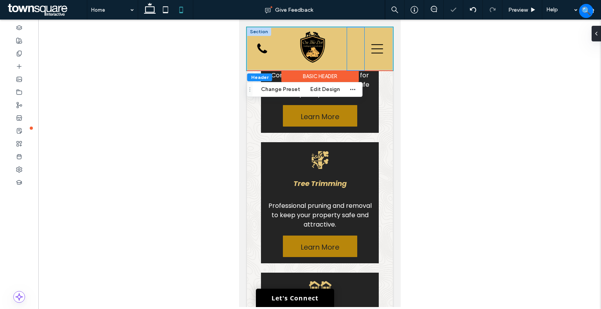
click at [347, 45] on div "Home Our Services About Us Areas We Serve [GEOGRAPHIC_DATA], [GEOGRAPHIC_DATA] …" at bounding box center [355, 48] width 17 height 43
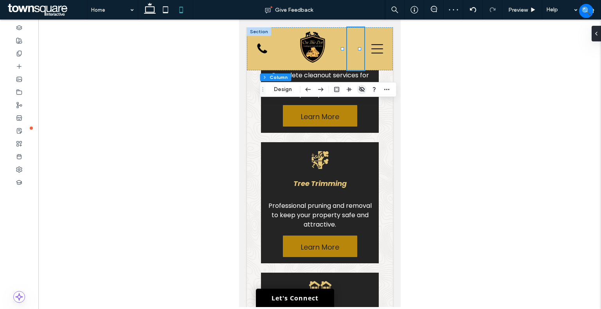
click at [360, 89] on use "button" at bounding box center [361, 89] width 5 height 5
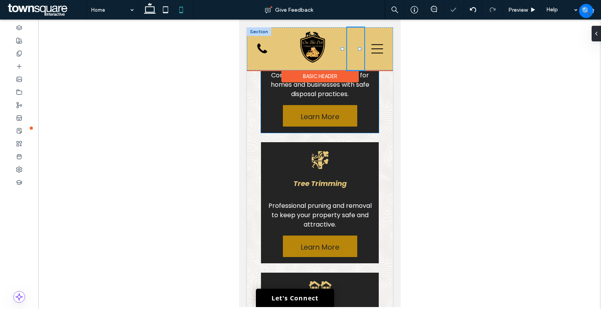
scroll to position [241, 0]
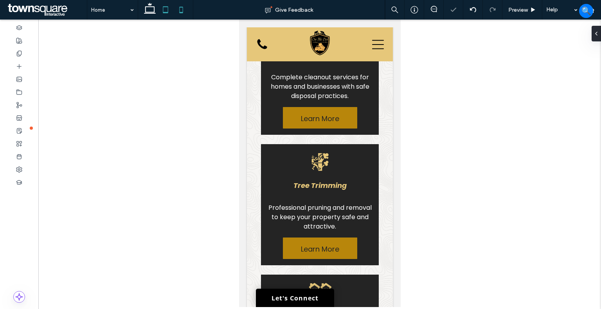
drag, startPoint x: 166, startPoint y: 10, endPoint x: 170, endPoint y: 8, distance: 4.2
click at [166, 9] on icon at bounding box center [166, 10] width 16 height 16
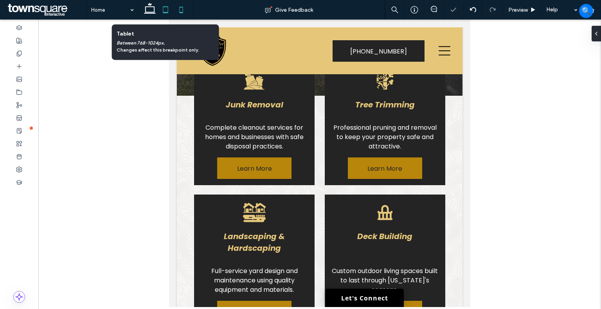
scroll to position [265, 0]
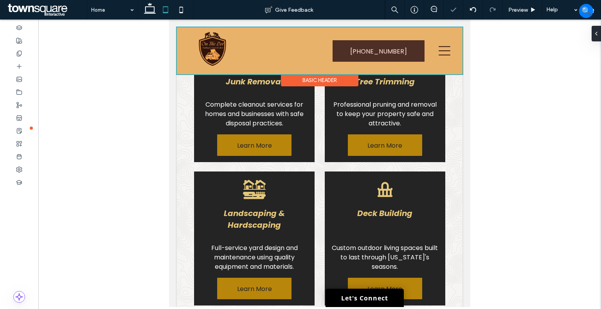
click at [440, 47] on div at bounding box center [320, 50] width 286 height 47
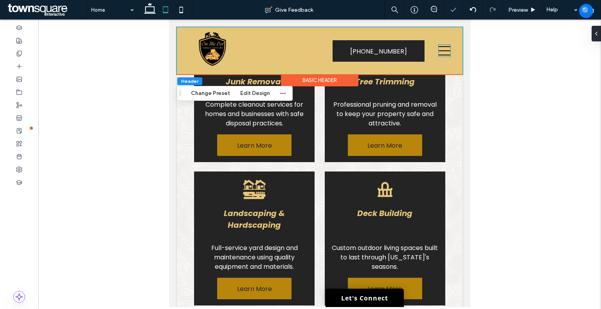
click at [440, 47] on icon at bounding box center [445, 51] width 12 height 12
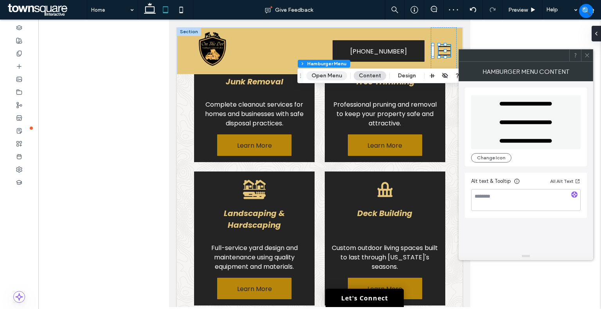
click at [333, 74] on button "Open Menu" at bounding box center [326, 75] width 41 height 9
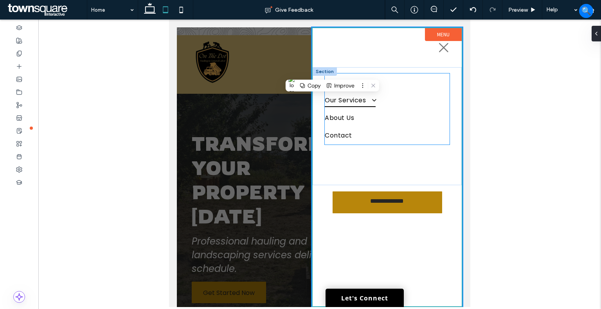
click at [354, 104] on span "Our Services" at bounding box center [350, 100] width 51 height 14
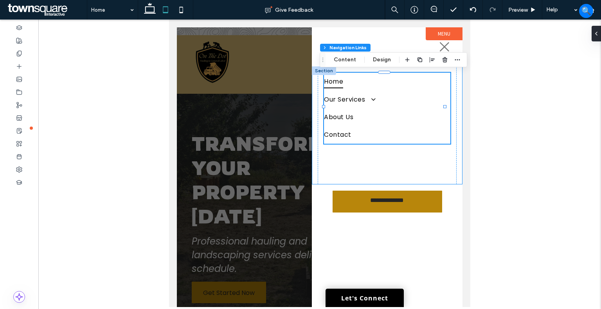
type input "***"
type input "****"
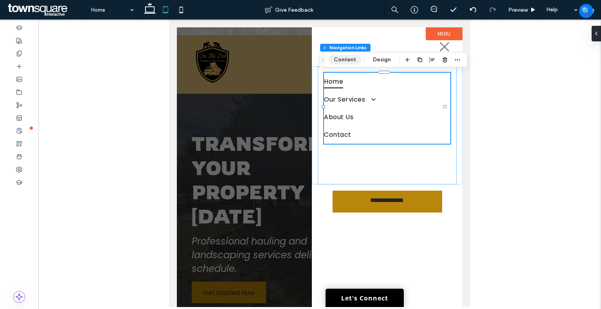
click at [357, 63] on button "Content" at bounding box center [345, 59] width 32 height 9
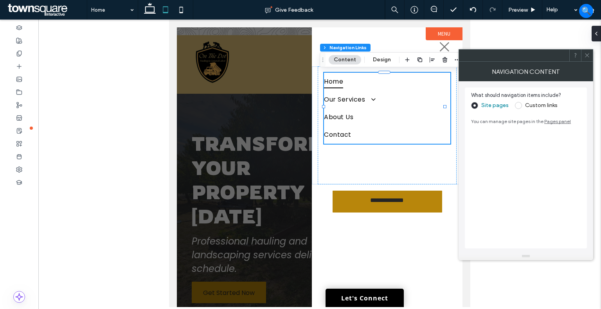
click at [520, 106] on span at bounding box center [518, 105] width 7 height 7
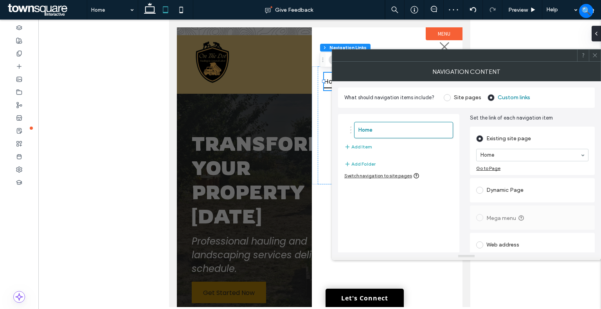
click at [404, 175] on div "Switch navigation to site pages" at bounding box center [381, 176] width 75 height 6
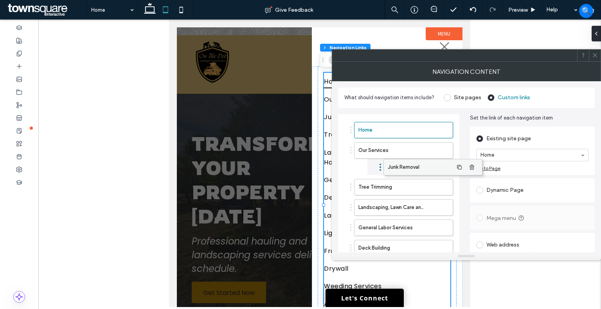
drag, startPoint x: 383, startPoint y: 171, endPoint x: 409, endPoint y: 168, distance: 26.4
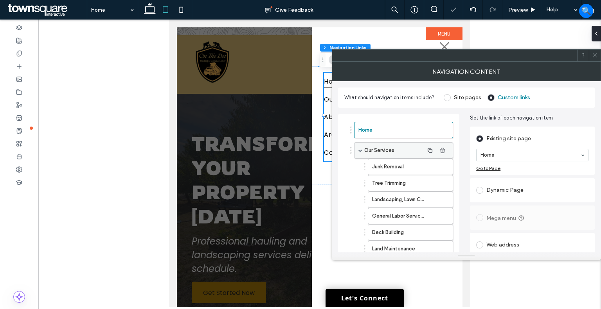
click at [360, 149] on span at bounding box center [360, 151] width 4 height 4
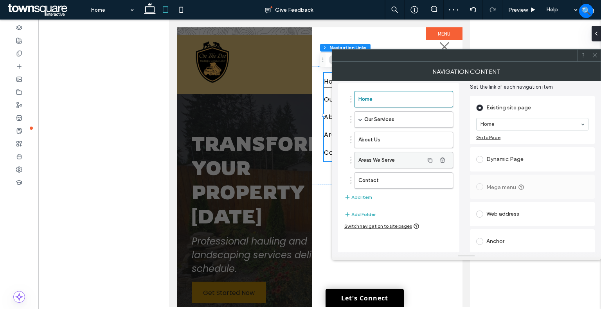
scroll to position [31, 0]
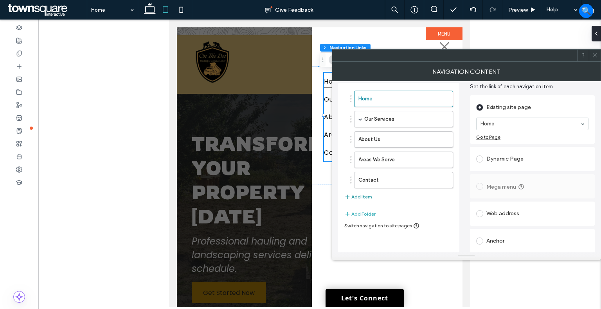
click at [365, 194] on button "Add Item" at bounding box center [358, 197] width 28 height 9
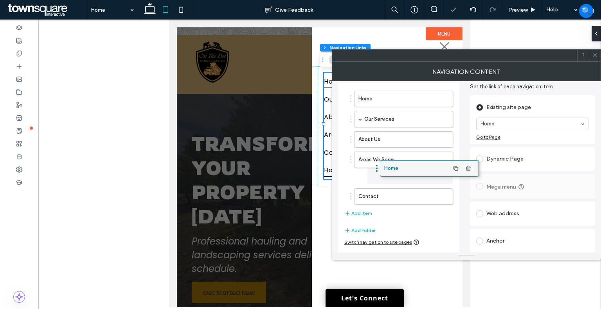
drag, startPoint x: 386, startPoint y: 198, endPoint x: 411, endPoint y: 167, distance: 39.4
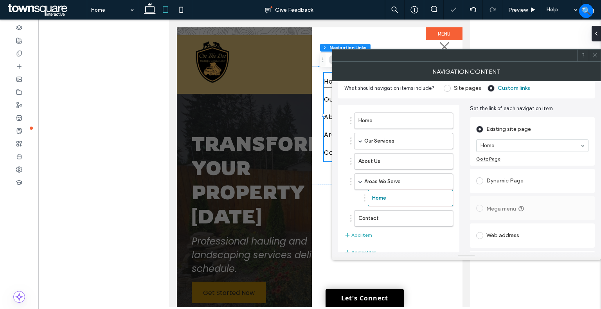
scroll to position [0, 0]
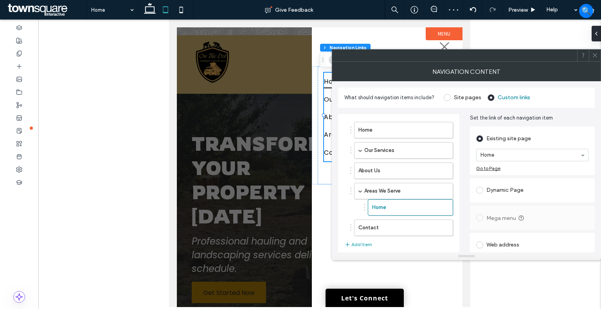
click at [491, 187] on div "Dynamic Page" at bounding box center [532, 190] width 112 height 13
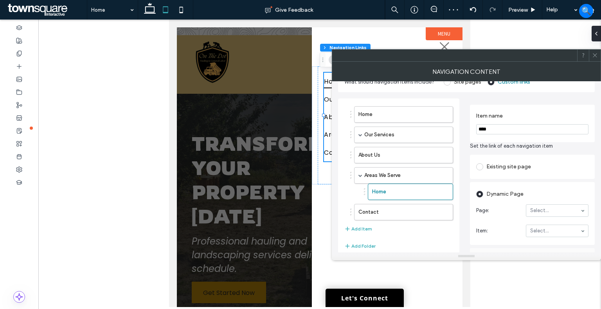
scroll to position [39, 0]
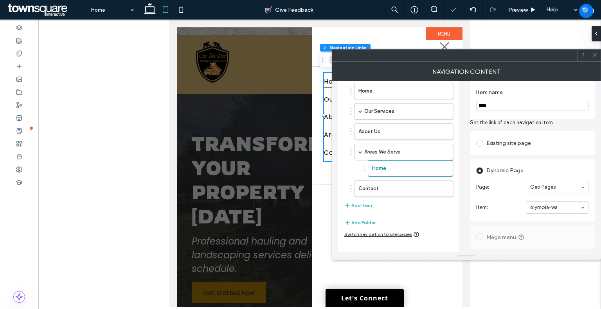
type input "*"
click at [524, 108] on input "****" at bounding box center [532, 106] width 112 height 10
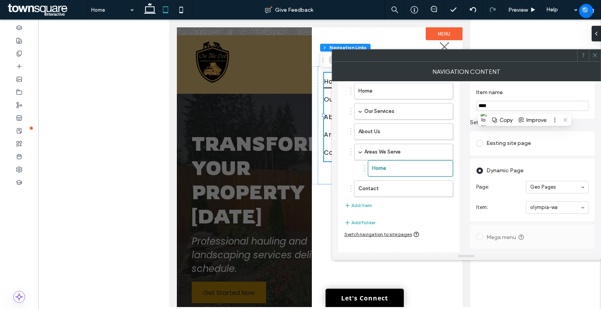
paste input "*******"
type input "**********"
click at [525, 91] on label "Item name" at bounding box center [530, 93] width 109 height 9
click at [431, 167] on icon "button" at bounding box center [430, 169] width 6 height 6
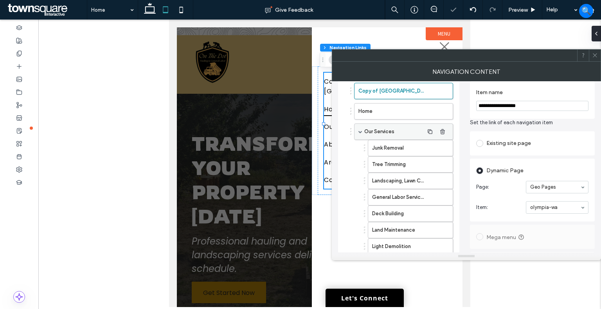
scroll to position [0, 0]
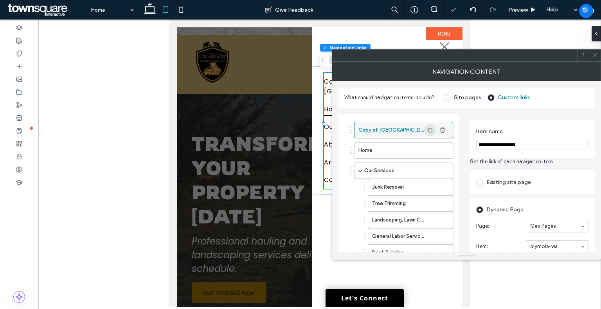
click at [427, 130] on icon "button" at bounding box center [430, 130] width 6 height 6
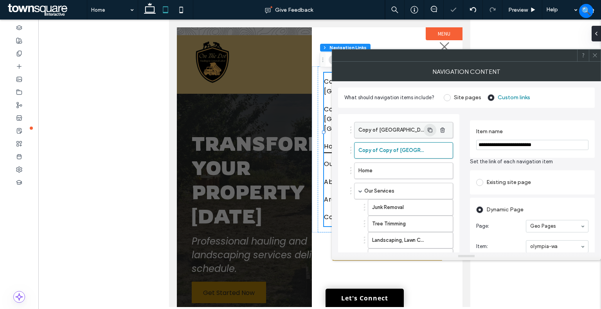
click at [427, 130] on icon "button" at bounding box center [430, 130] width 6 height 6
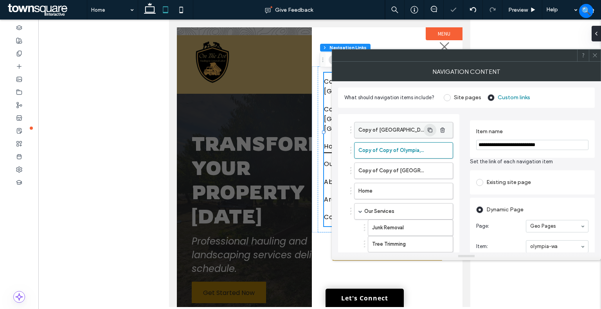
click at [427, 130] on icon "button" at bounding box center [430, 130] width 6 height 6
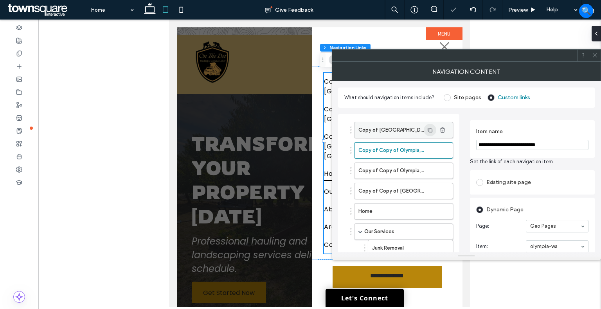
click at [427, 130] on icon "button" at bounding box center [430, 130] width 6 height 6
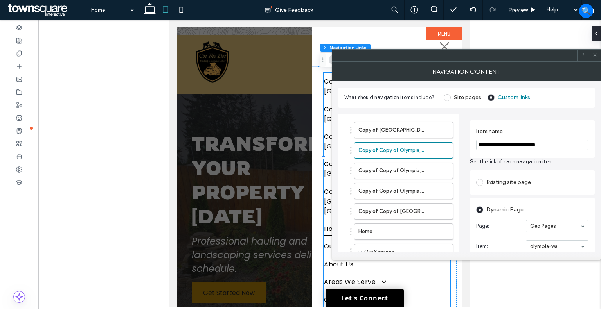
click at [505, 141] on input "**********" at bounding box center [532, 145] width 112 height 10
click at [387, 137] on label "Copy of Olympia, WA" at bounding box center [390, 130] width 65 height 16
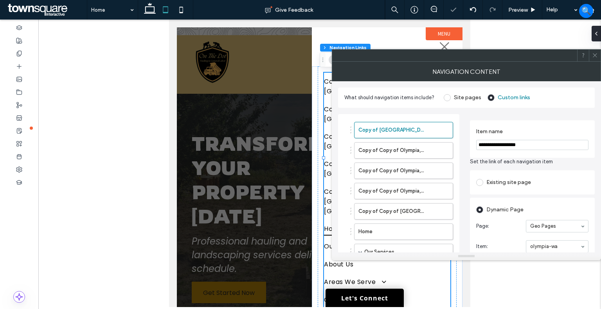
click at [515, 145] on input "**********" at bounding box center [532, 145] width 112 height 10
type input "*"
paste input "Item name"
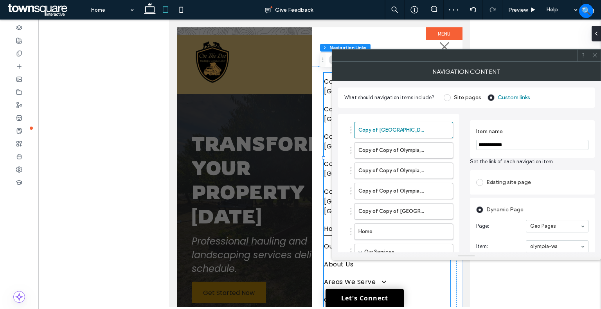
type input "**********"
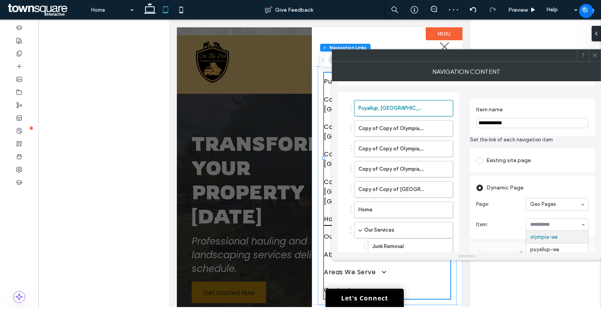
scroll to position [39, 0]
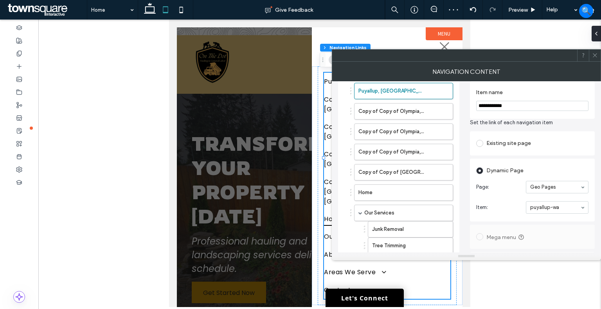
type input "*"
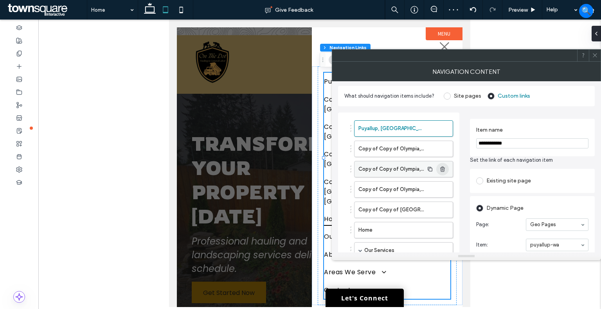
scroll to position [0, 0]
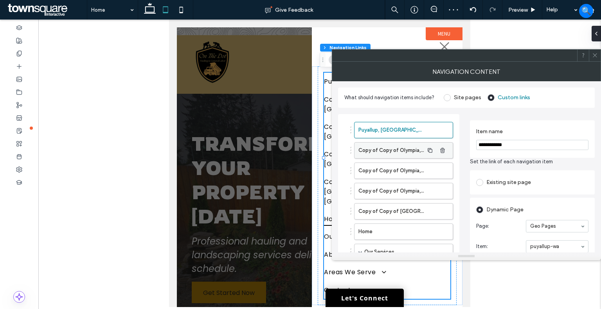
click at [403, 151] on label "Copy of Copy of Olympia, WA 3" at bounding box center [390, 151] width 65 height 16
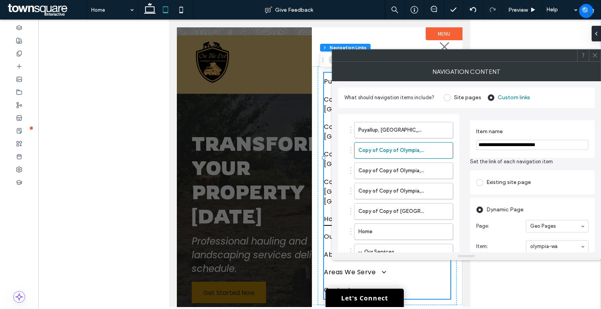
click at [530, 148] on input "**********" at bounding box center [532, 145] width 112 height 10
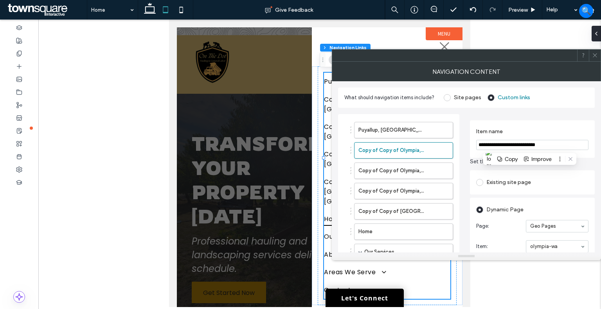
paste input "Item name"
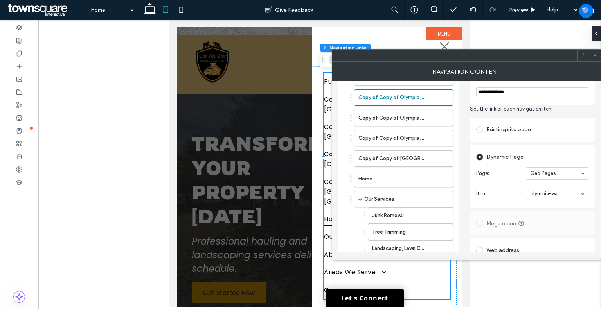
scroll to position [78, 0]
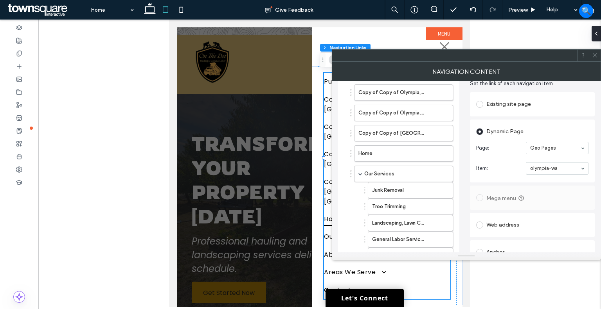
type input "**********"
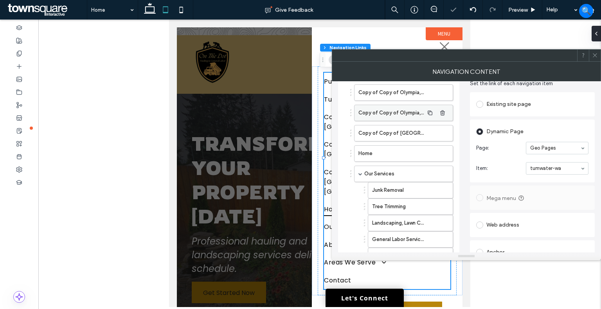
type input "*"
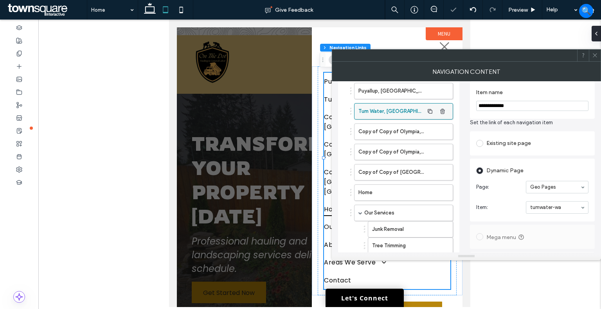
scroll to position [0, 0]
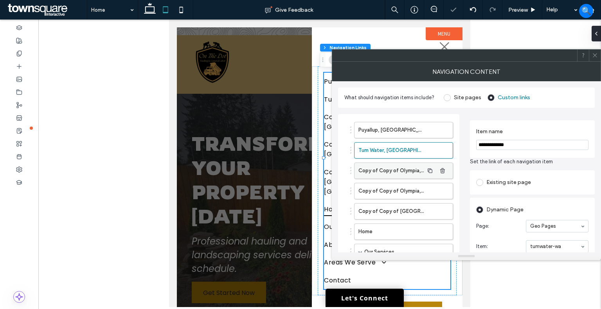
click at [401, 167] on label "Copy of Copy of Olympia, WA 2" at bounding box center [390, 171] width 65 height 16
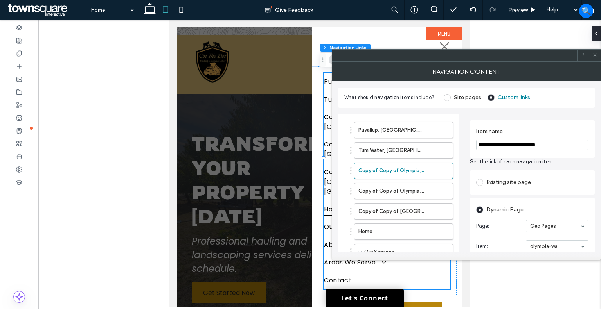
click at [554, 144] on input "**********" at bounding box center [532, 145] width 112 height 10
paste input "Item name"
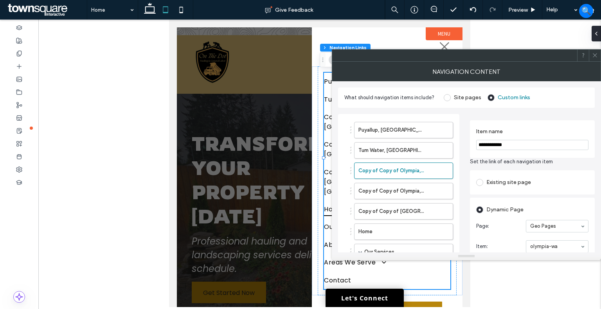
scroll to position [78, 0]
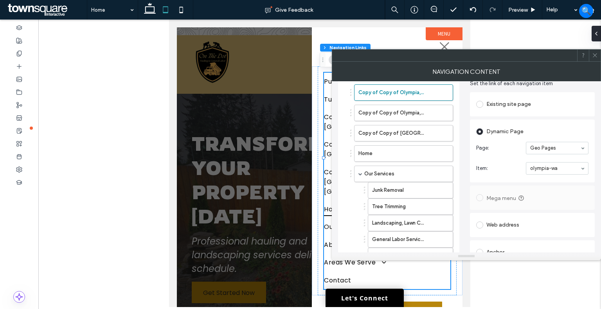
type input "**********"
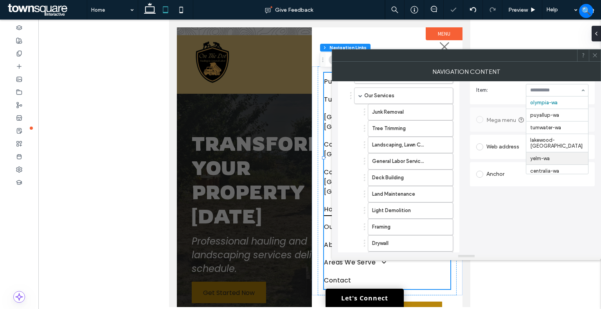
scroll to position [117, 0]
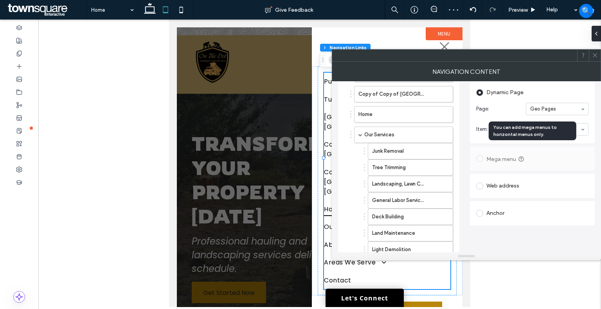
click at [551, 130] on div "You can add mega menus to horizontal menus only." at bounding box center [533, 131] width 88 height 19
click at [576, 130] on div "You can add mega menus to horizontal menus only." at bounding box center [533, 131] width 88 height 19
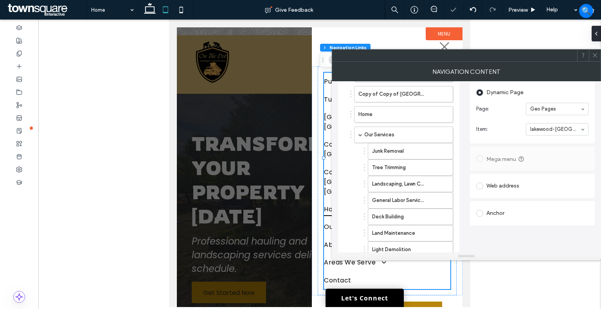
type input "*"
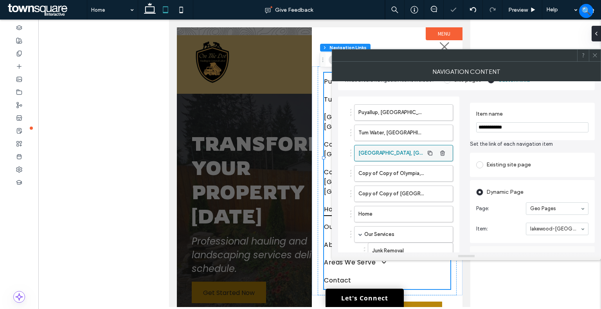
scroll to position [0, 0]
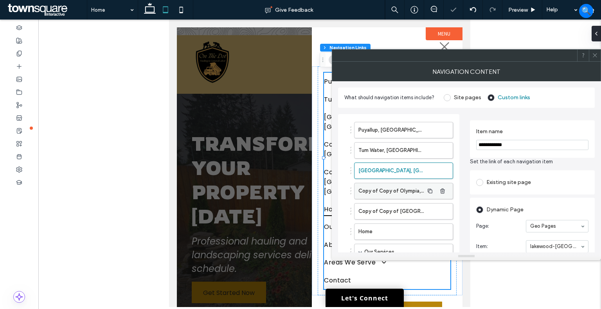
click at [387, 194] on label "Copy of Copy of Olympia, WA 1" at bounding box center [390, 192] width 65 height 16
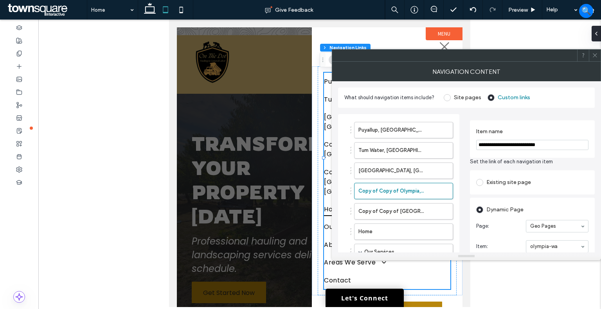
click at [523, 144] on input "**********" at bounding box center [532, 145] width 112 height 10
paste input "Item name"
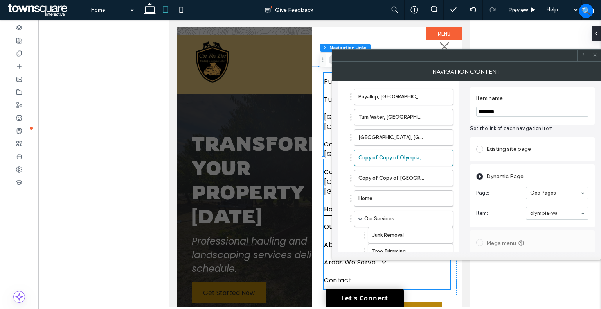
scroll to position [78, 0]
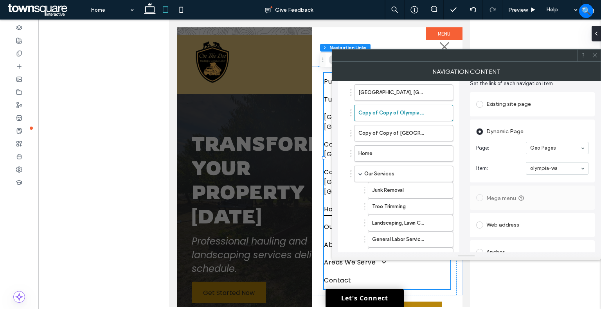
type input "********"
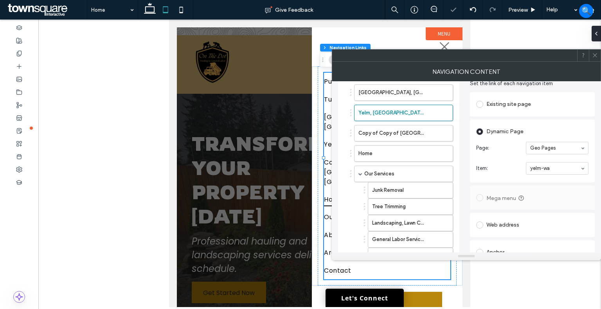
type input "*"
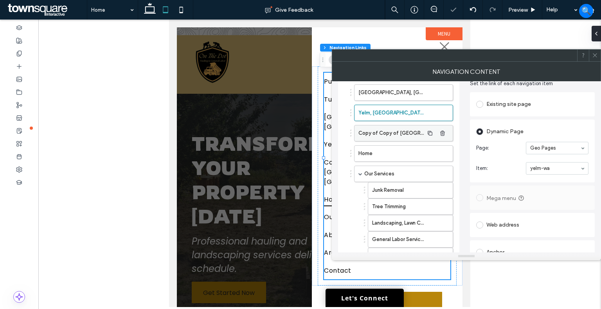
click at [401, 133] on label "Copy of Copy of Olympia, WA" at bounding box center [390, 134] width 65 height 16
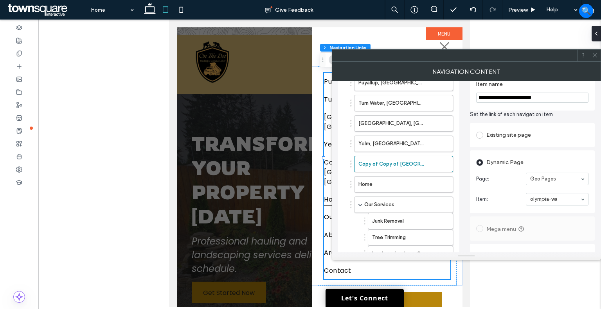
scroll to position [0, 0]
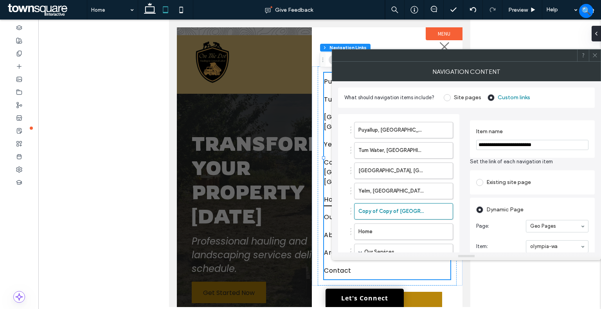
click at [514, 138] on section "**********" at bounding box center [532, 139] width 112 height 30
click at [512, 142] on input "**********" at bounding box center [532, 145] width 112 height 10
click at [511, 142] on input "**********" at bounding box center [532, 145] width 112 height 10
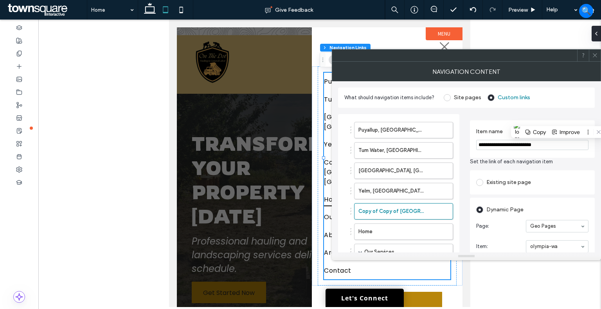
click at [511, 142] on input "**********" at bounding box center [532, 145] width 112 height 10
click at [510, 142] on input "**********" at bounding box center [532, 145] width 112 height 10
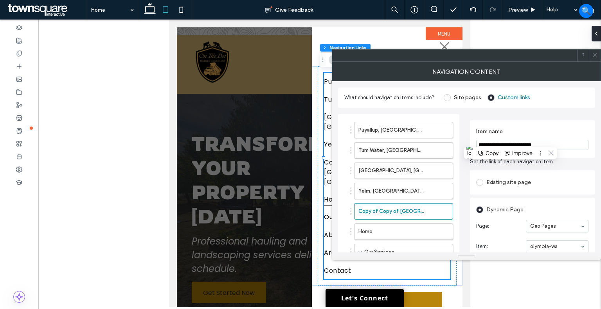
paste input "Item name"
drag, startPoint x: 481, startPoint y: 145, endPoint x: 548, endPoint y: 136, distance: 67.2
click at [481, 145] on input "**********" at bounding box center [532, 145] width 112 height 10
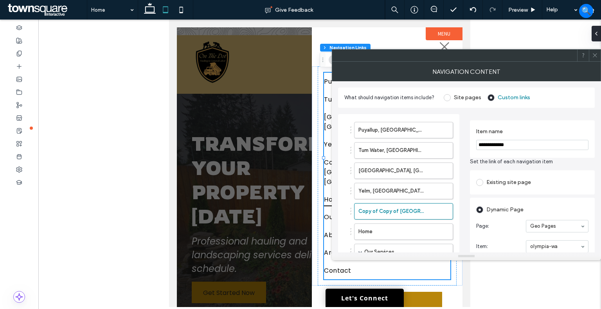
scroll to position [39, 0]
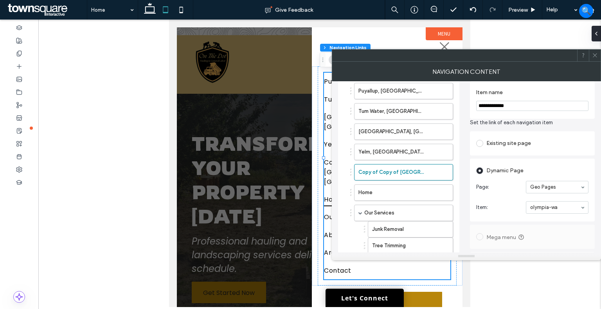
type input "**********"
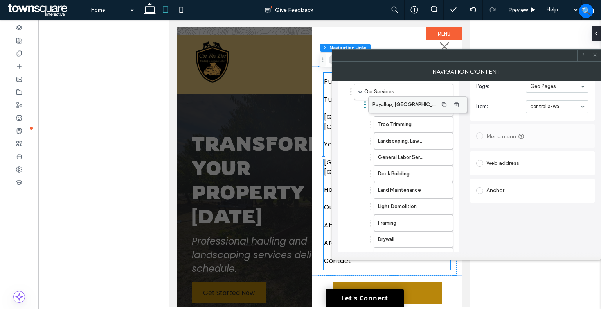
scroll to position [140, 0]
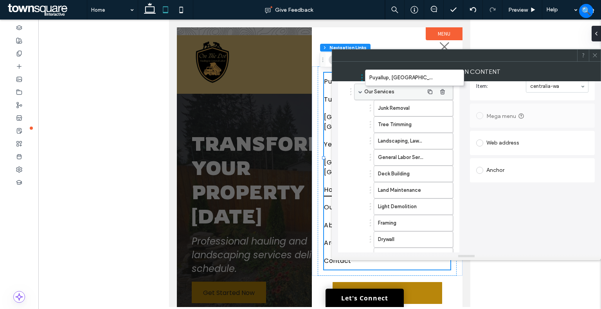
drag, startPoint x: 385, startPoint y: 134, endPoint x: 396, endPoint y: 83, distance: 52.7
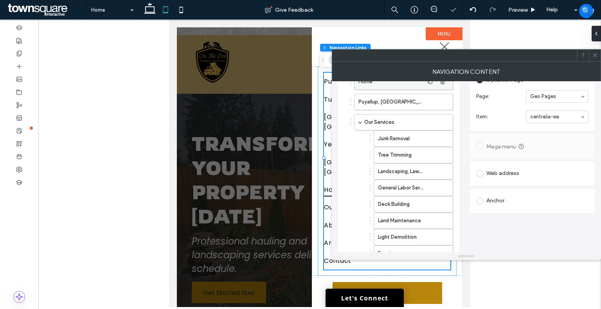
scroll to position [82, 0]
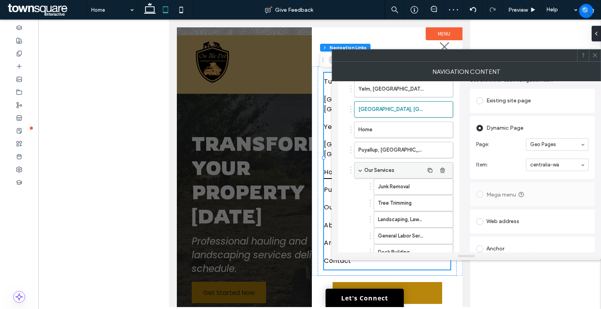
click at [360, 172] on div "Our Services" at bounding box center [403, 170] width 99 height 16
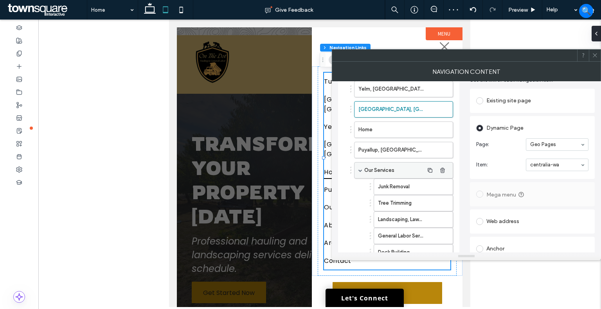
click at [359, 169] on span at bounding box center [360, 171] width 4 height 4
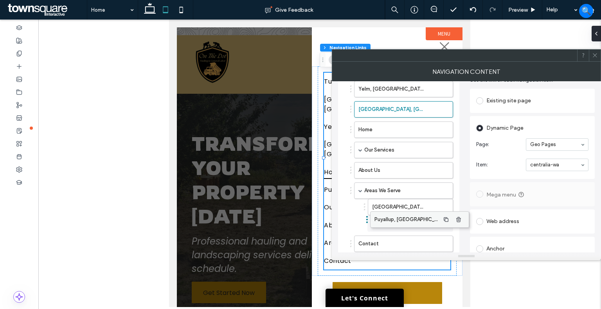
drag, startPoint x: 372, startPoint y: 151, endPoint x: 388, endPoint y: 221, distance: 72.6
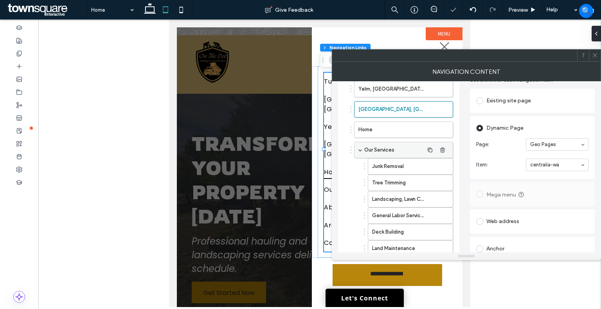
click at [359, 148] on span at bounding box center [360, 150] width 4 height 4
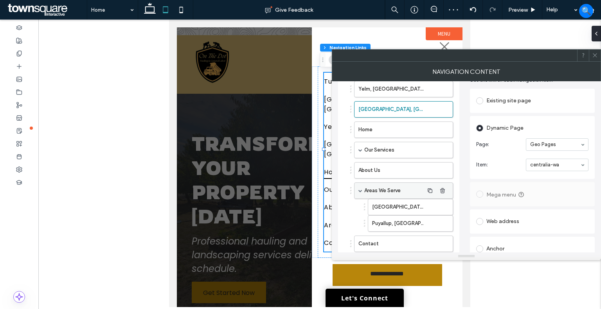
click at [359, 189] on span at bounding box center [360, 191] width 4 height 4
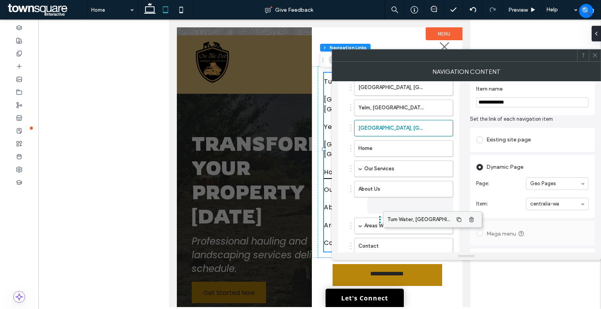
scroll to position [22, 0]
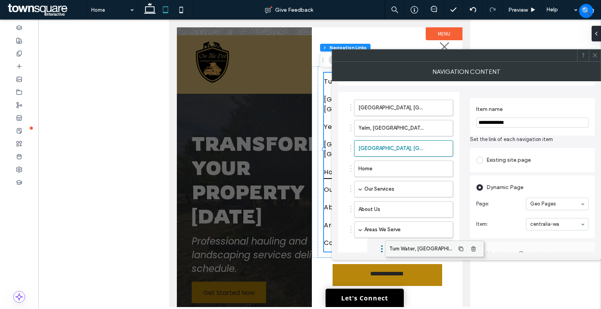
drag, startPoint x: 382, startPoint y: 87, endPoint x: 413, endPoint y: 249, distance: 164.9
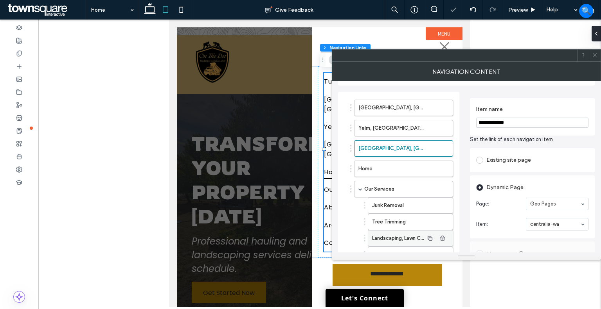
scroll to position [43, 0]
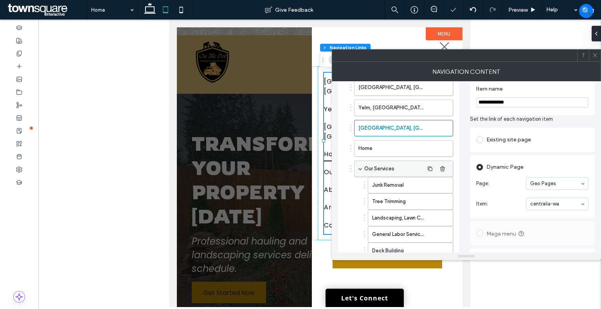
click at [358, 167] on div "Our Services" at bounding box center [403, 169] width 99 height 16
click at [363, 168] on div "Our Services" at bounding box center [403, 169] width 99 height 16
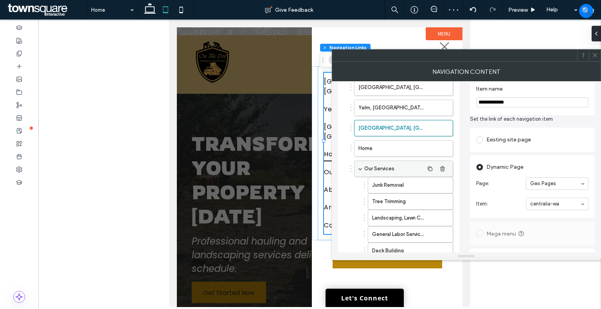
click at [360, 167] on span at bounding box center [360, 169] width 4 height 4
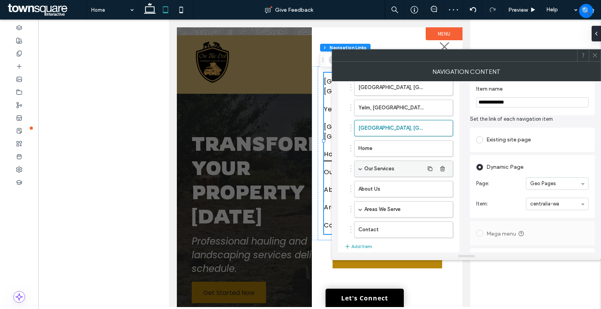
scroll to position [4, 0]
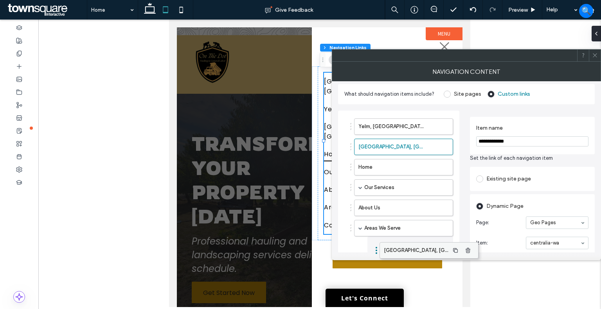
drag, startPoint x: 381, startPoint y: 126, endPoint x: 407, endPoint y: 251, distance: 127.0
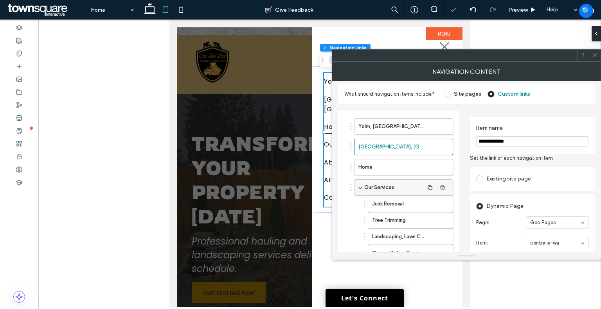
click at [358, 186] on div "Our Services" at bounding box center [403, 188] width 99 height 16
click at [361, 186] on span at bounding box center [360, 188] width 4 height 4
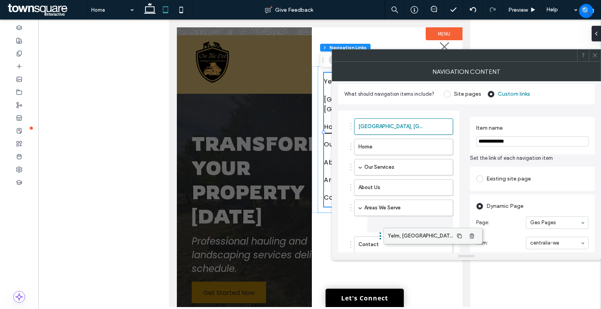
drag, startPoint x: 381, startPoint y: 124, endPoint x: 410, endPoint y: 234, distance: 113.3
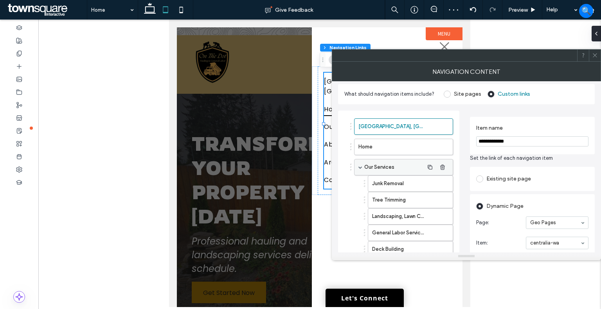
click at [361, 166] on span at bounding box center [360, 168] width 4 height 4
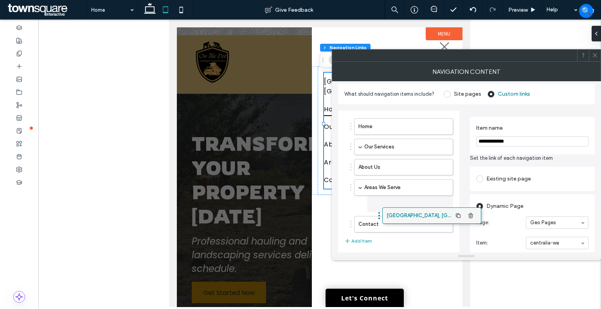
drag, startPoint x: 376, startPoint y: 126, endPoint x: 404, endPoint y: 216, distance: 93.9
type input "*"
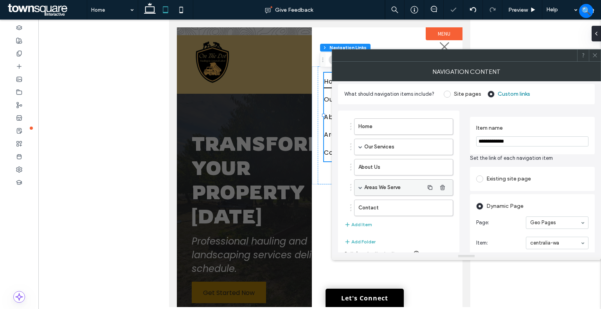
click at [363, 186] on div "Areas We Serve" at bounding box center [403, 188] width 99 height 16
click at [361, 186] on span at bounding box center [360, 188] width 4 height 4
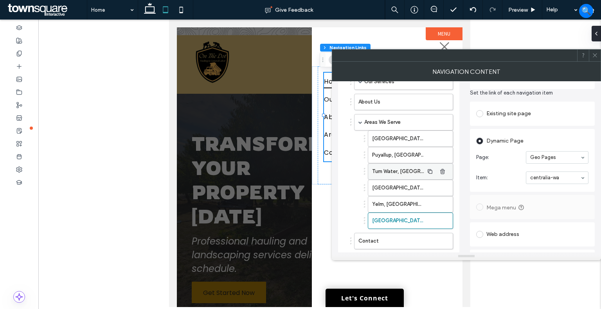
scroll to position [82, 0]
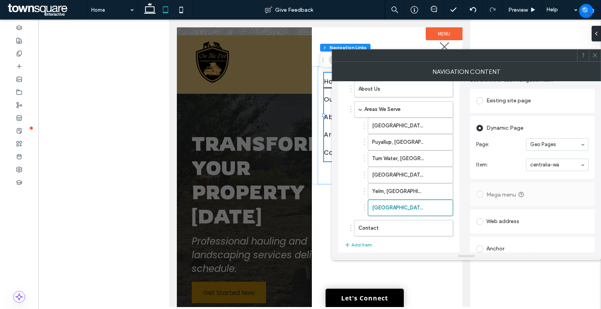
click at [596, 53] on icon at bounding box center [595, 55] width 6 height 6
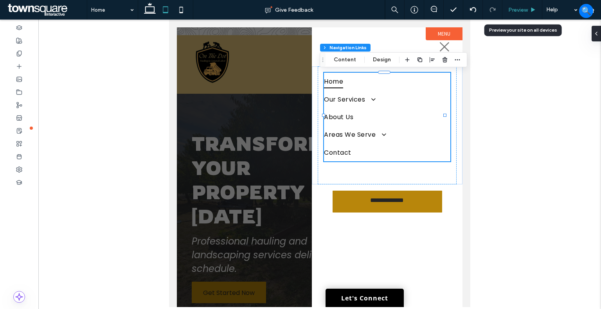
click at [518, 10] on span "Preview" at bounding box center [518, 10] width 20 height 7
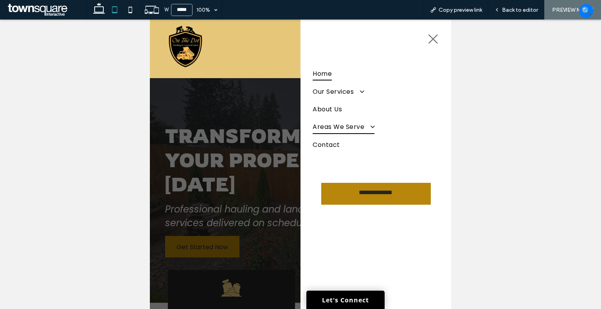
click at [375, 123] on span at bounding box center [369, 126] width 12 height 7
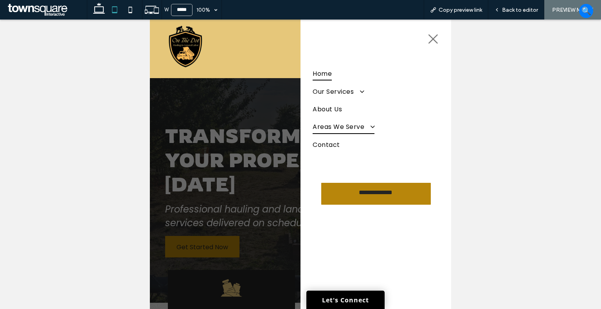
click at [374, 125] on span at bounding box center [369, 126] width 12 height 7
drag, startPoint x: 372, startPoint y: 125, endPoint x: 410, endPoint y: 80, distance: 58.3
click at [372, 125] on span at bounding box center [369, 126] width 12 height 7
click at [513, 7] on span "Back to editor" at bounding box center [520, 10] width 36 height 7
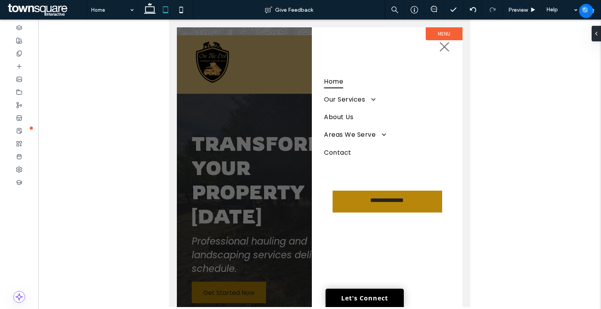
drag, startPoint x: 151, startPoint y: 11, endPoint x: 159, endPoint y: 12, distance: 8.4
click at [151, 10] on icon at bounding box center [150, 10] width 16 height 16
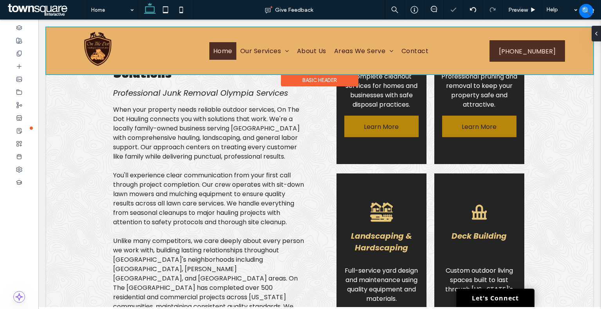
scroll to position [252, 0]
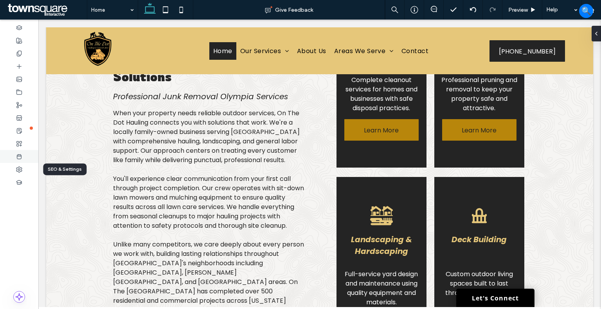
drag, startPoint x: 16, startPoint y: 172, endPoint x: 31, endPoint y: 159, distance: 19.7
click at [16, 171] on div at bounding box center [19, 169] width 38 height 13
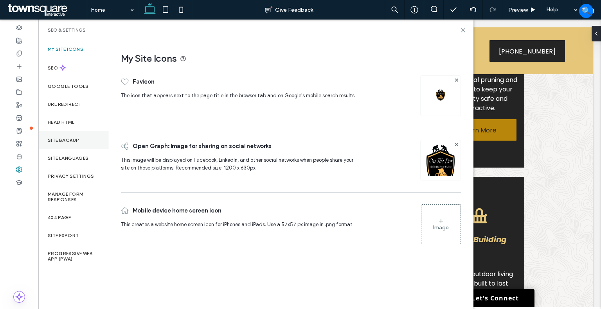
click at [57, 139] on label "Site Backup" at bounding box center [63, 140] width 31 height 5
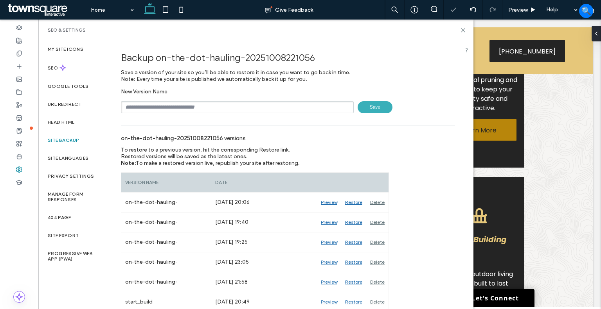
click at [165, 100] on div "New Version Name Save" at bounding box center [288, 100] width 334 height 25
click at [166, 104] on input "text" at bounding box center [237, 107] width 233 height 12
type input "*********"
click at [363, 111] on span "Save" at bounding box center [375, 107] width 35 height 12
click at [462, 31] on icon at bounding box center [463, 30] width 6 height 6
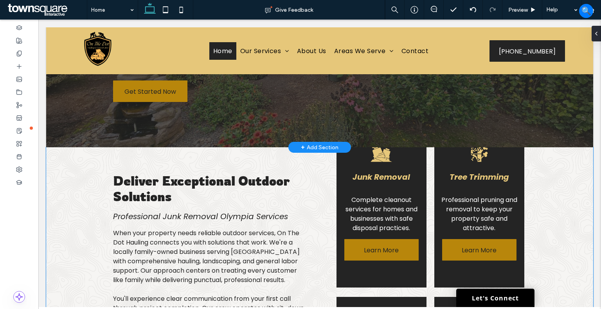
scroll to position [0, 0]
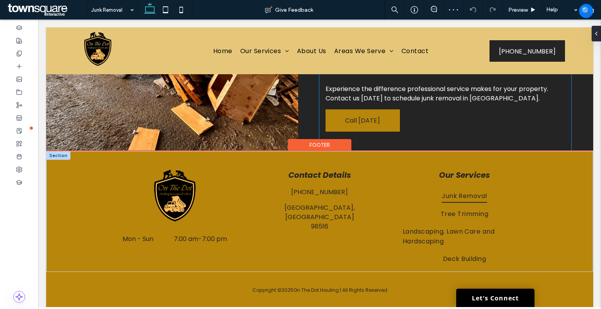
scroll to position [614, 0]
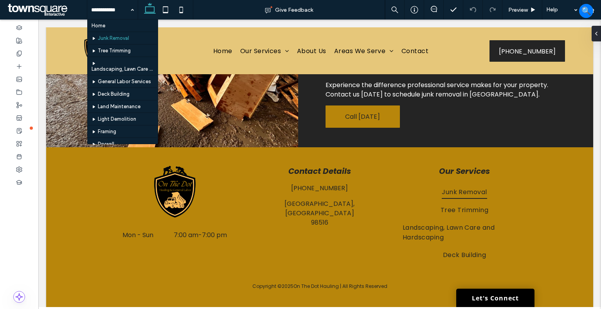
click at [119, 7] on input at bounding box center [110, 10] width 39 height 20
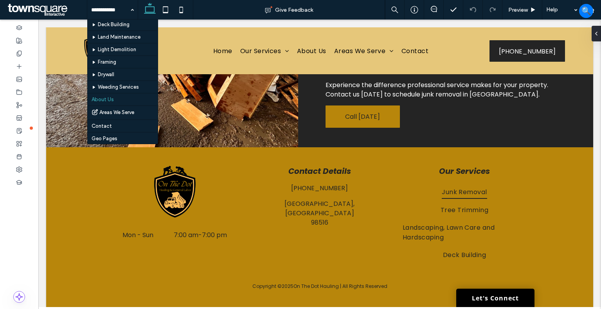
scroll to position [81, 0]
drag, startPoint x: 123, startPoint y: 95, endPoint x: 124, endPoint y: 89, distance: 6.3
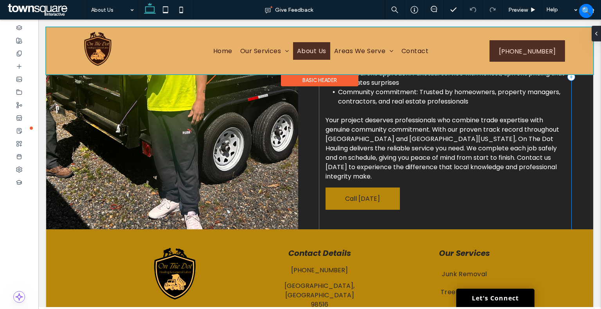
scroll to position [413, 0]
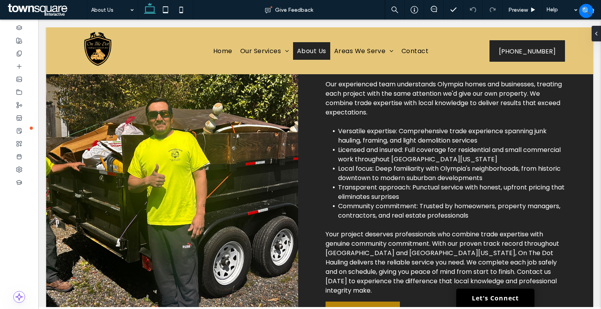
click at [157, 11] on icon at bounding box center [150, 10] width 16 height 16
click at [162, 9] on icon at bounding box center [166, 10] width 16 height 16
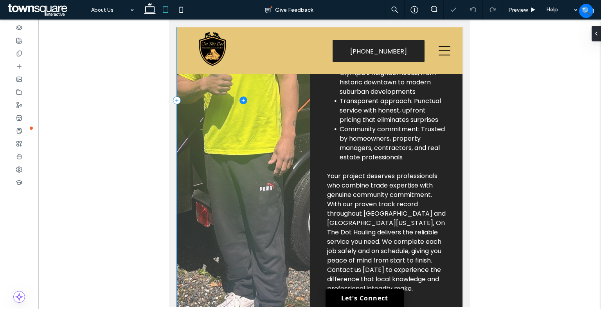
scroll to position [742, 0]
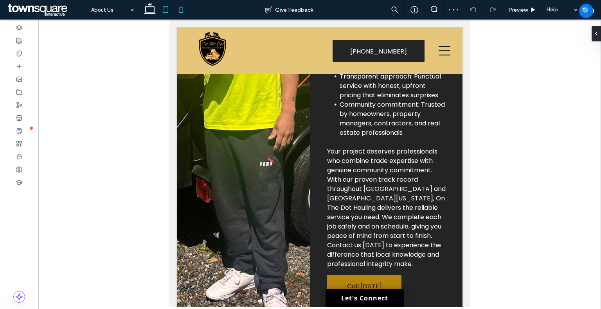
click at [183, 9] on icon at bounding box center [181, 10] width 16 height 16
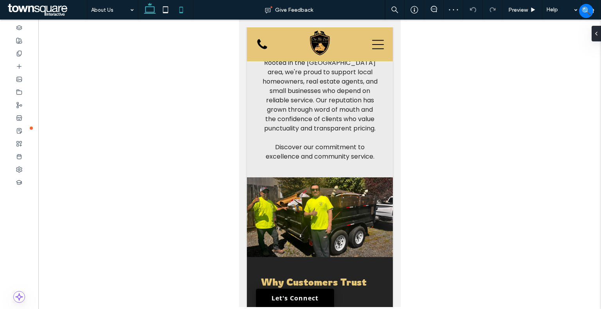
click at [151, 9] on icon at bounding box center [150, 10] width 16 height 16
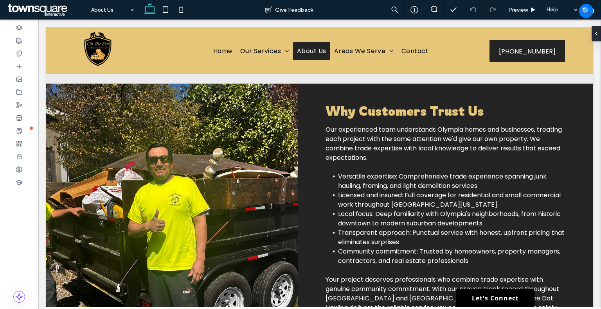
scroll to position [368, 0]
click at [478, 298] on link "Let's Connect" at bounding box center [495, 298] width 78 height 18
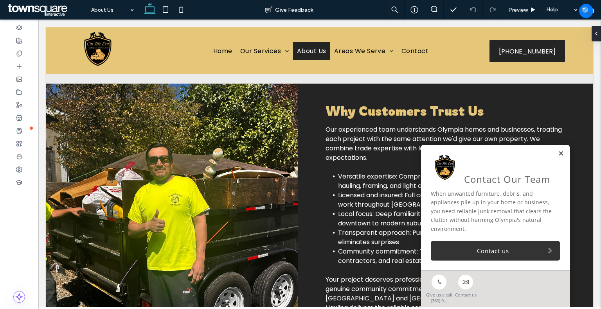
click at [558, 154] on link at bounding box center [561, 154] width 6 height 7
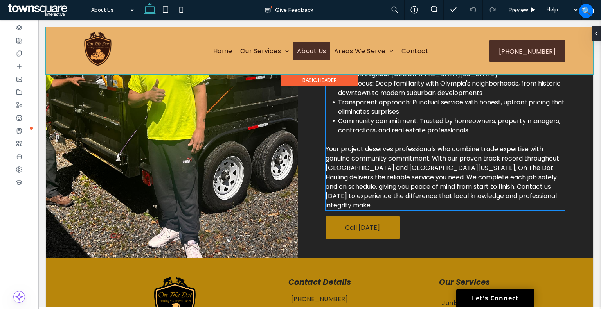
scroll to position [524, 0]
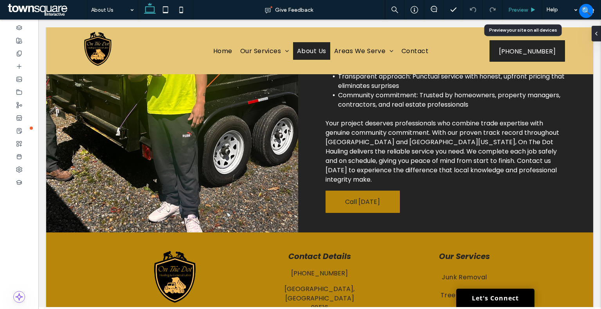
click at [524, 5] on div "Preview" at bounding box center [522, 10] width 40 height 20
click at [521, 6] on div "Preview" at bounding box center [522, 10] width 40 height 20
drag, startPoint x: 515, startPoint y: 11, endPoint x: 560, endPoint y: 13, distance: 45.1
click at [515, 11] on span "Preview" at bounding box center [518, 10] width 20 height 7
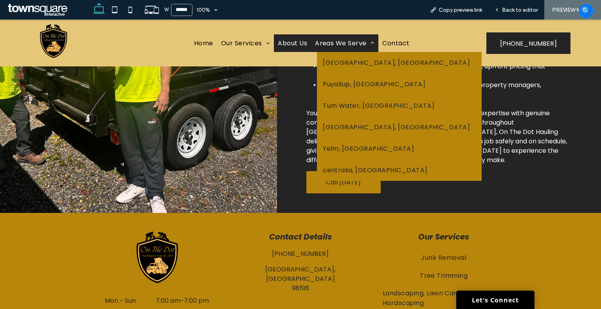
scroll to position [509, 0]
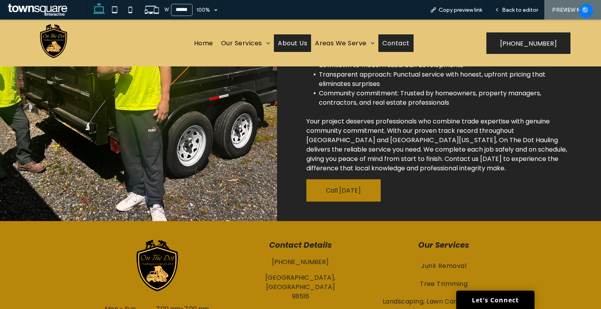
click at [389, 45] on span "Contact" at bounding box center [395, 43] width 27 height 10
